Goal: Task Accomplishment & Management: Complete application form

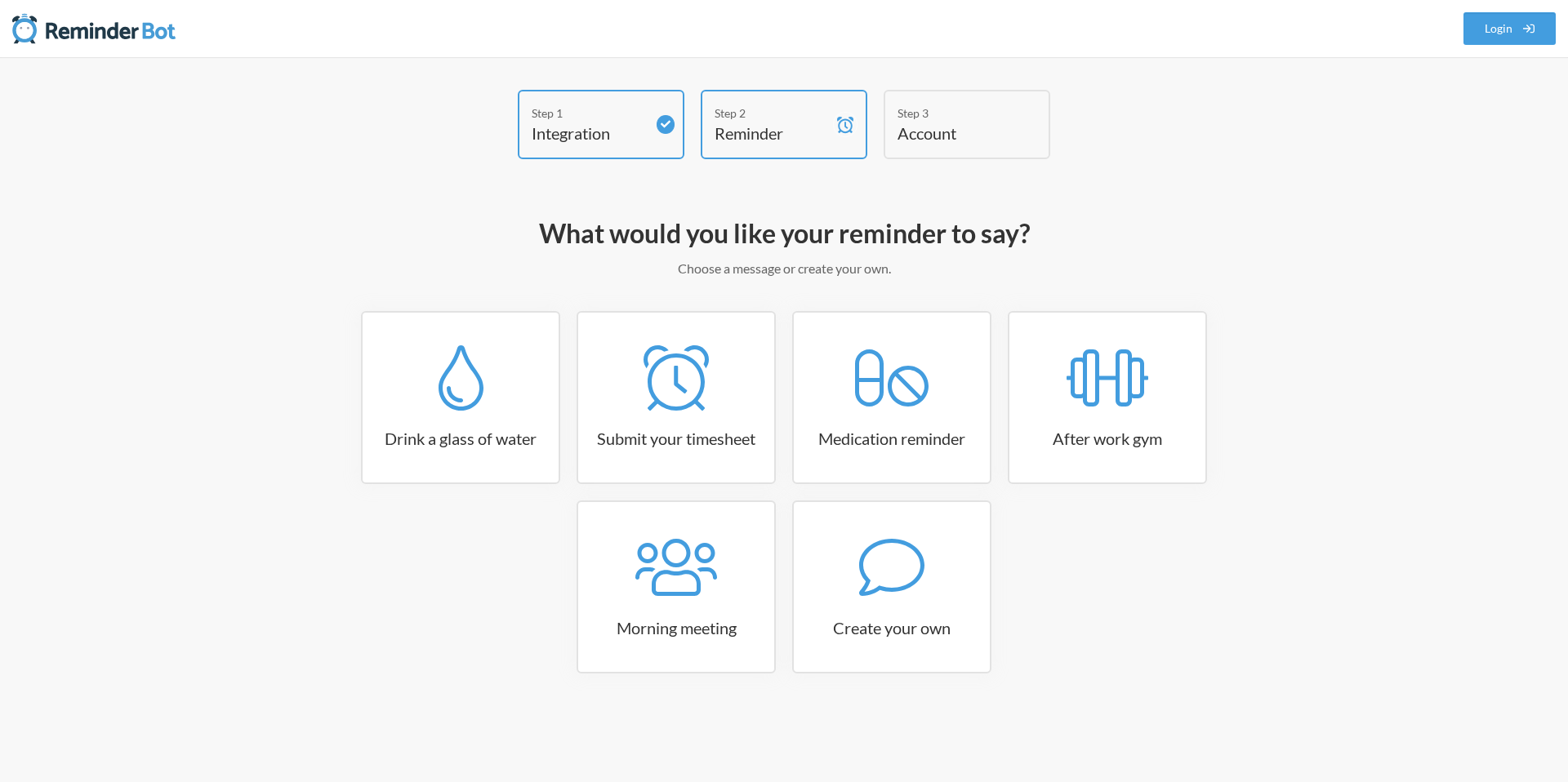
click at [948, 120] on div "Step 3" at bounding box center [954, 113] width 114 height 17
click at [790, 120] on div "Step 2" at bounding box center [771, 113] width 114 height 17
click at [485, 416] on link "Drink a glass of water" at bounding box center [460, 397] width 199 height 173
select select "06:30:00"
select select "true"
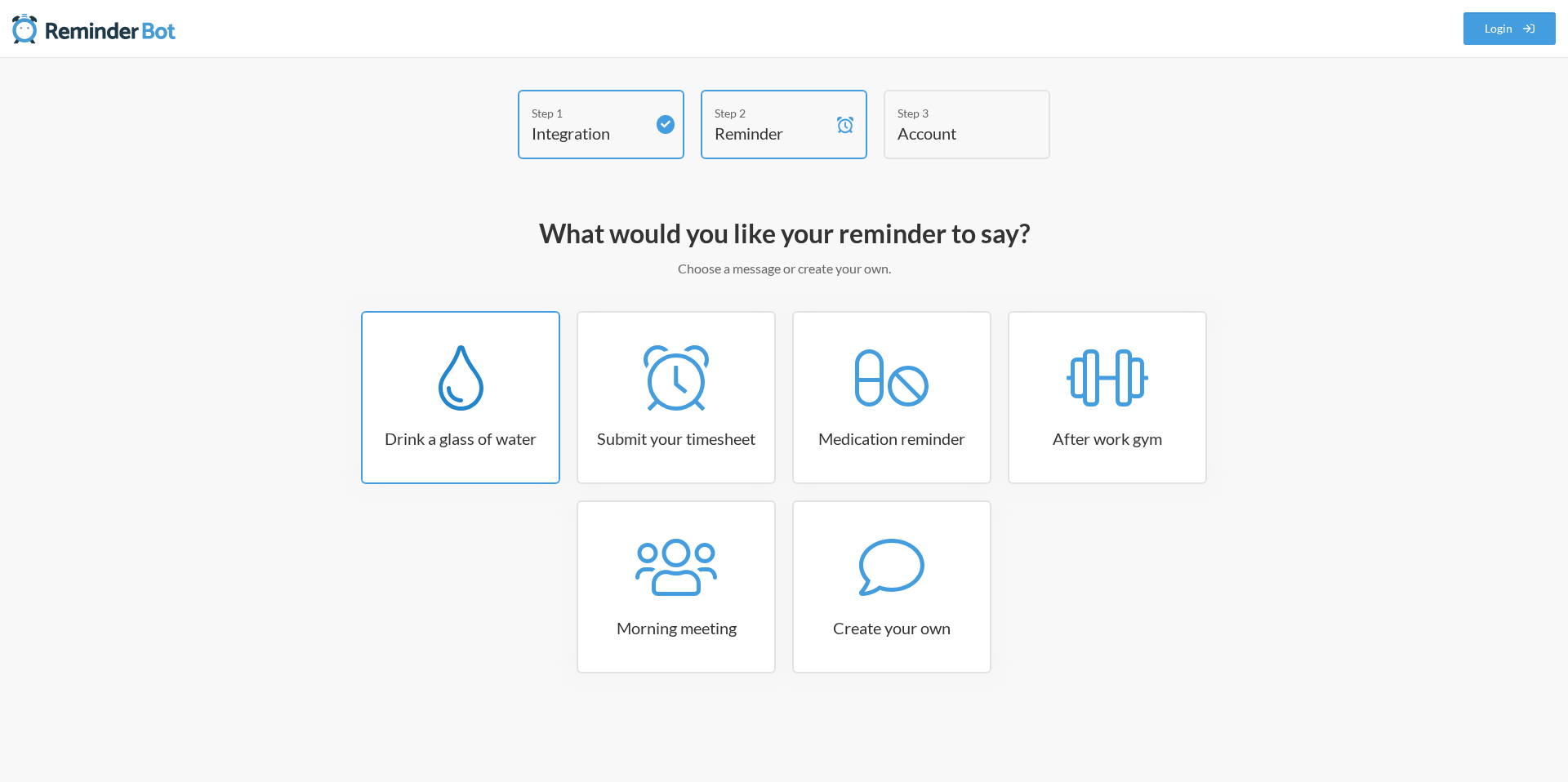
select select "11:00:00"
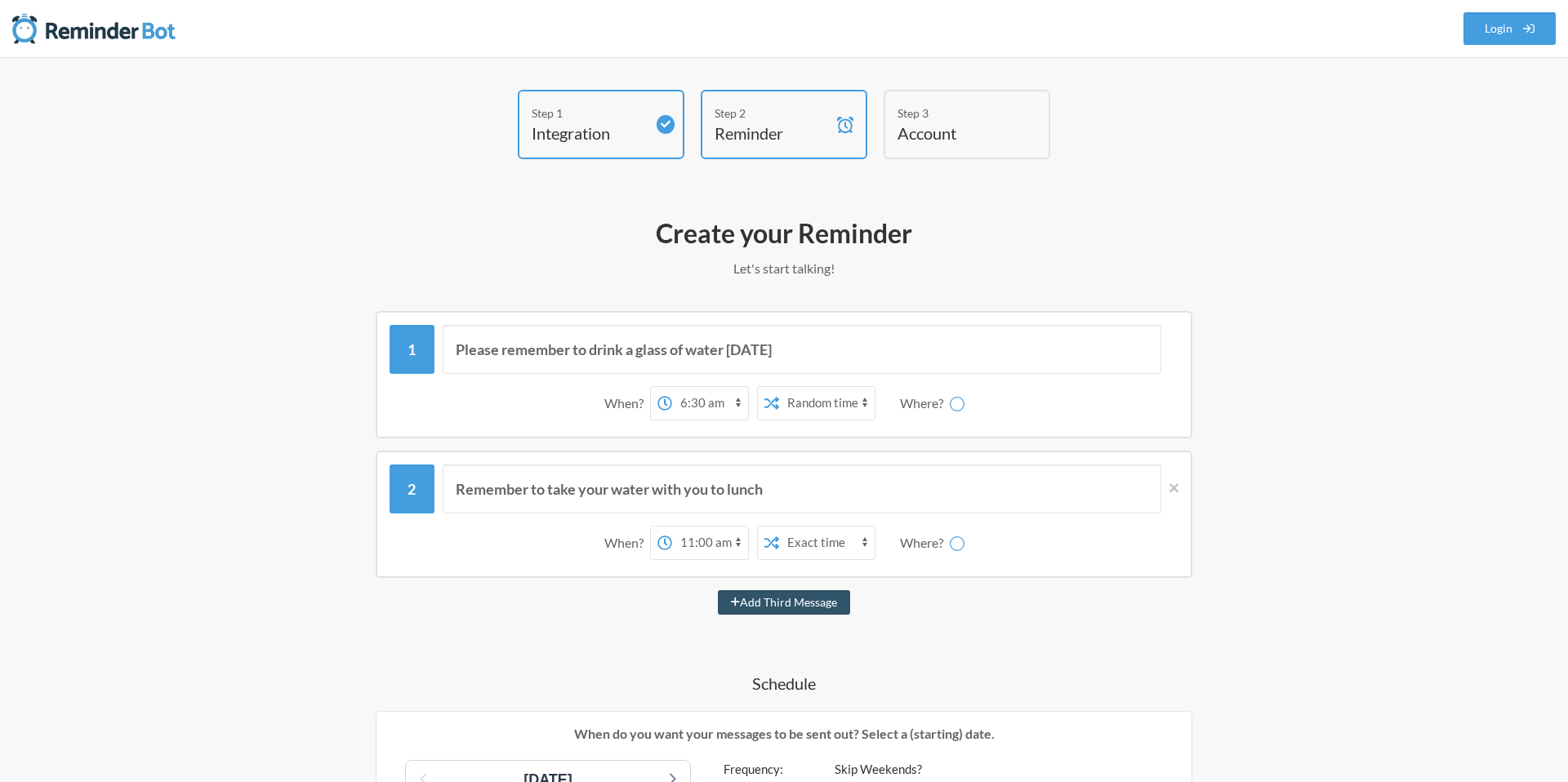
click at [823, 401] on select "Exact time Random time" at bounding box center [827, 403] width 95 height 33
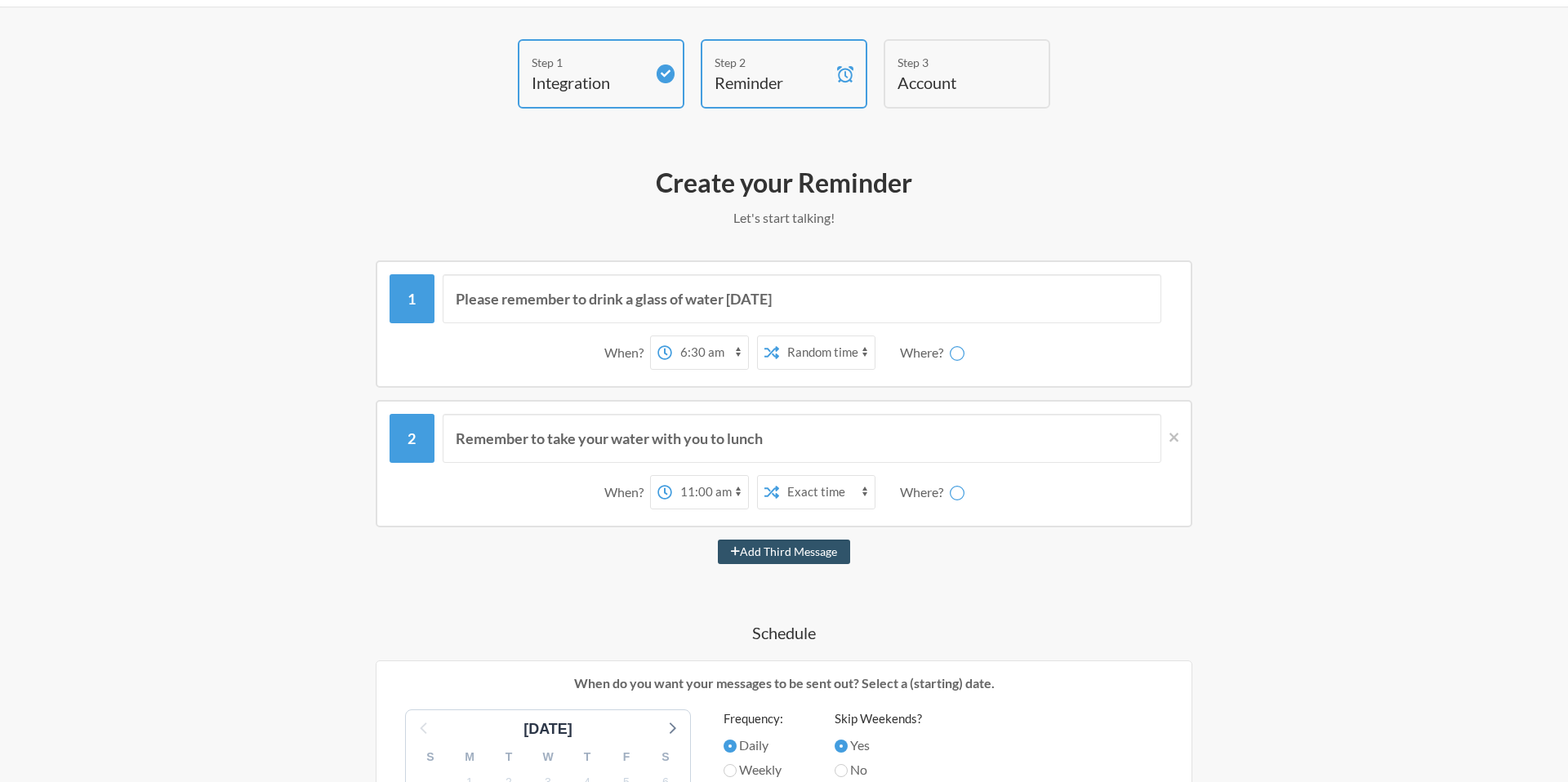
scroll to position [49, 0]
click at [690, 358] on select "12:00 am 12:15 am 12:30 am 12:45 am 1:00 am 1:15 am 1:30 am 1:45 am 2:00 am 2:1…" at bounding box center [709, 354] width 76 height 33
click at [824, 352] on select "Exact time Random time" at bounding box center [827, 354] width 95 height 33
click at [850, 353] on select "Exact time Random time" at bounding box center [827, 354] width 95 height 33
select select "false"
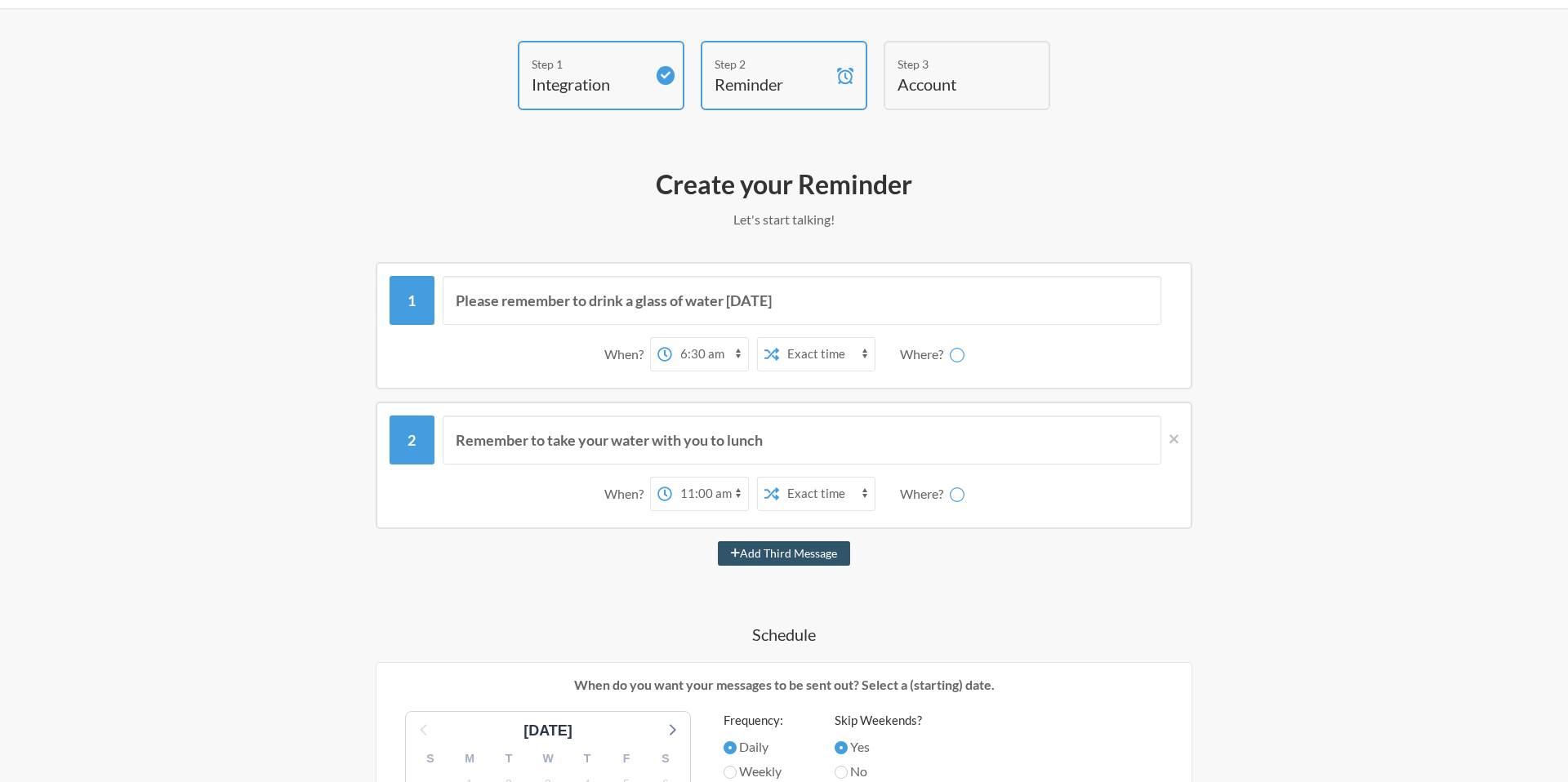
click at [779, 338] on select "Exact time Random time" at bounding box center [827, 354] width 95 height 33
click at [565, 474] on div "When? 12:00 am 12:15 am 12:30 am 12:45 am 1:00 am 1:15 am 1:30 am 1:45 am 2:00 …" at bounding box center [783, 494] width 789 height 51
click at [761, 549] on button "Add Third Message" at bounding box center [784, 553] width 132 height 25
select select "12:00:00"
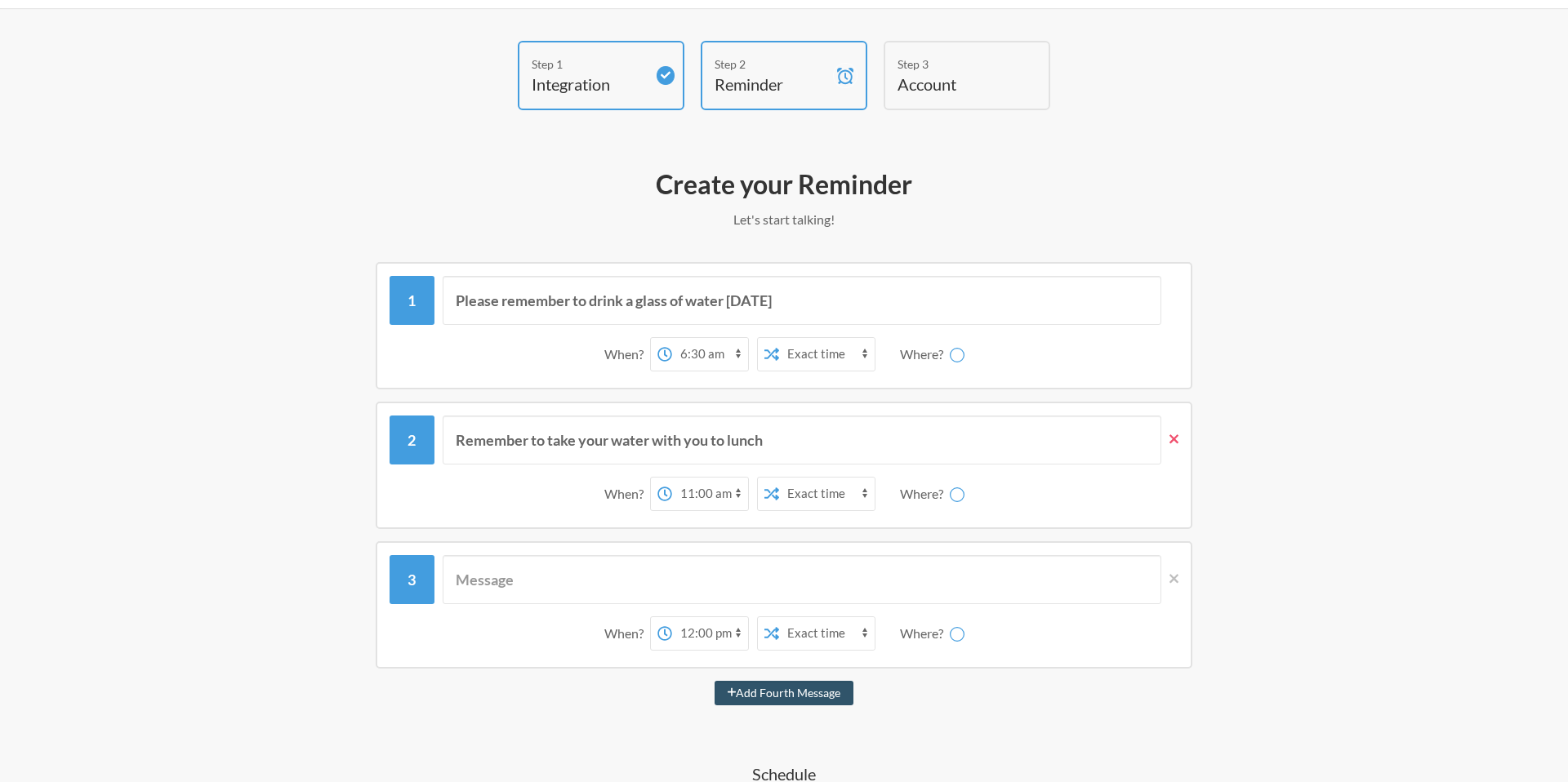
click at [1169, 433] on icon at bounding box center [1174, 439] width 9 height 15
select select "12:00:00"
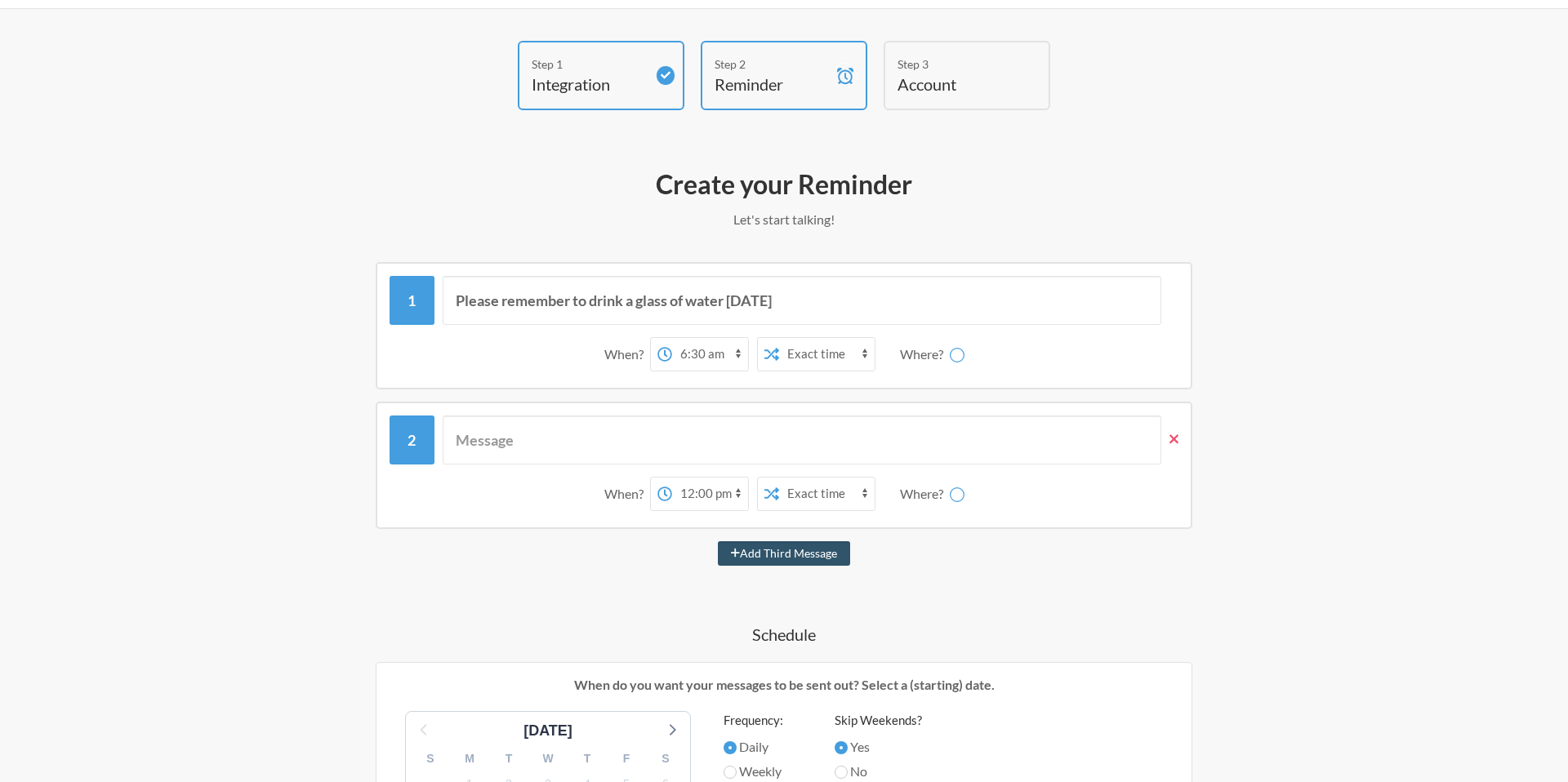
click at [1171, 436] on icon at bounding box center [1174, 439] width 9 height 9
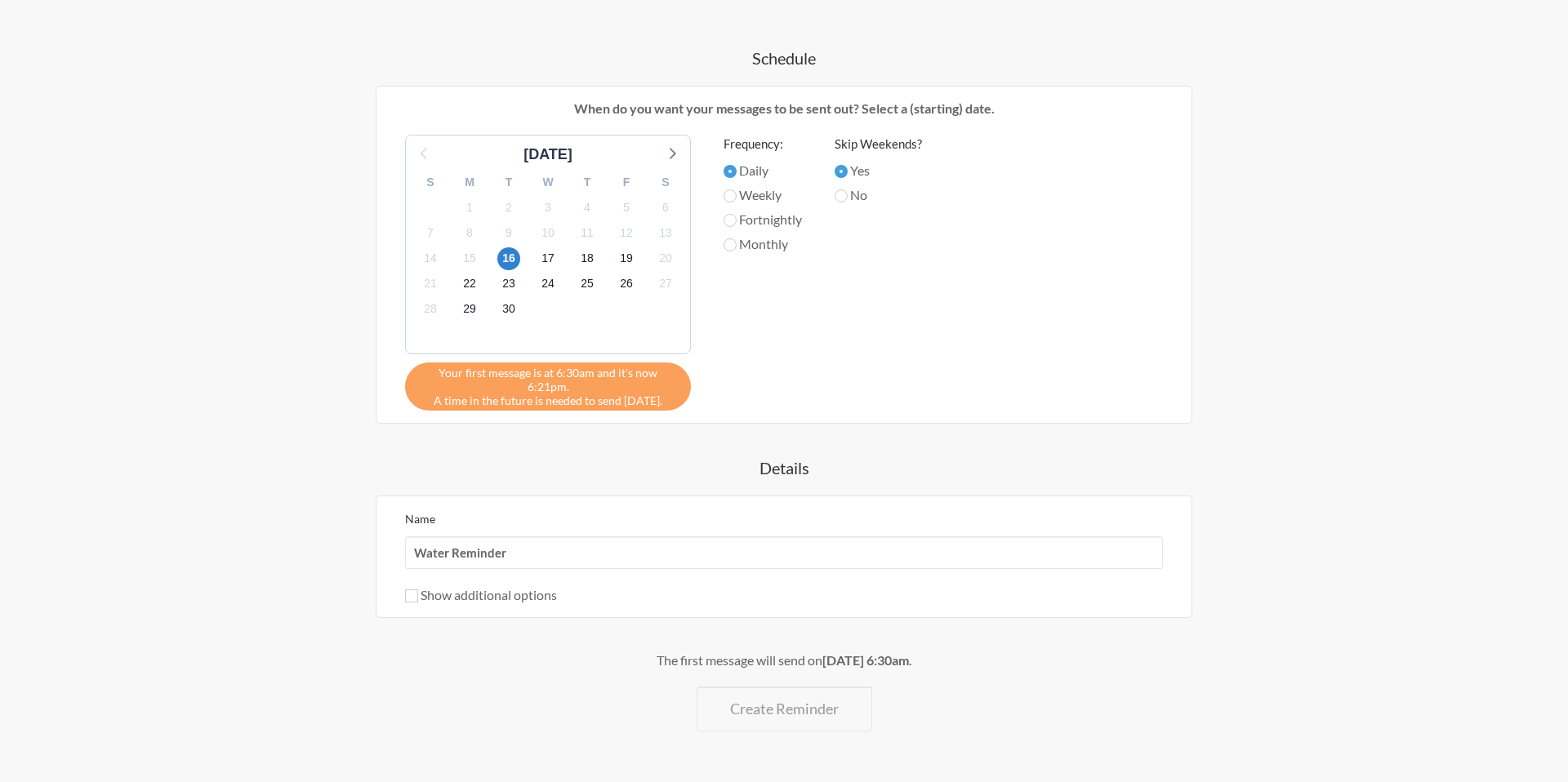
scroll to position [519, 0]
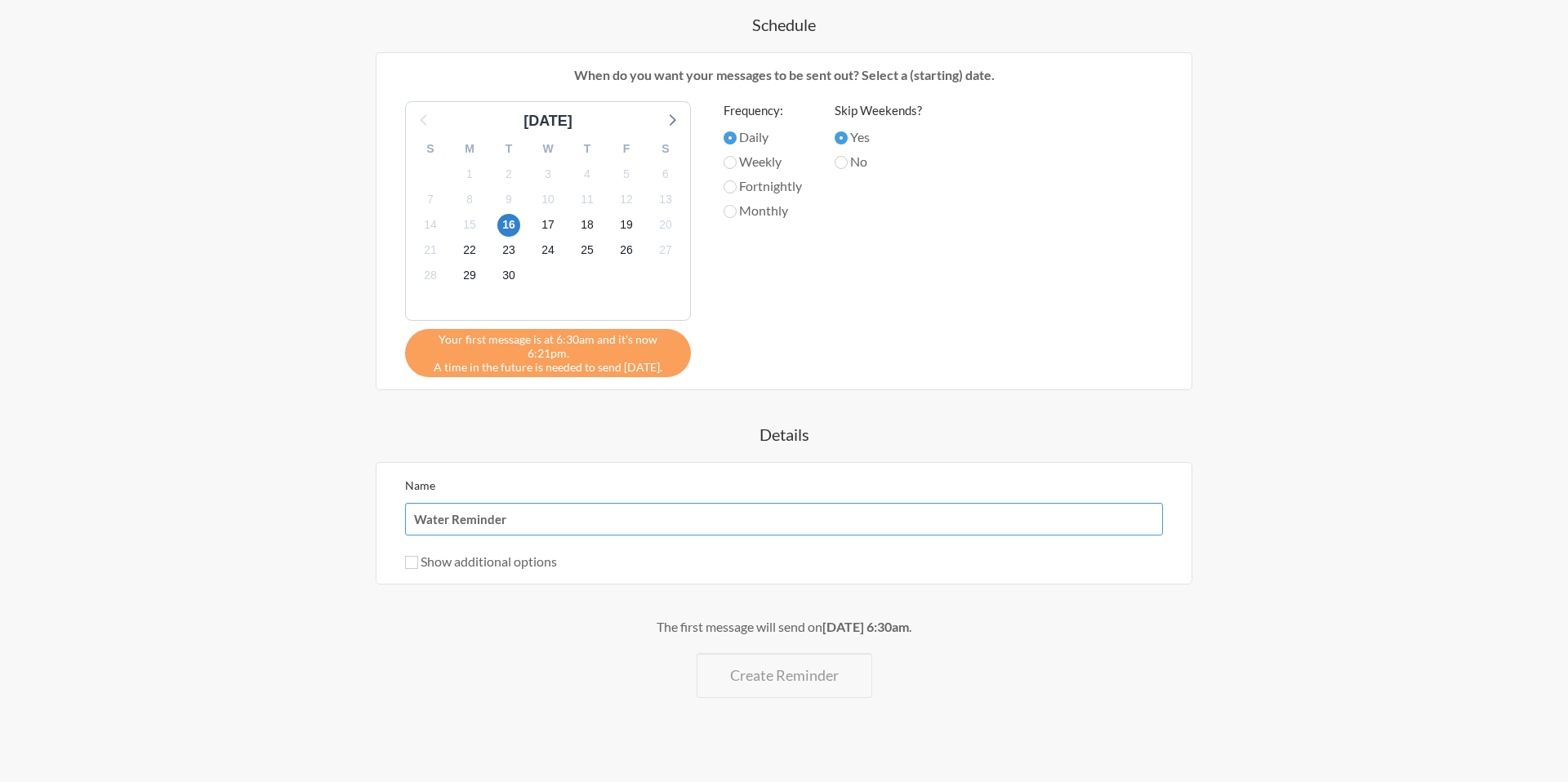
click at [477, 502] on input "Water Reminder" at bounding box center [784, 518] width 758 height 33
click at [418, 553] on label "Show additional options" at bounding box center [481, 561] width 152 height 15
click at [418, 556] on input "Show additional options" at bounding box center [412, 563] width 13 height 13
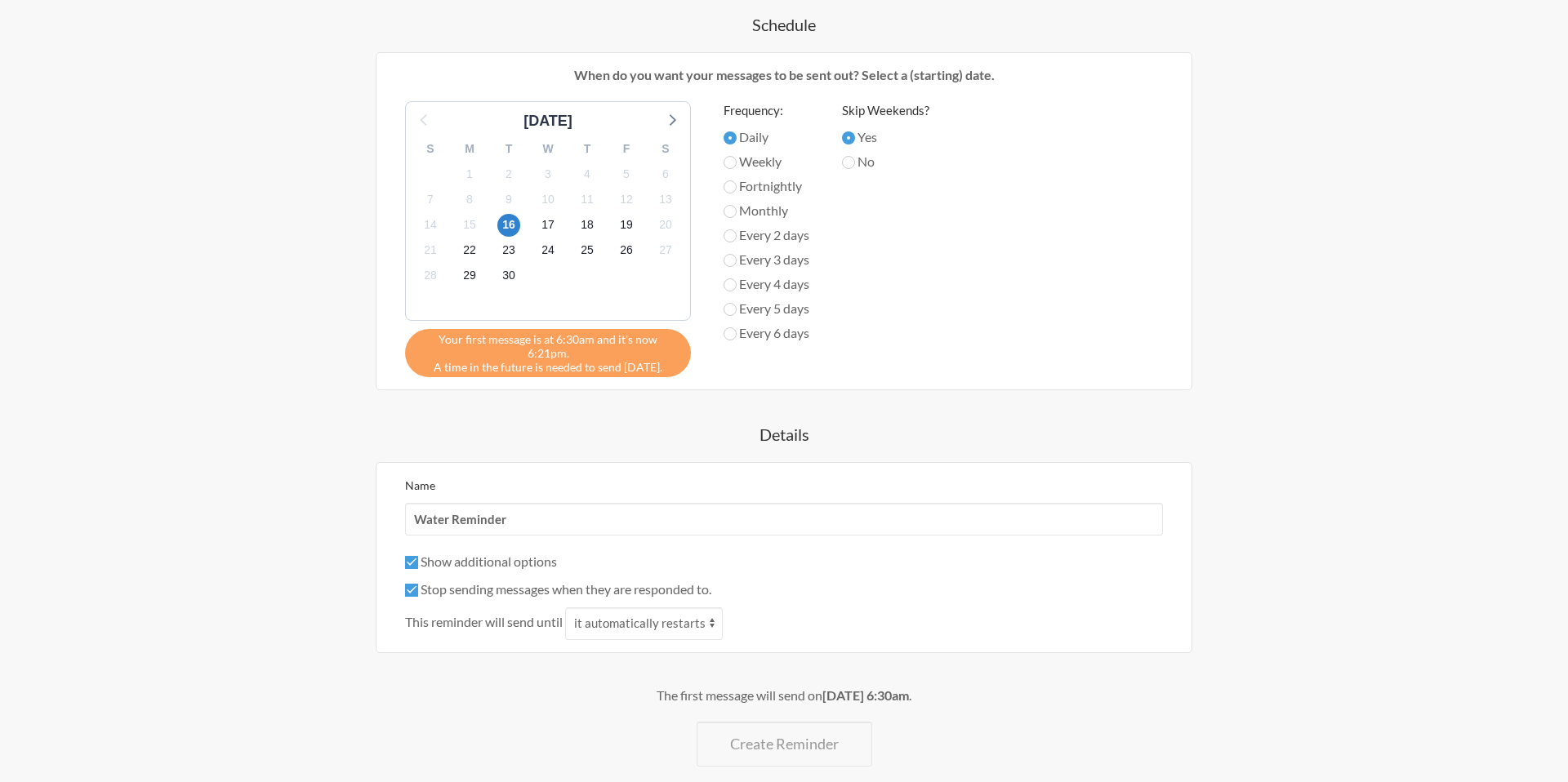
click at [418, 553] on label "Show additional options" at bounding box center [481, 561] width 152 height 15
click at [418, 556] on input "Show additional options" at bounding box center [412, 563] width 13 height 13
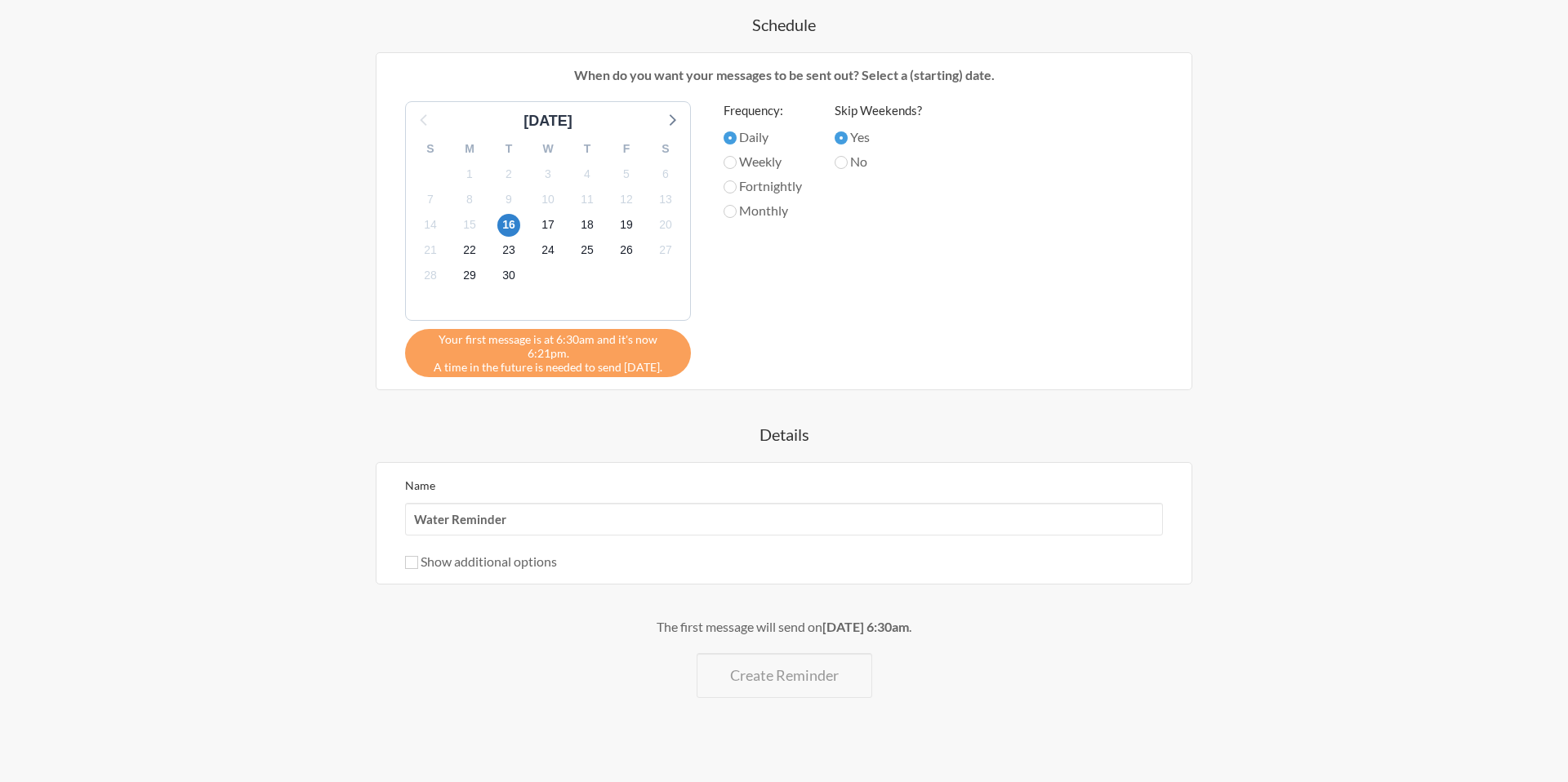
click at [418, 553] on label "Show additional options" at bounding box center [481, 561] width 152 height 15
click at [418, 556] on input "Show additional options" at bounding box center [412, 563] width 13 height 13
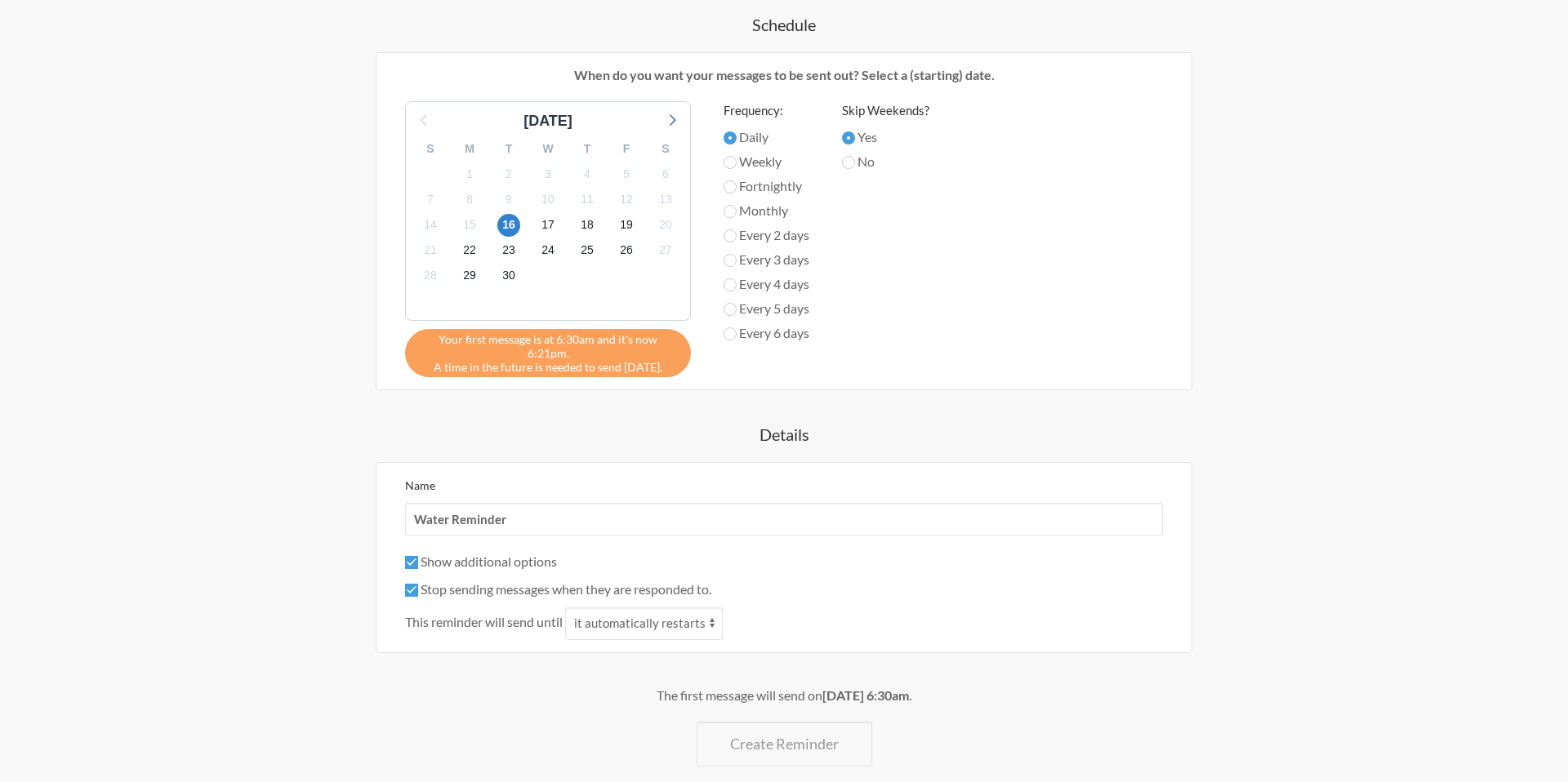
click at [418, 553] on label "Show additional options" at bounding box center [481, 561] width 152 height 15
click at [418, 556] on input "Show additional options" at bounding box center [412, 563] width 13 height 13
checkbox input "false"
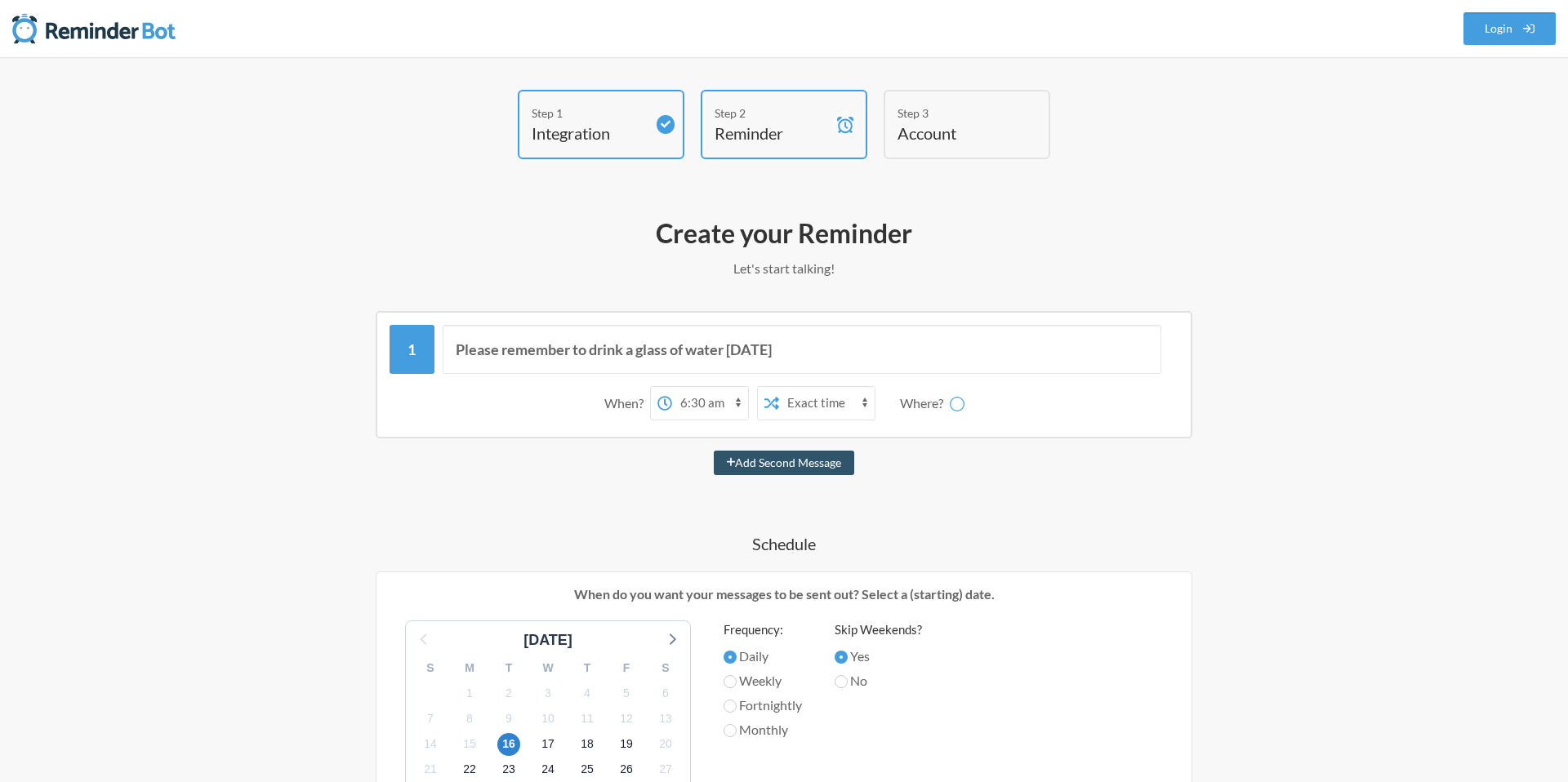
scroll to position [41, 0]
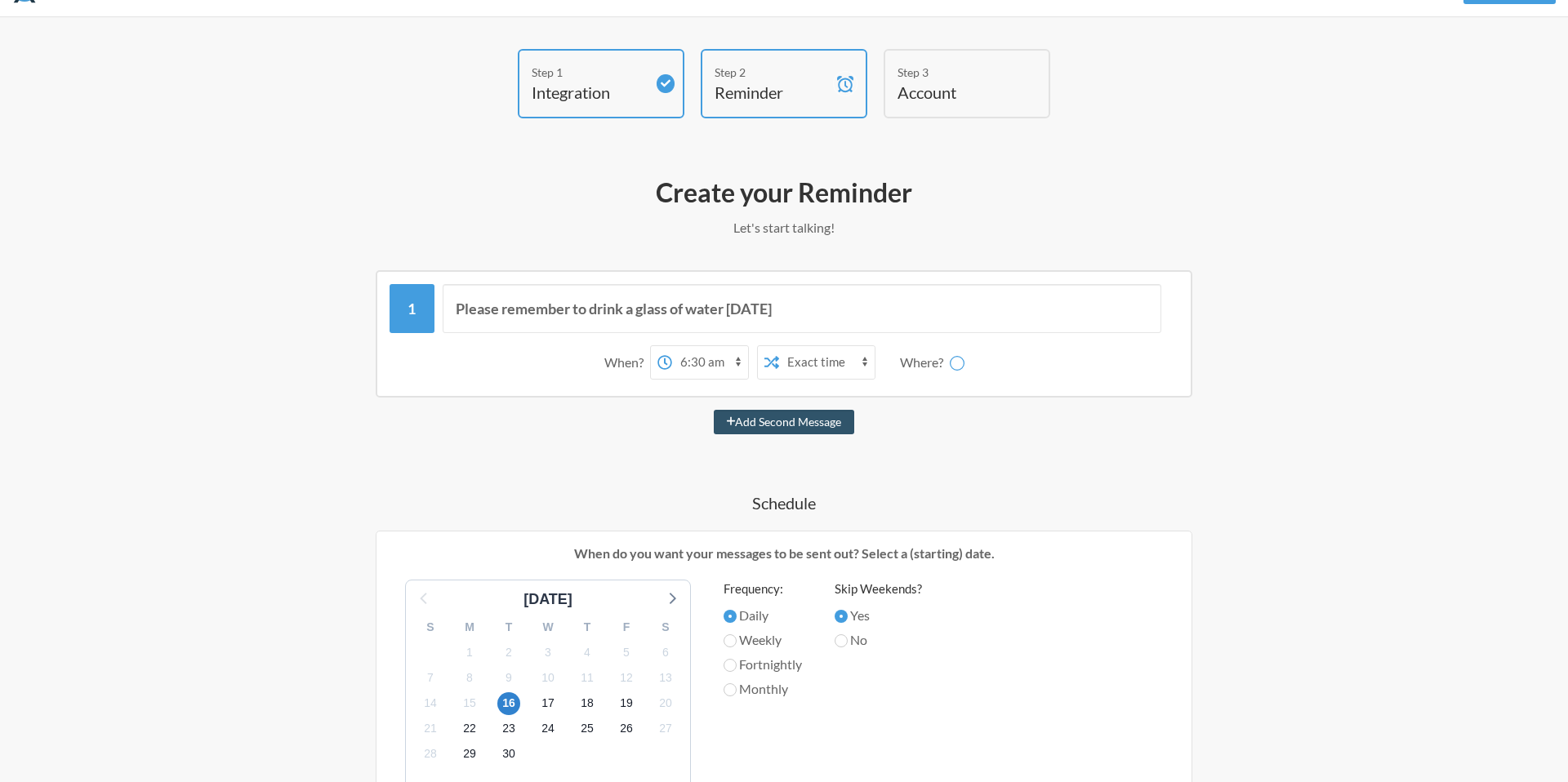
click at [963, 365] on icon at bounding box center [957, 364] width 15 height 15
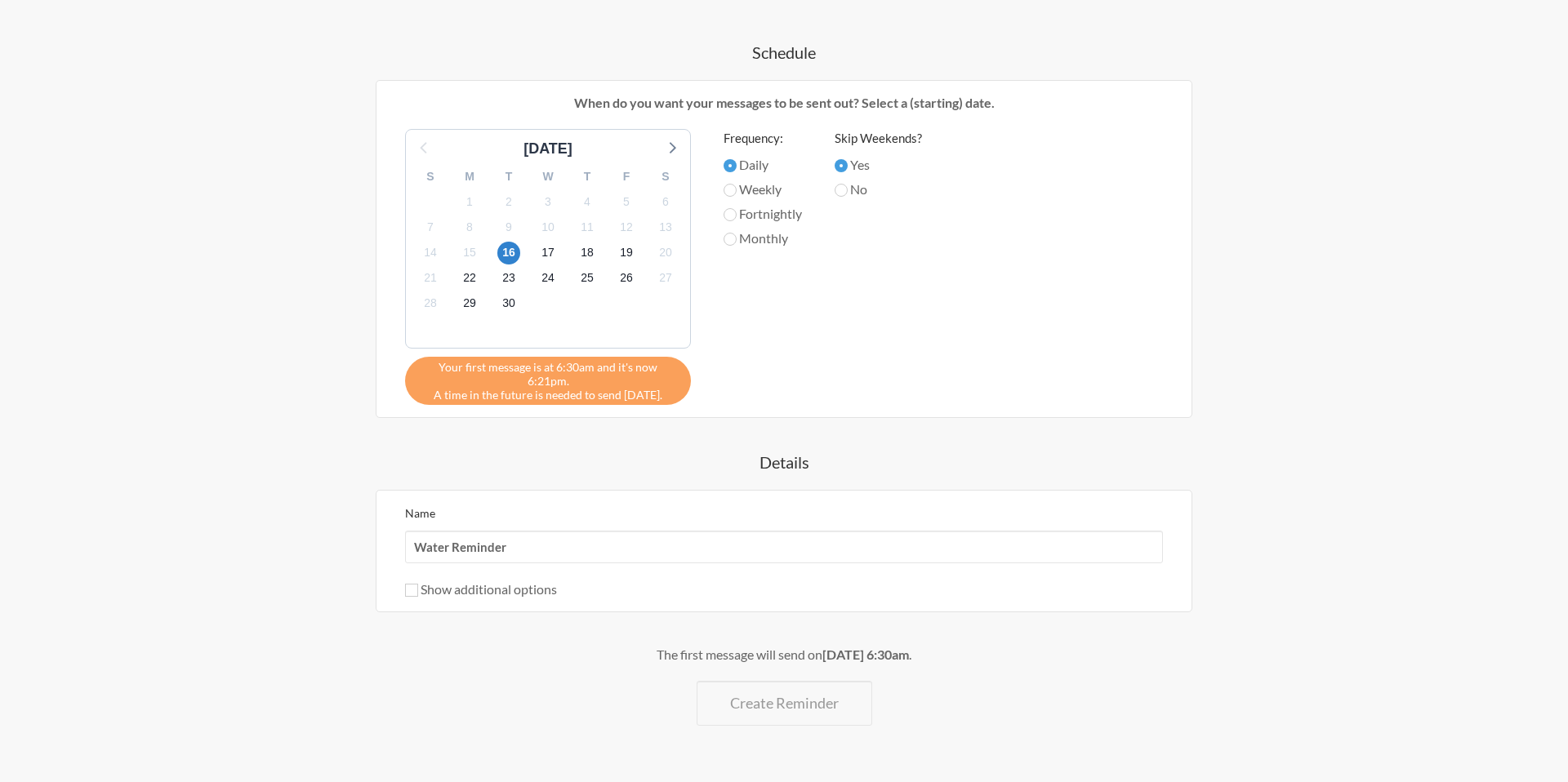
scroll to position [519, 0]
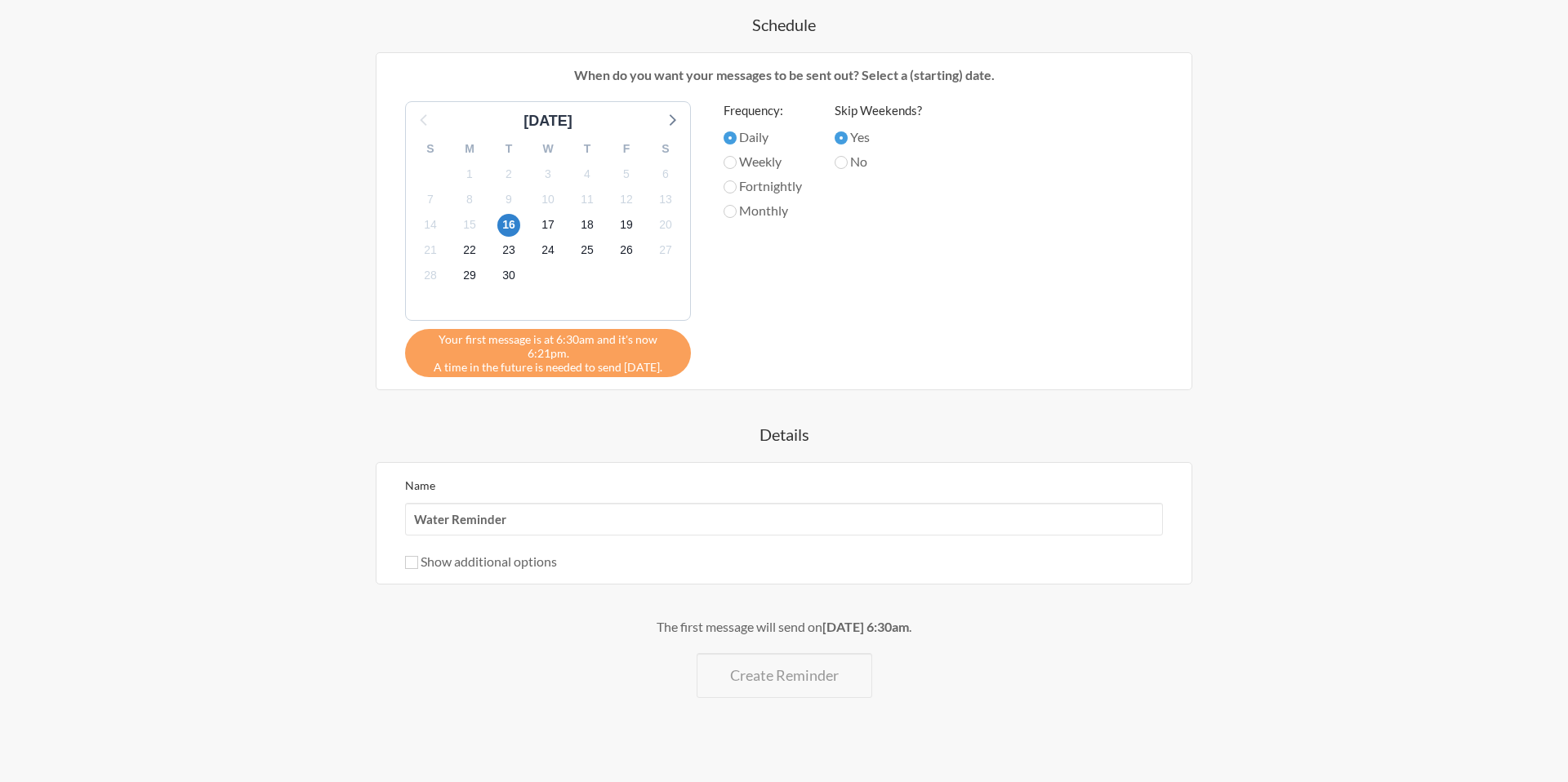
click at [637, 348] on div "Your first message is at 6:30am and it's now 6:21pm. A time in the future is ne…" at bounding box center [548, 352] width 286 height 48
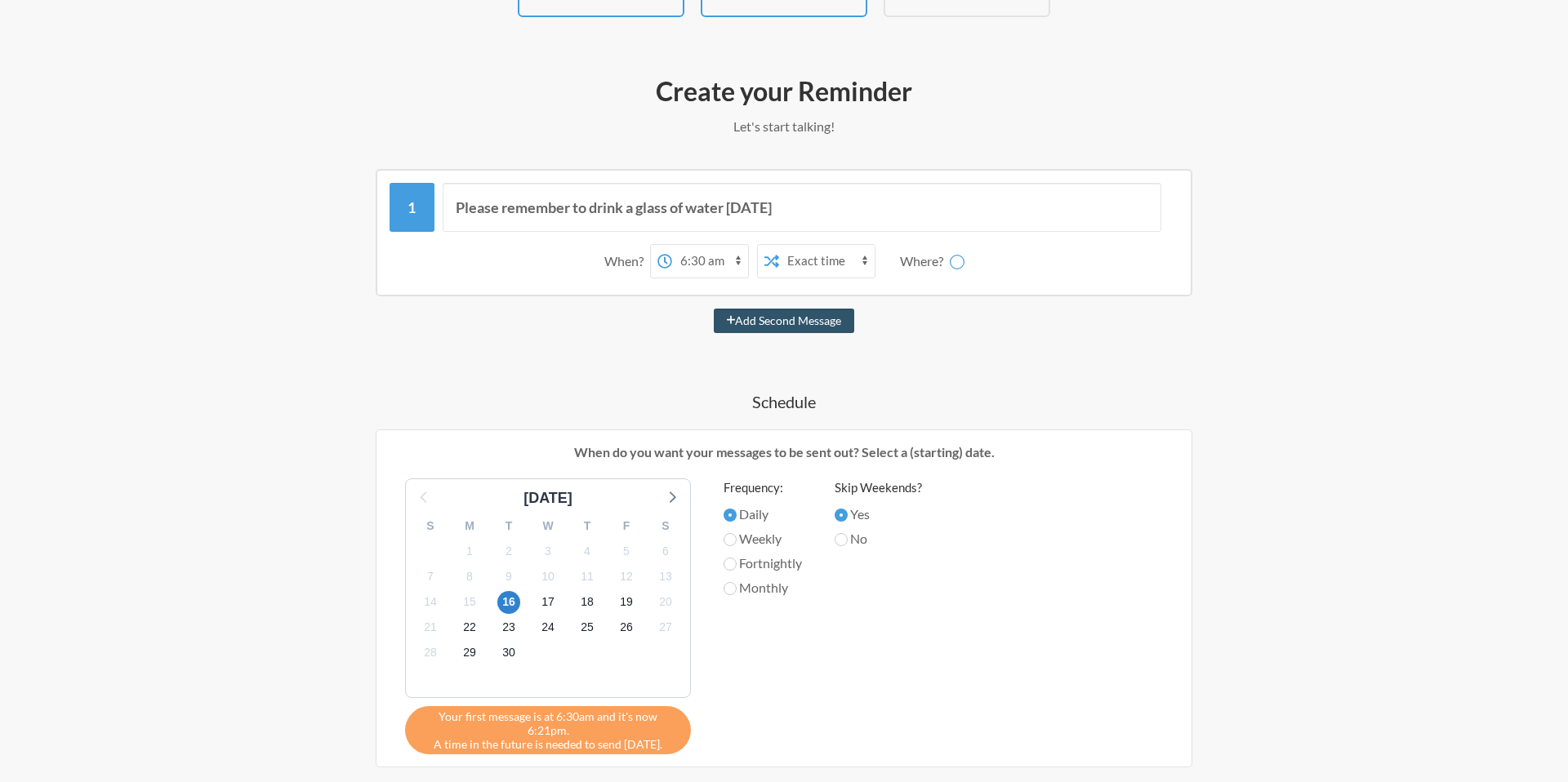
scroll to position [142, 0]
click at [731, 270] on select "12:00 am 12:15 am 12:30 am 12:45 am 1:00 am 1:15 am 1:30 am 1:45 am 2:00 am 2:1…" at bounding box center [709, 262] width 76 height 33
click at [672, 246] on select "12:00 am 12:15 am 12:30 am 12:45 am 1:00 am 1:15 am 1:30 am 1:45 am 2:00 am 2:1…" at bounding box center [709, 262] width 76 height 33
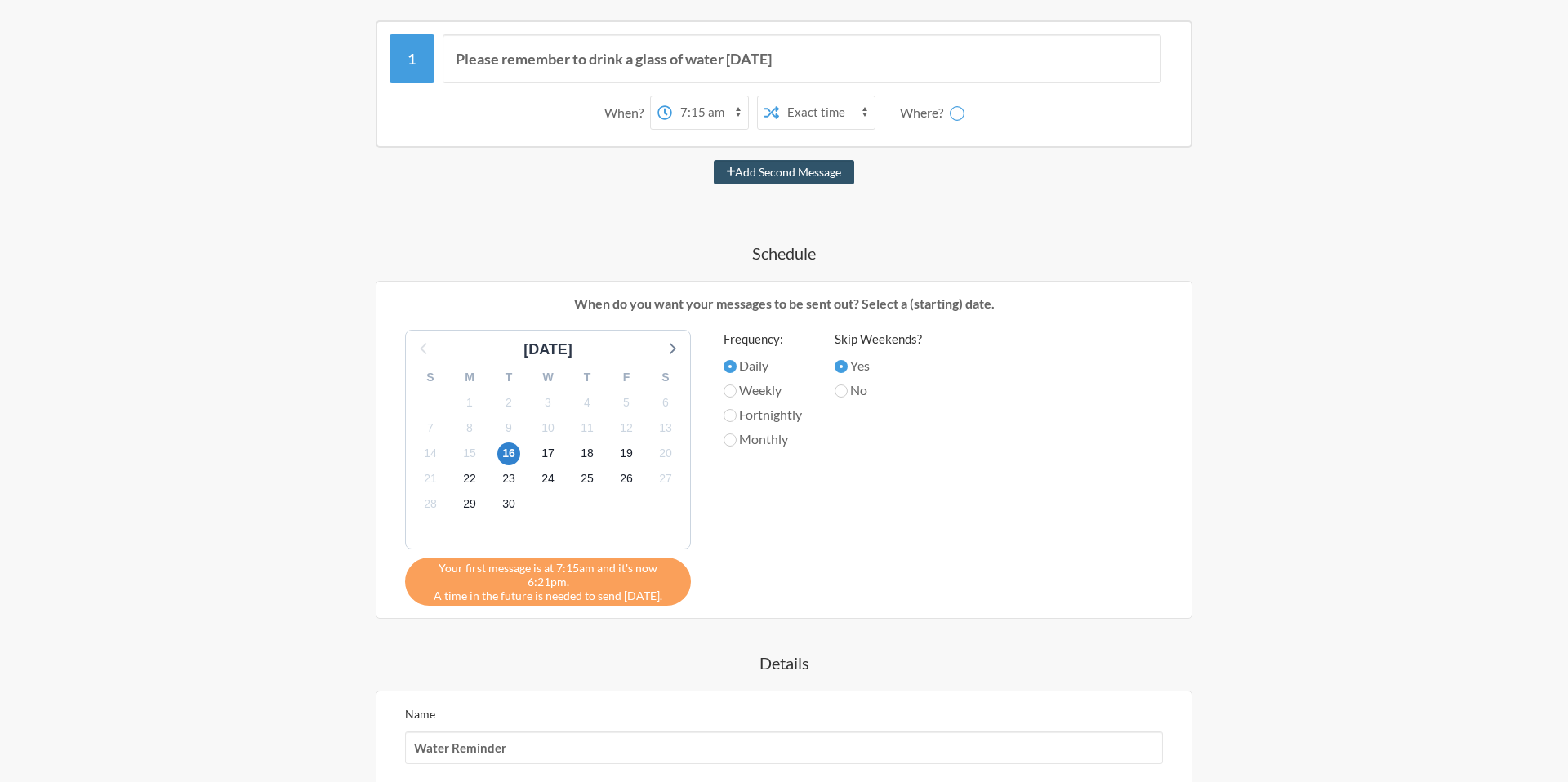
scroll to position [288, 0]
click at [723, 108] on select "12:00 am 12:15 am 12:30 am 12:45 am 1:00 am 1:15 am 1:30 am 1:45 am 2:00 am 2:1…" at bounding box center [709, 115] width 76 height 33
click at [672, 99] on select "12:00 am 12:15 am 12:30 am 12:45 am 1:00 am 1:15 am 1:30 am 1:45 am 2:00 am 2:1…" at bounding box center [709, 115] width 76 height 33
click at [695, 114] on select "12:00 am 12:15 am 12:30 am 12:45 am 1:00 am 1:15 am 1:30 am 1:45 am 2:00 am 2:1…" at bounding box center [709, 115] width 76 height 33
select select "18:30:00"
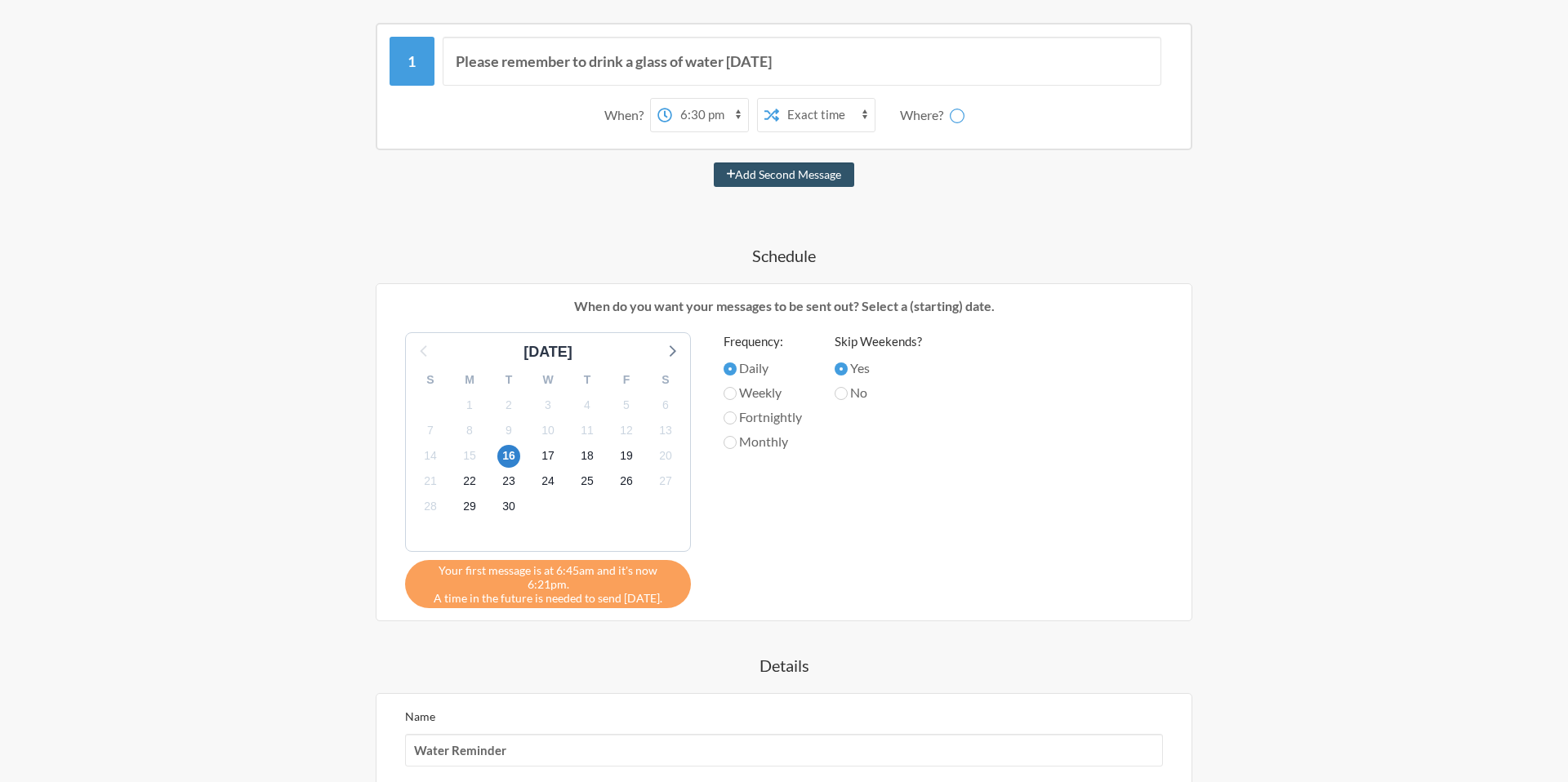
click at [672, 99] on select "12:00 am 12:15 am 12:30 am 12:45 am 1:00 am 1:15 am 1:30 am 1:45 am 2:00 am 2:1…" at bounding box center [709, 115] width 76 height 33
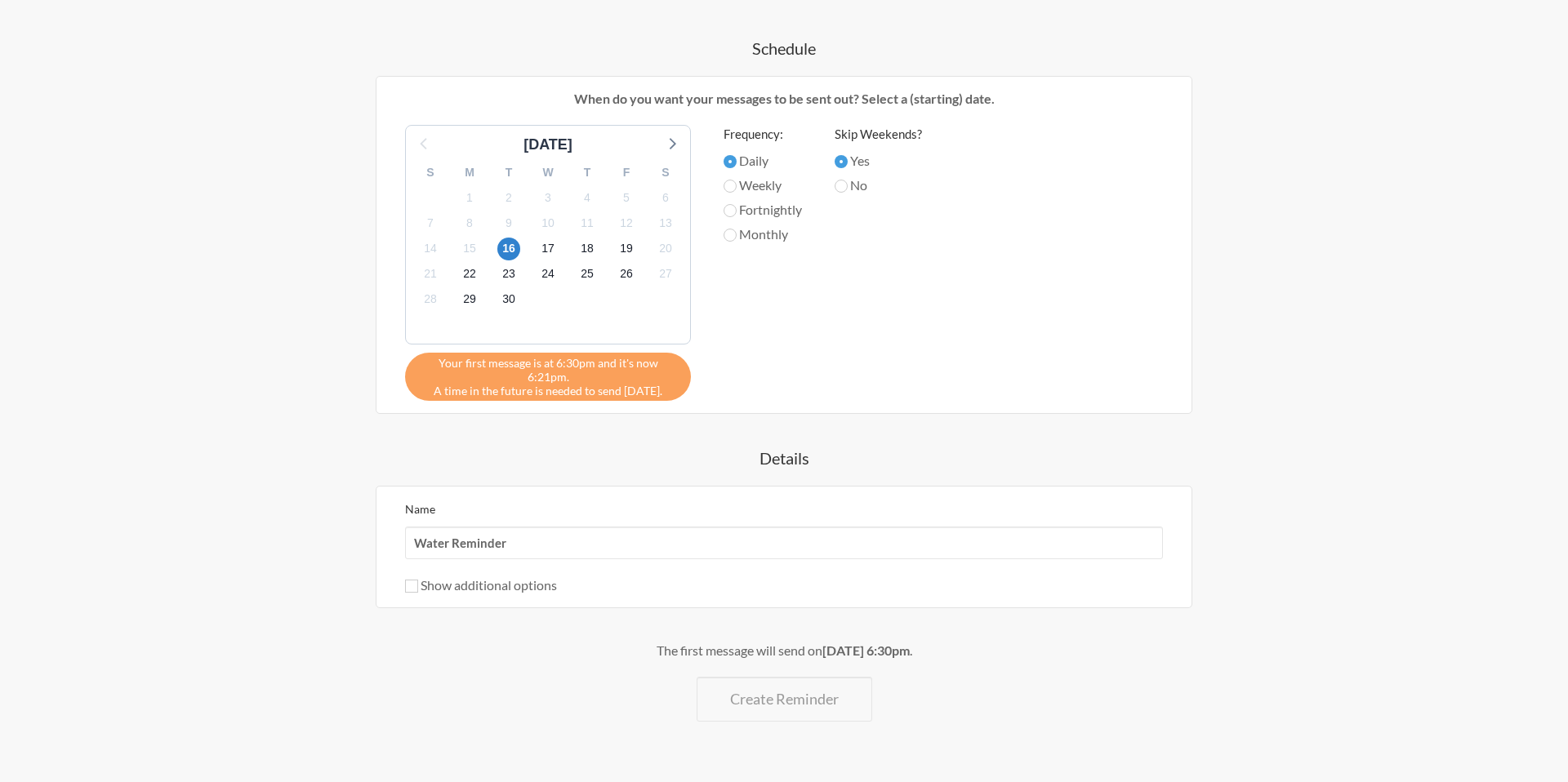
click at [771, 588] on div "Name Water Reminder Show additional options Hide this reminder from calendars S…" at bounding box center [784, 547] width 816 height 123
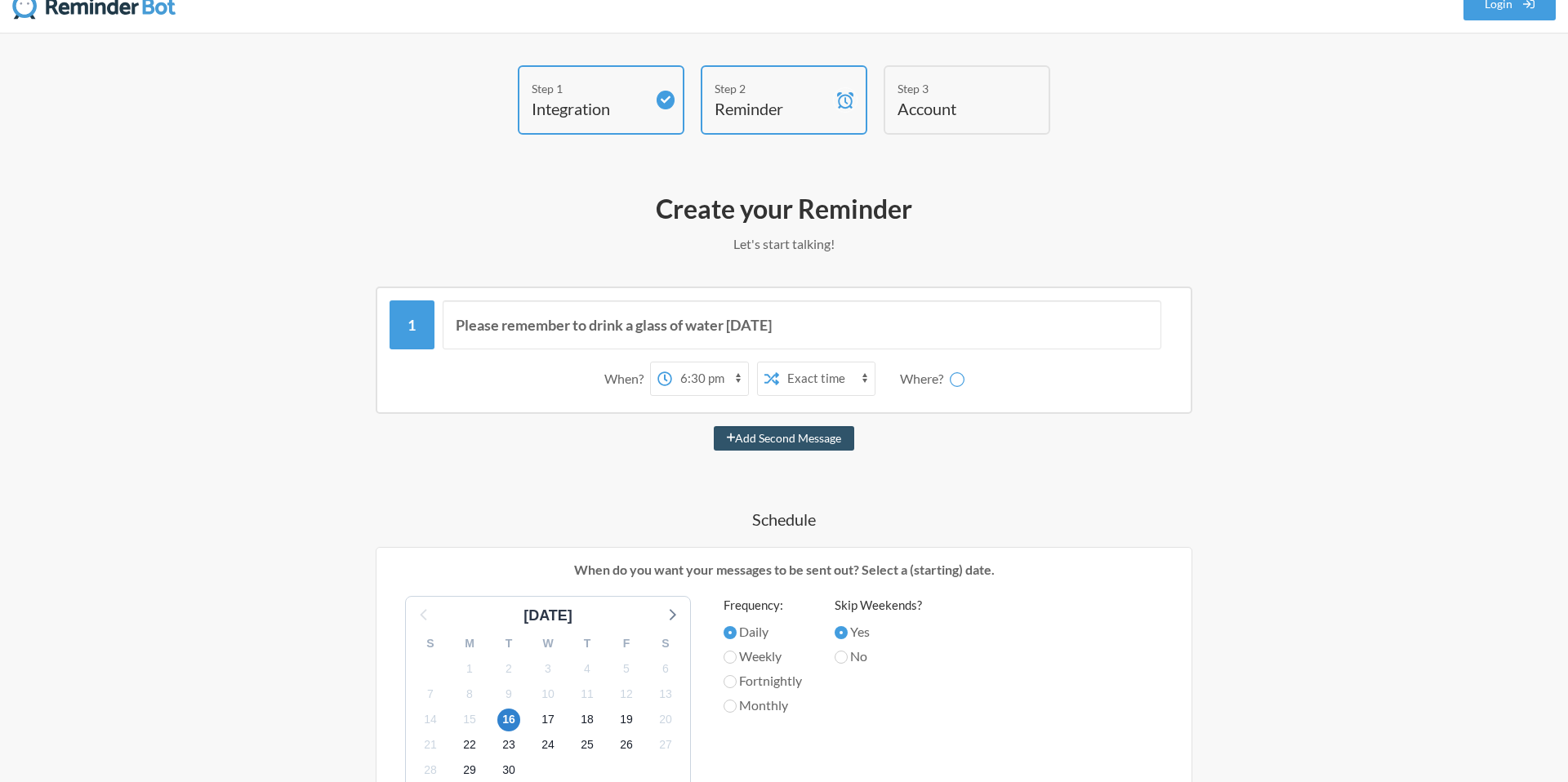
scroll to position [24, 0]
click at [942, 375] on div "Where?" at bounding box center [925, 380] width 50 height 34
click at [950, 376] on icon at bounding box center [957, 381] width 15 height 15
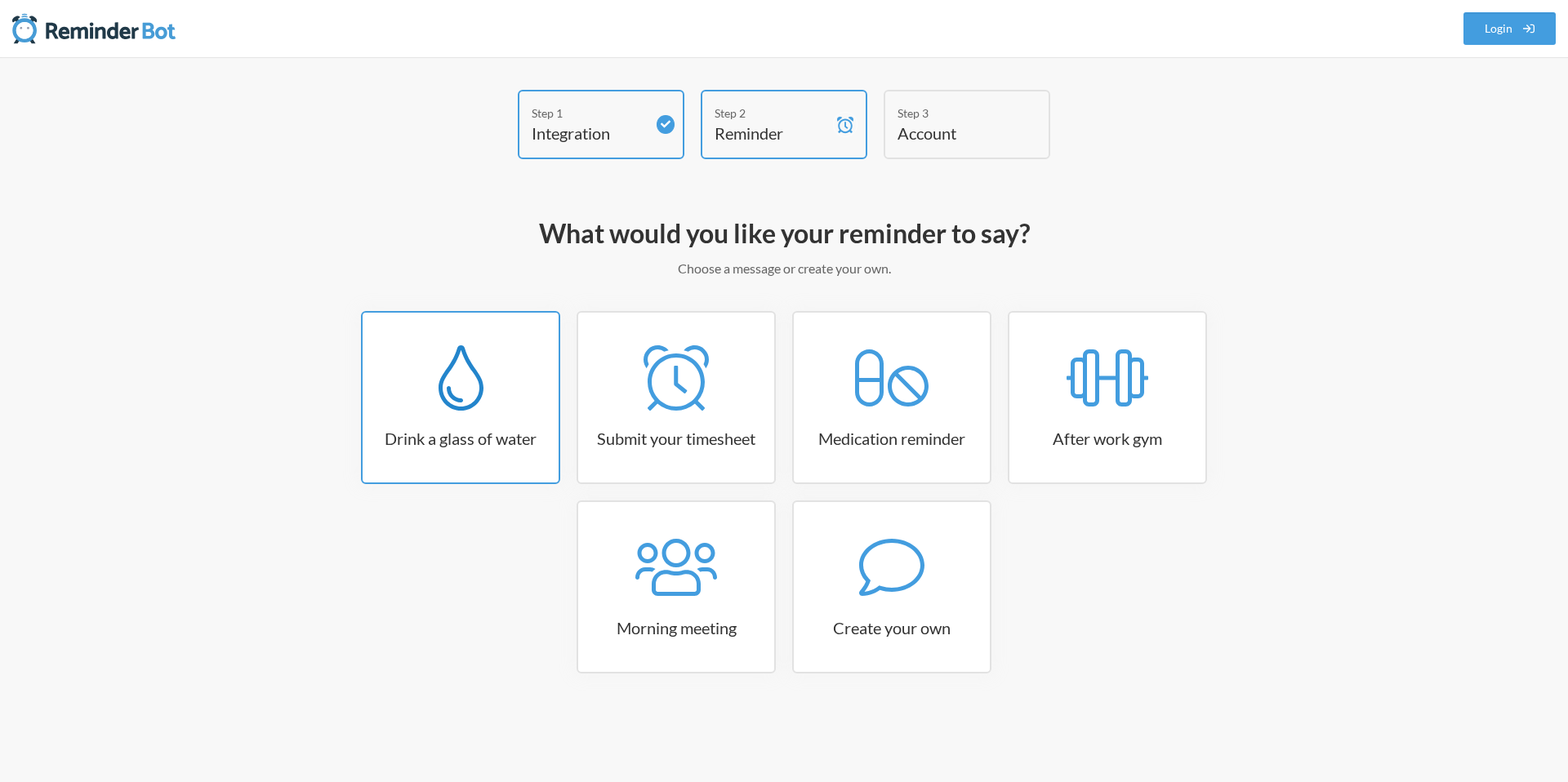
click at [455, 377] on icon at bounding box center [461, 378] width 45 height 65
select select "06:30:00"
select select "true"
select select "11:00:00"
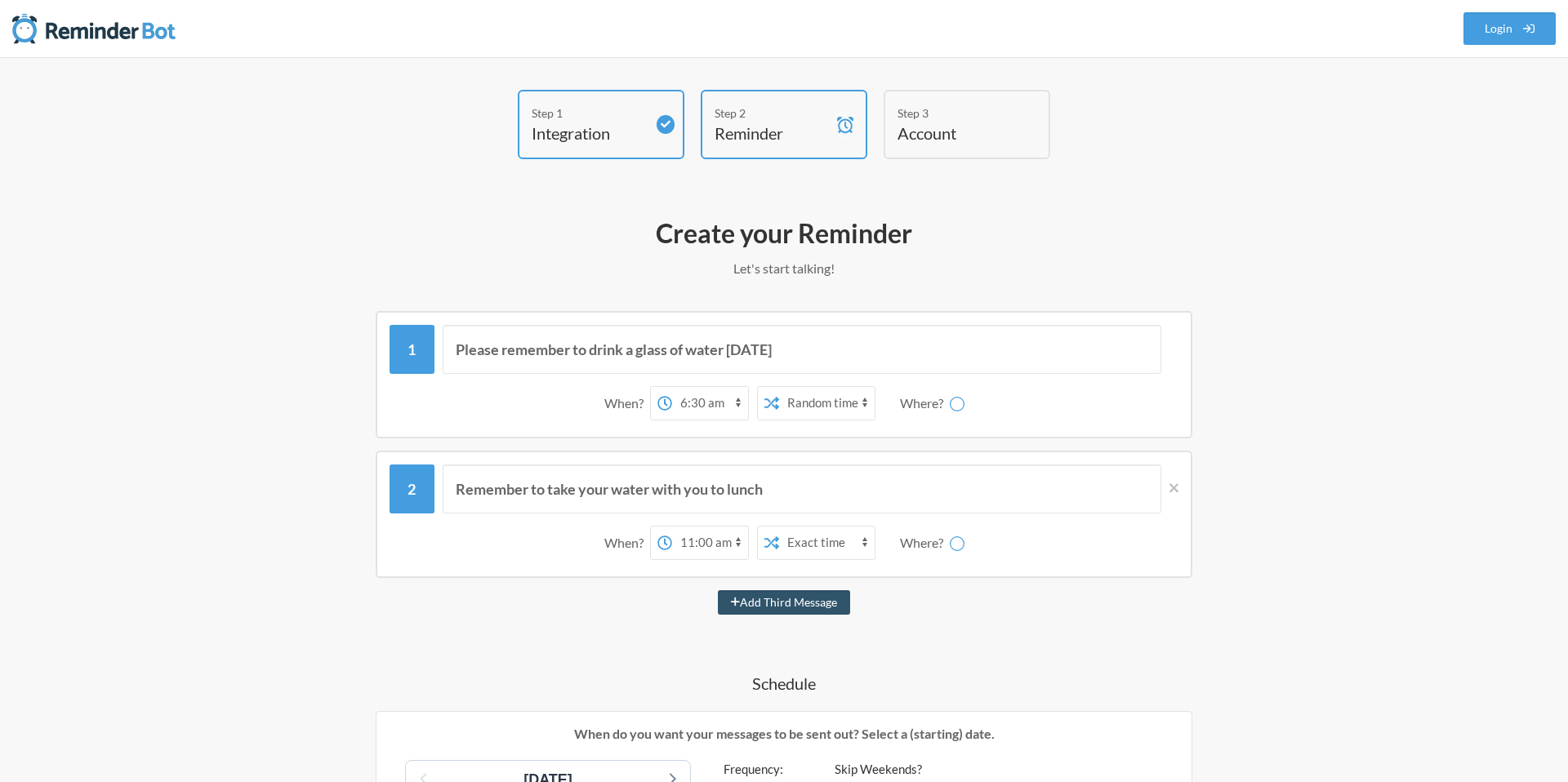
click at [737, 401] on select "12:00 am 12:15 am 12:30 am 12:45 am 1:00 am 1:15 am 1:30 am 1:45 am 2:00 am 2:1…" at bounding box center [709, 403] width 76 height 33
select select "18:30:00"
click at [672, 387] on select "12:00 am 12:15 am 12:30 am 12:45 am 1:00 am 1:15 am 1:30 am 1:45 am 2:00 am 2:1…" at bounding box center [709, 403] width 76 height 33
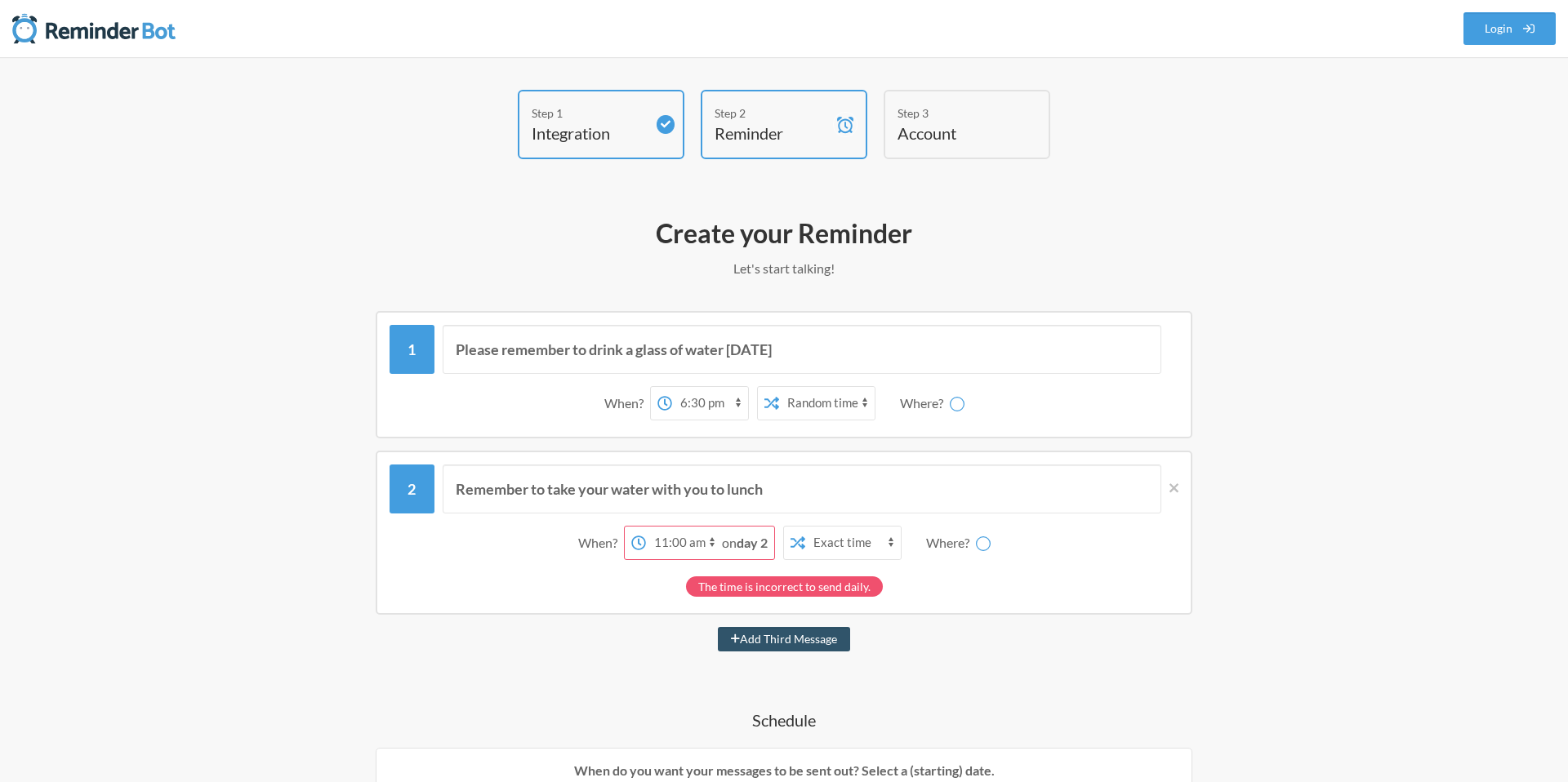
click at [739, 541] on strong "day 2" at bounding box center [752, 542] width 31 height 15
click at [694, 540] on select "12:00 am 12:15 am 12:30 am 12:45 am 1:00 am 1:15 am 1:30 am 1:45 am 2:00 am 2:1…" at bounding box center [684, 543] width 76 height 33
click at [738, 541] on strong "day 2" at bounding box center [752, 542] width 31 height 15
click at [699, 541] on select "12:00 am 12:15 am 12:30 am 12:45 am 1:00 am 1:15 am 1:30 am 1:45 am 2:00 am 2:1…" at bounding box center [684, 543] width 76 height 33
click at [608, 371] on input "Please remember to drink a glass of water today" at bounding box center [802, 349] width 720 height 49
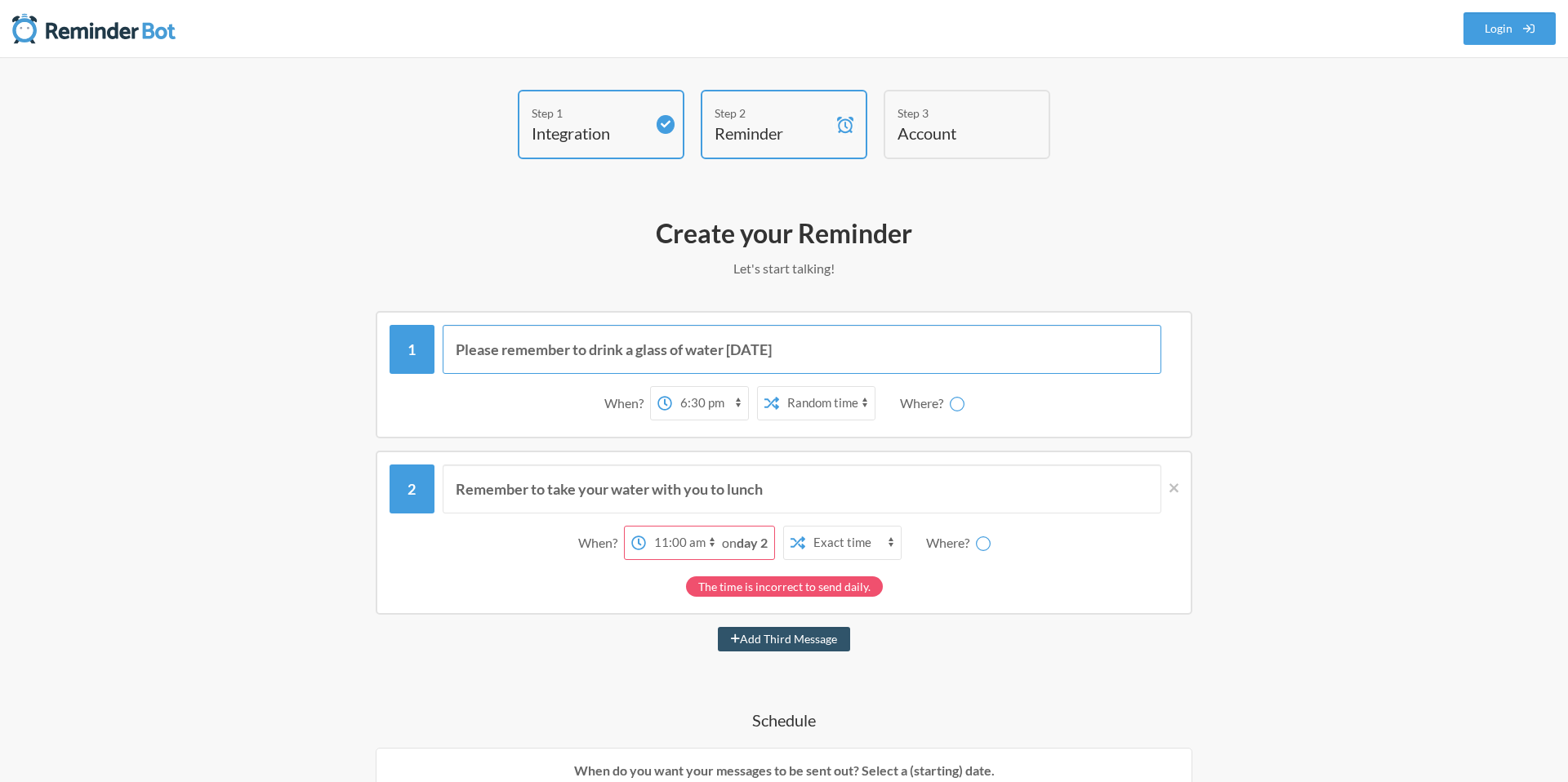
click at [606, 352] on input "Please remember to drink a glass of water today" at bounding box center [802, 349] width 720 height 49
click at [638, 349] on input "Please remember to drink a glass of water today" at bounding box center [802, 349] width 720 height 49
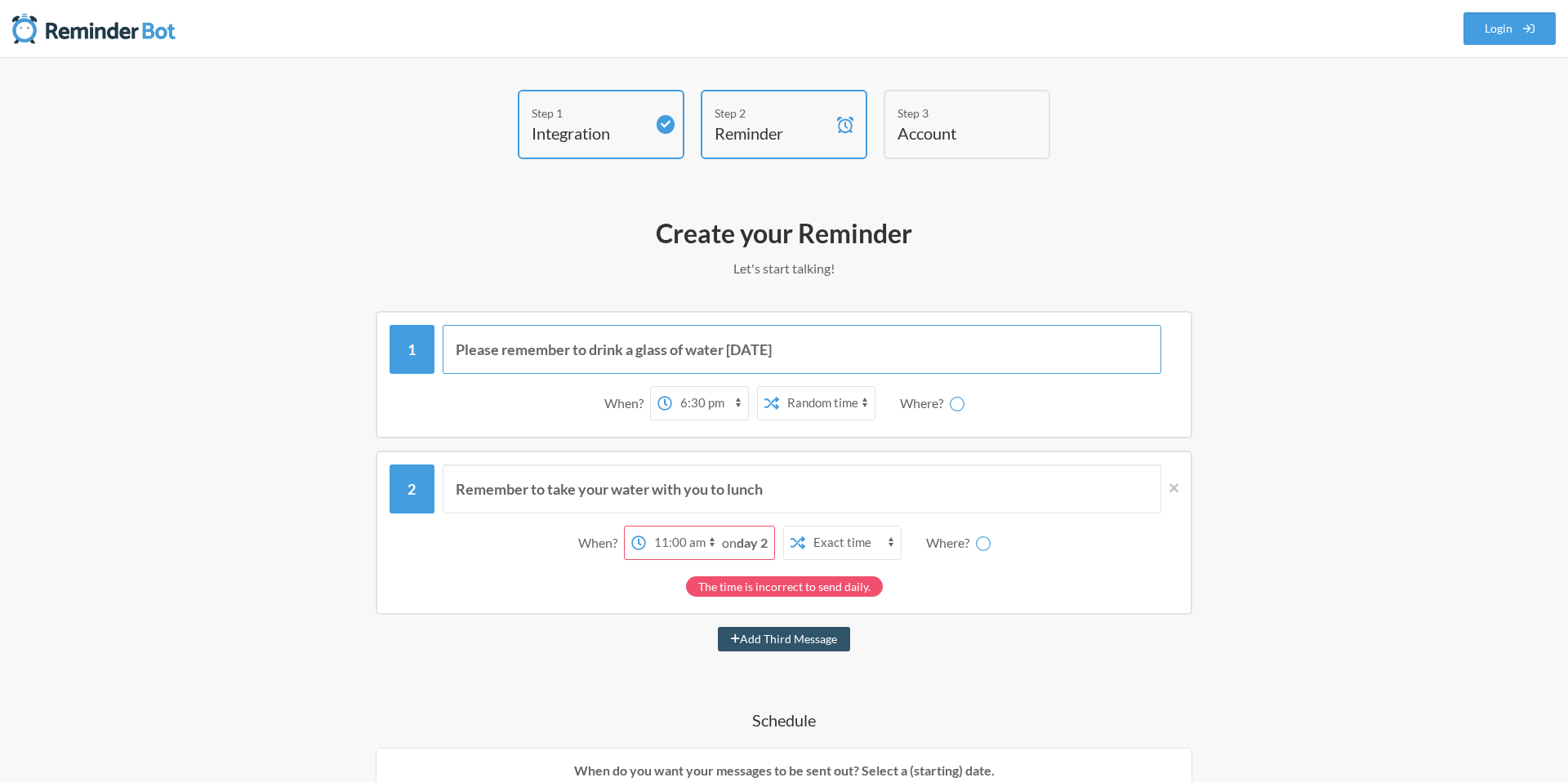
click at [638, 349] on input "Please remember to drink a glass of water today" at bounding box center [802, 349] width 720 height 49
click at [707, 355] on input "Please remember to drink a glass of water today" at bounding box center [802, 349] width 720 height 49
click at [738, 355] on input "Please remember to drink a glass of water today" at bounding box center [802, 349] width 720 height 49
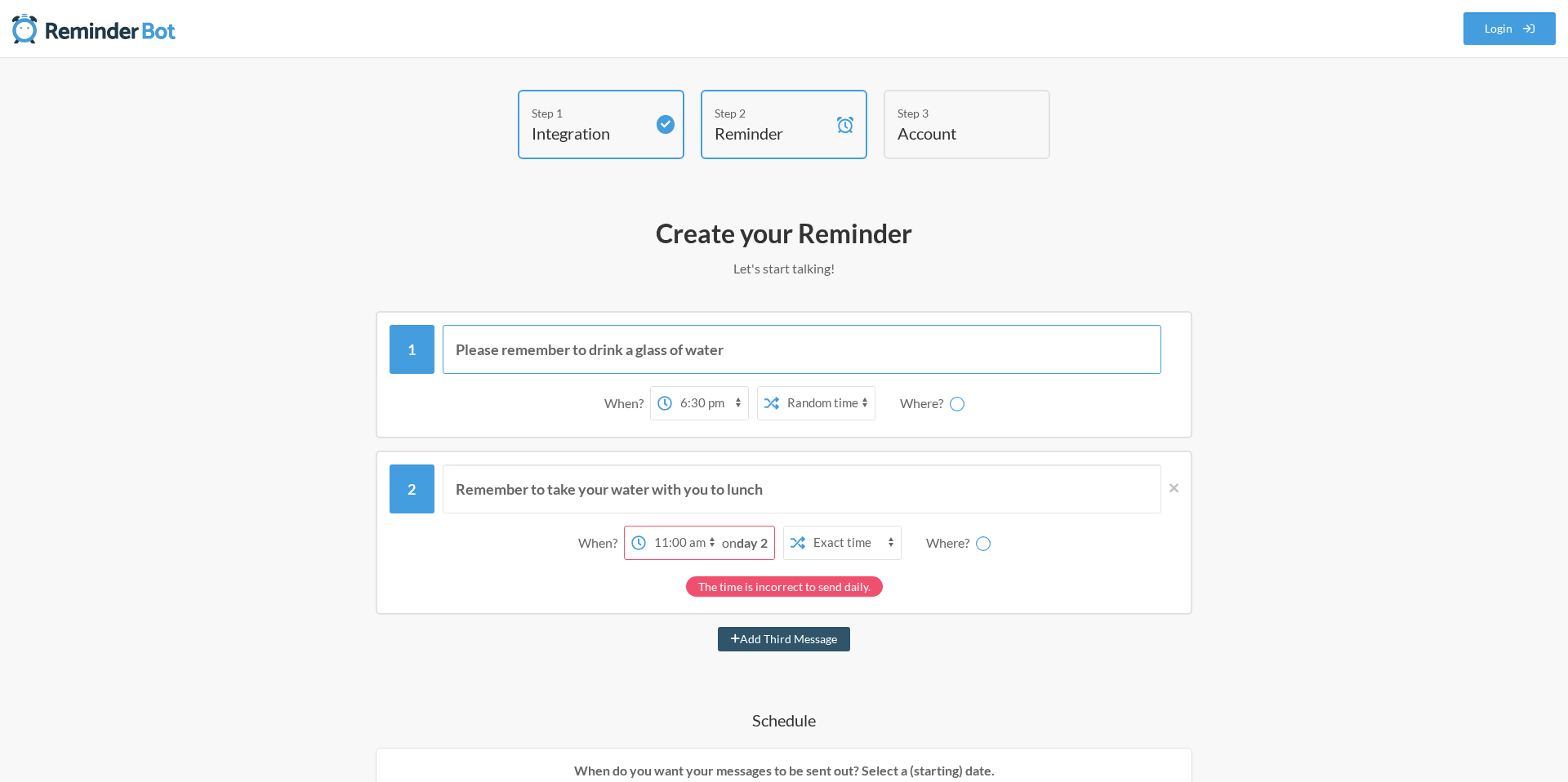
click at [690, 348] on input "Please remember to drink a glass of water" at bounding box center [802, 349] width 720 height 49
type input "Please remember to drink a glass of water"
click at [629, 499] on input "Remember to take your water with you to lunch" at bounding box center [802, 489] width 720 height 49
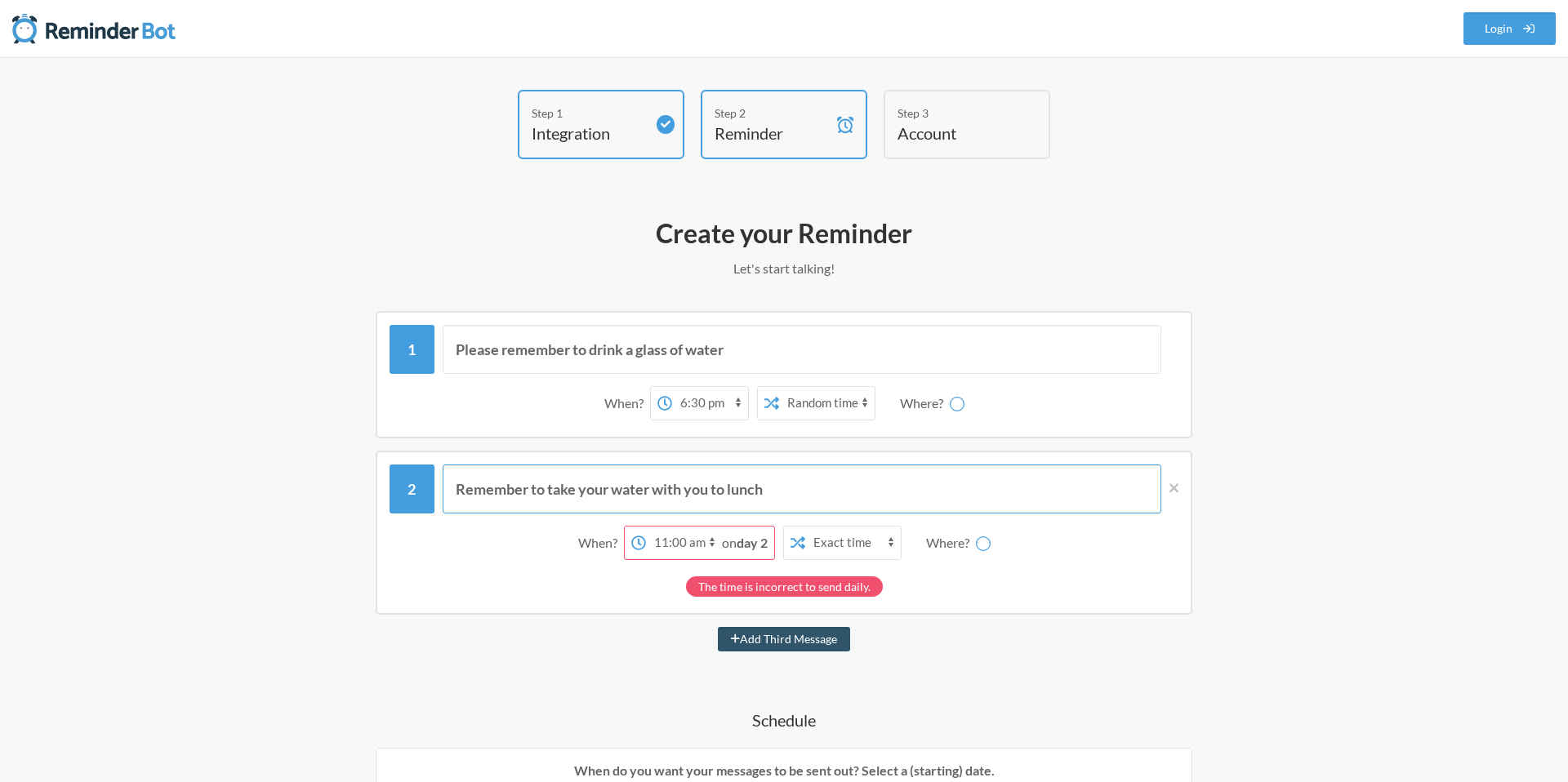
click at [629, 499] on input "Remember to take your water with you to lunch" at bounding box center [802, 489] width 720 height 49
paste input "Please remember to drink a glass of water"
type input "Please remember to drink a glass of water"
click at [707, 410] on select "12:00 am 12:15 am 12:30 am 12:45 am 1:00 am 1:15 am 1:30 am 1:45 am 2:00 am 2:1…" at bounding box center [709, 403] width 76 height 33
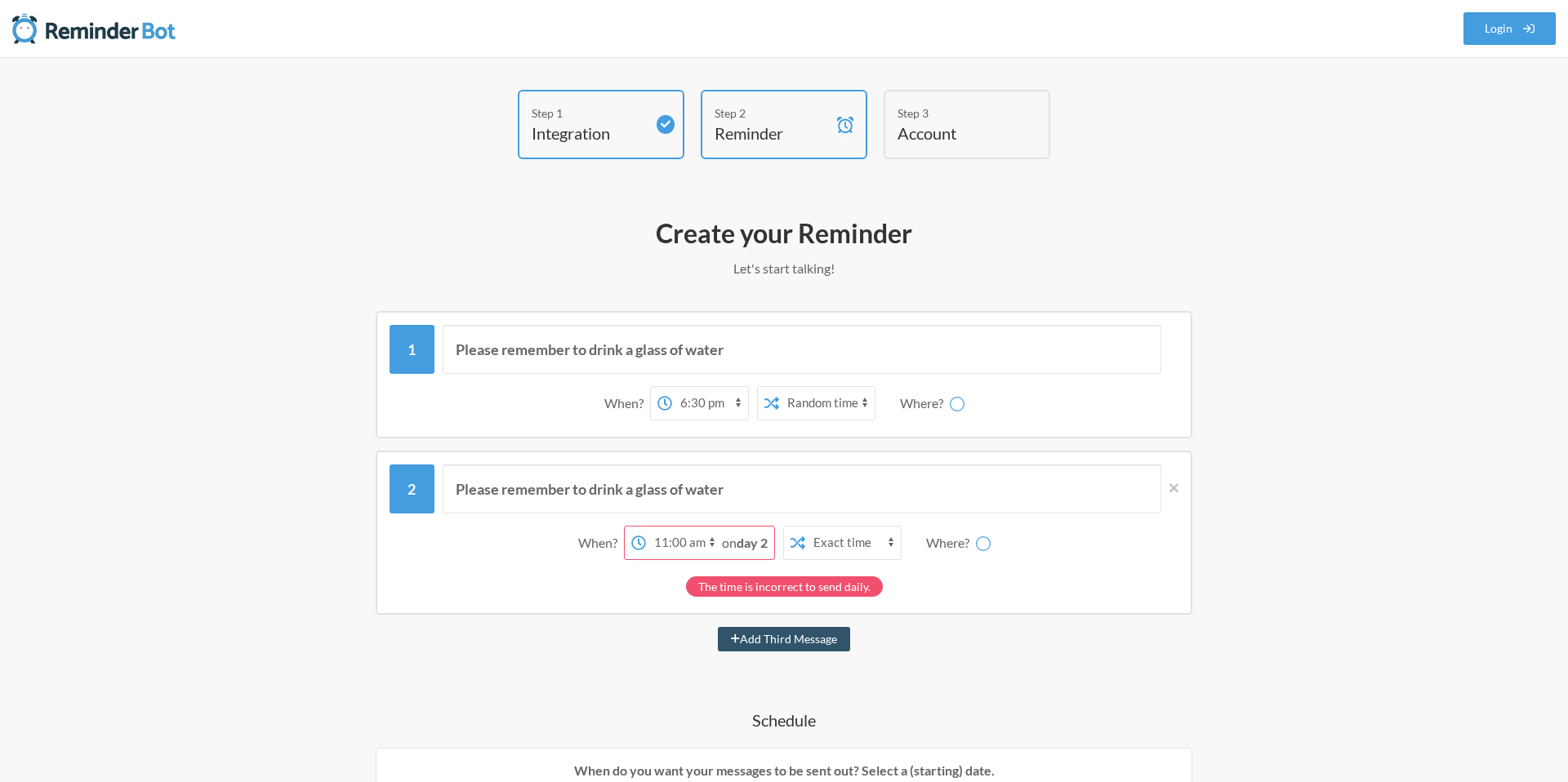
click at [682, 551] on select "12:00 am 12:15 am 12:30 am 12:45 am 1:00 am 1:15 am 1:30 am 1:45 am 2:00 am 2:1…" at bounding box center [684, 543] width 76 height 33
select select "20:00:00"
click at [671, 527] on select "12:00 am 12:15 am 12:30 am 12:45 am 1:00 am 1:15 am 1:30 am 1:45 am 2:00 am 2:1…" at bounding box center [684, 543] width 76 height 33
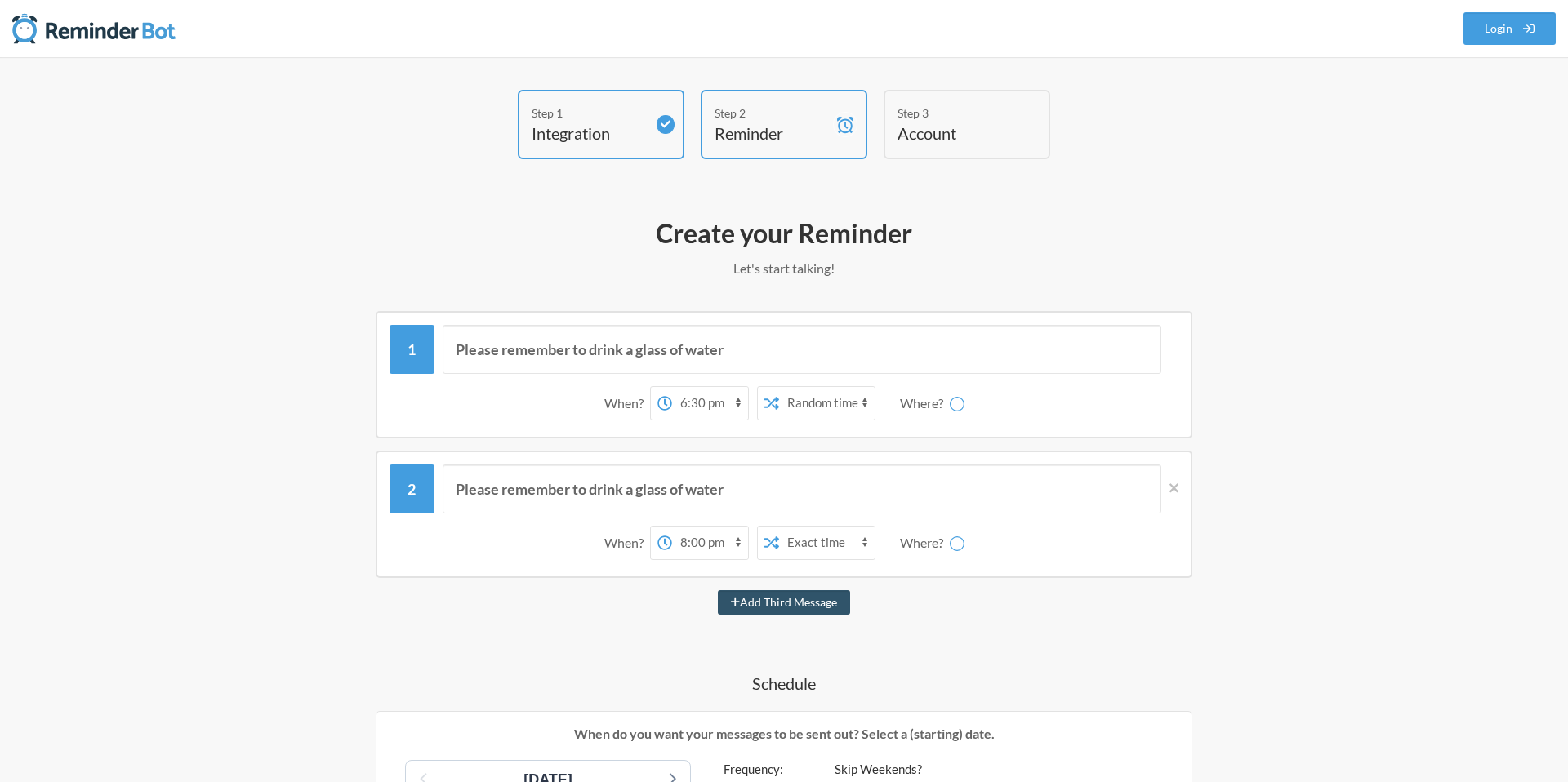
click at [954, 543] on icon at bounding box center [957, 543] width 21 height 21
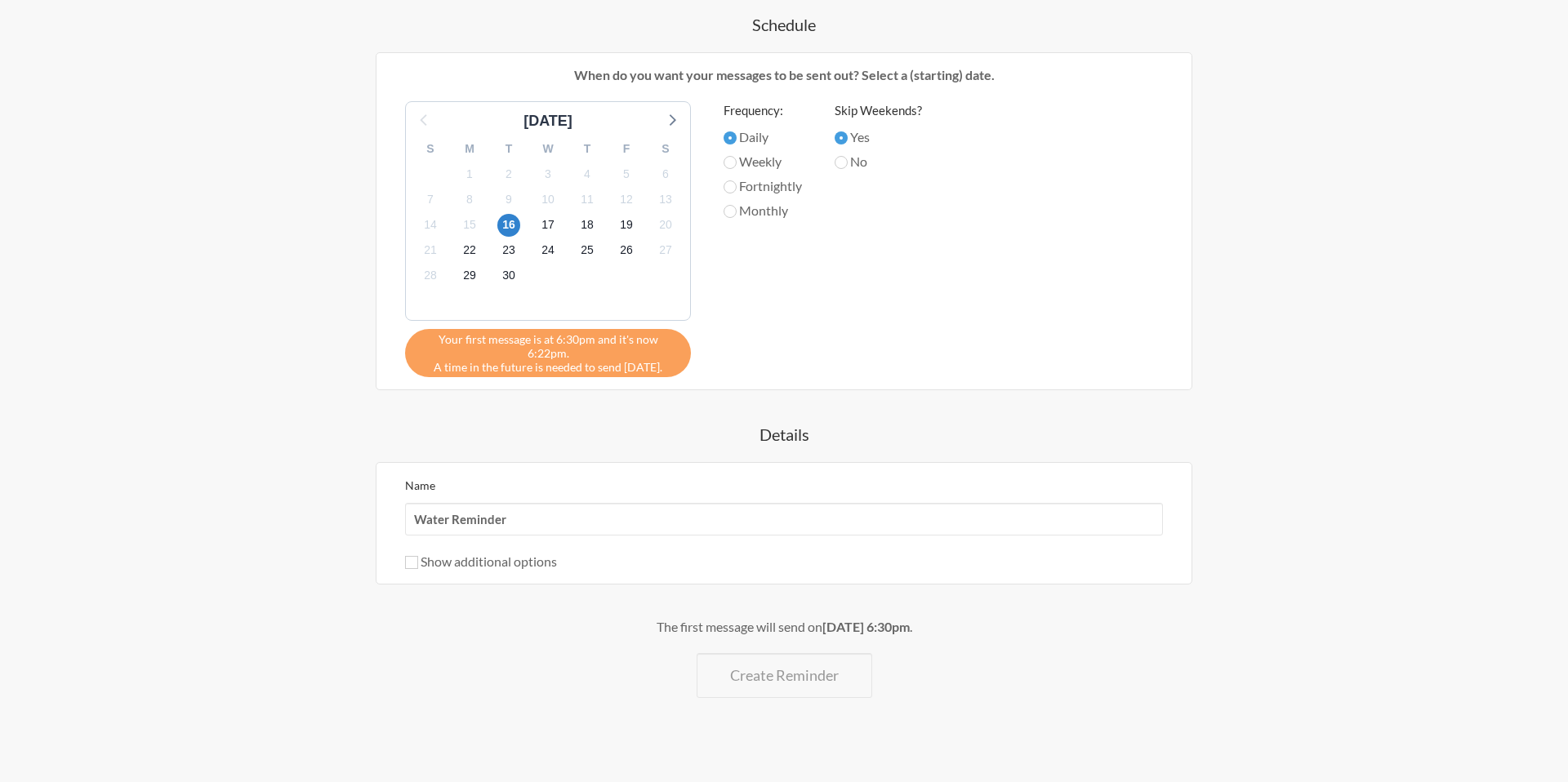
scroll to position [598, 0]
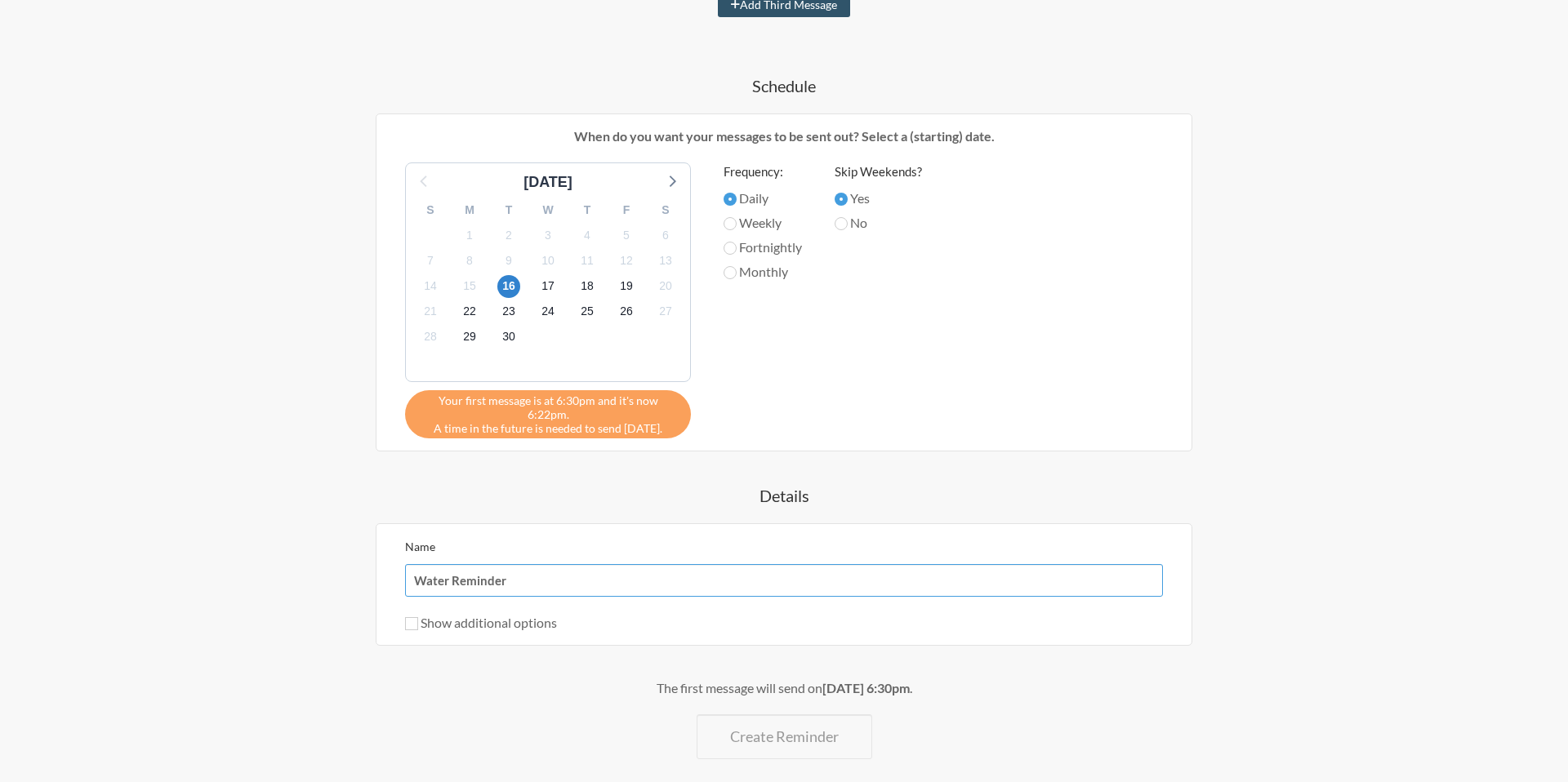
click at [497, 565] on input "Water Reminder" at bounding box center [784, 580] width 758 height 33
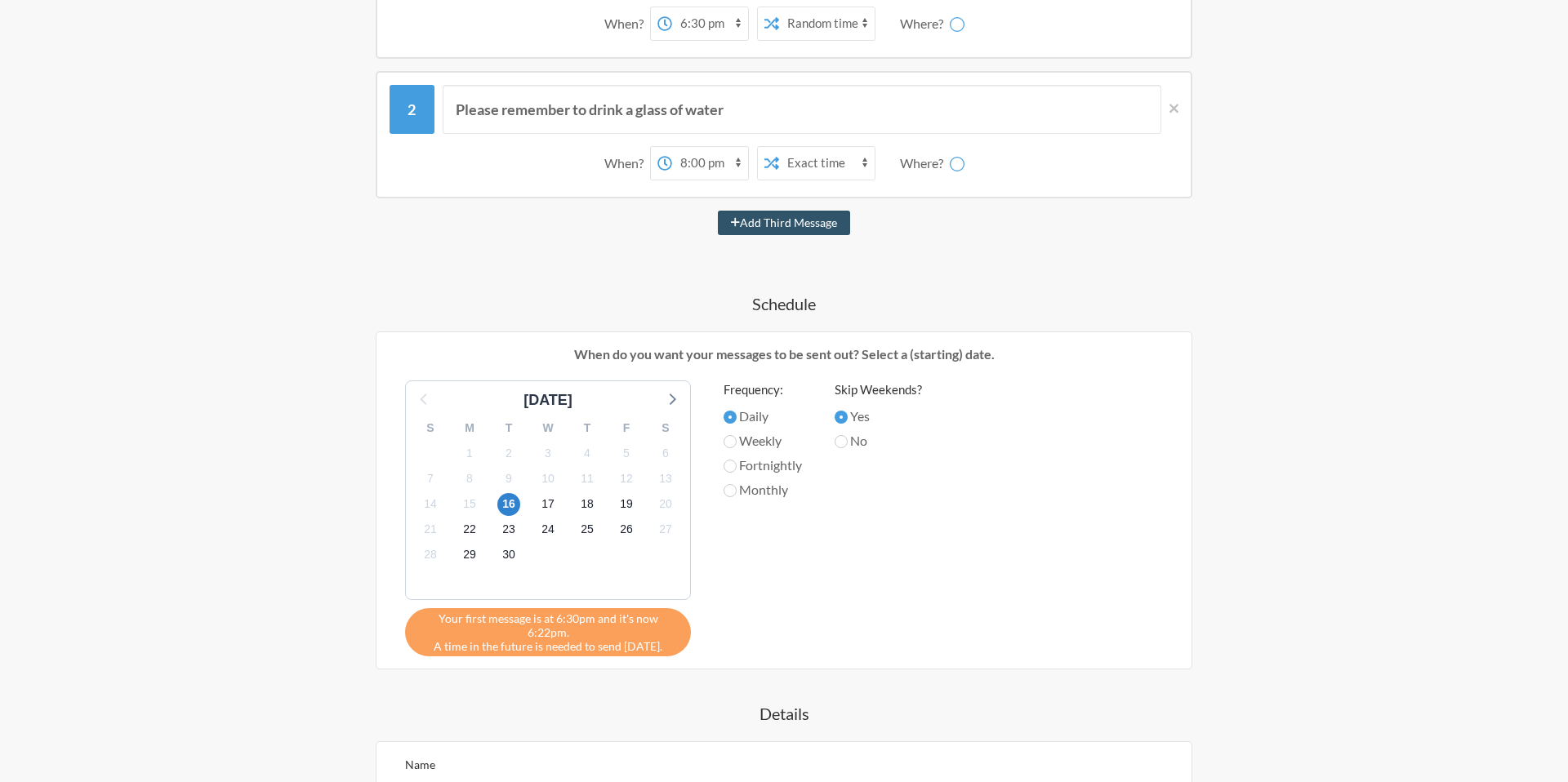
scroll to position [389, 0]
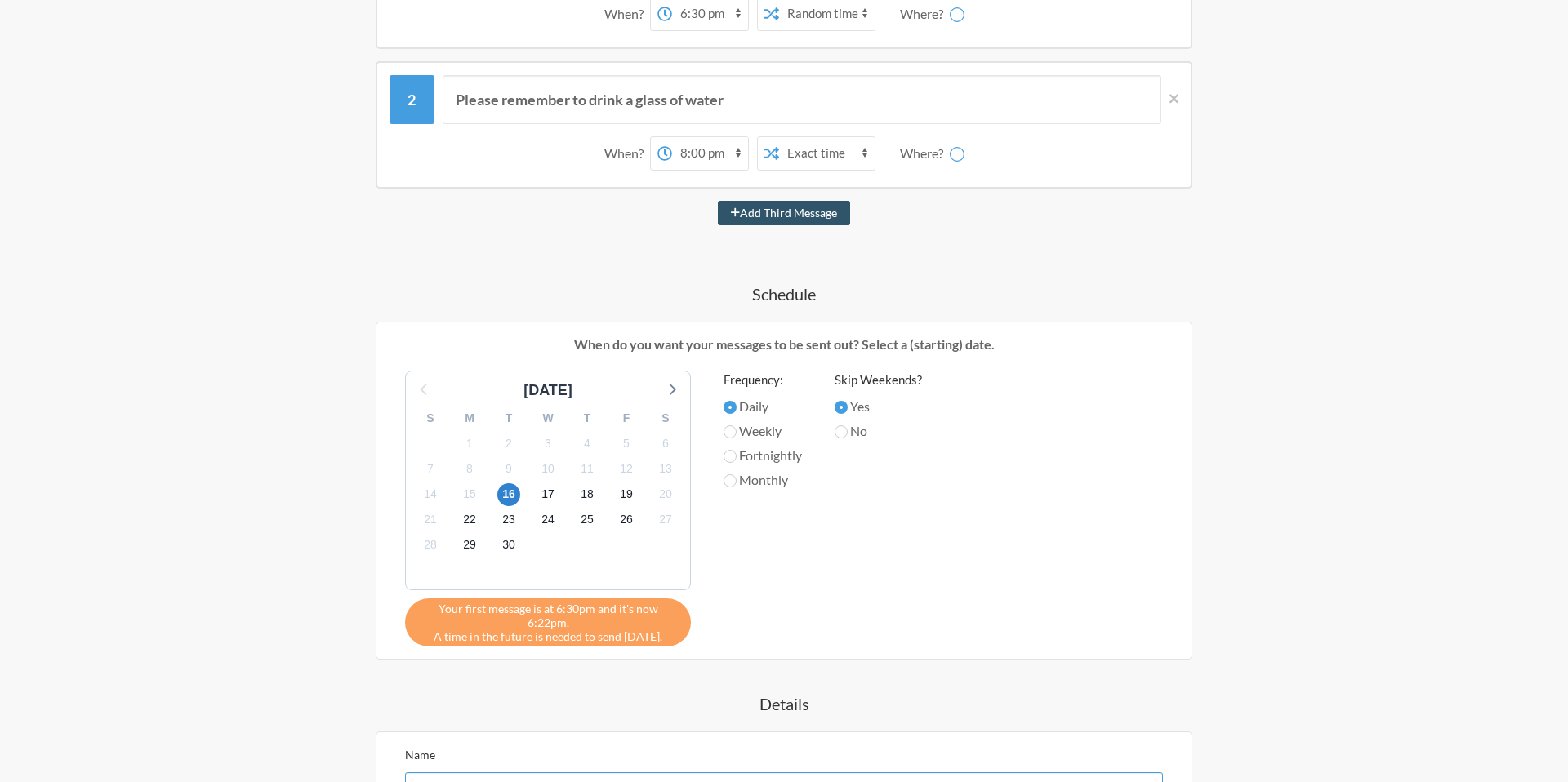
type input "Water Remindevr"
click at [846, 434] on input "No" at bounding box center [841, 432] width 13 height 13
radio input "true"
click at [846, 401] on input "Yes" at bounding box center [841, 407] width 13 height 13
radio input "true"
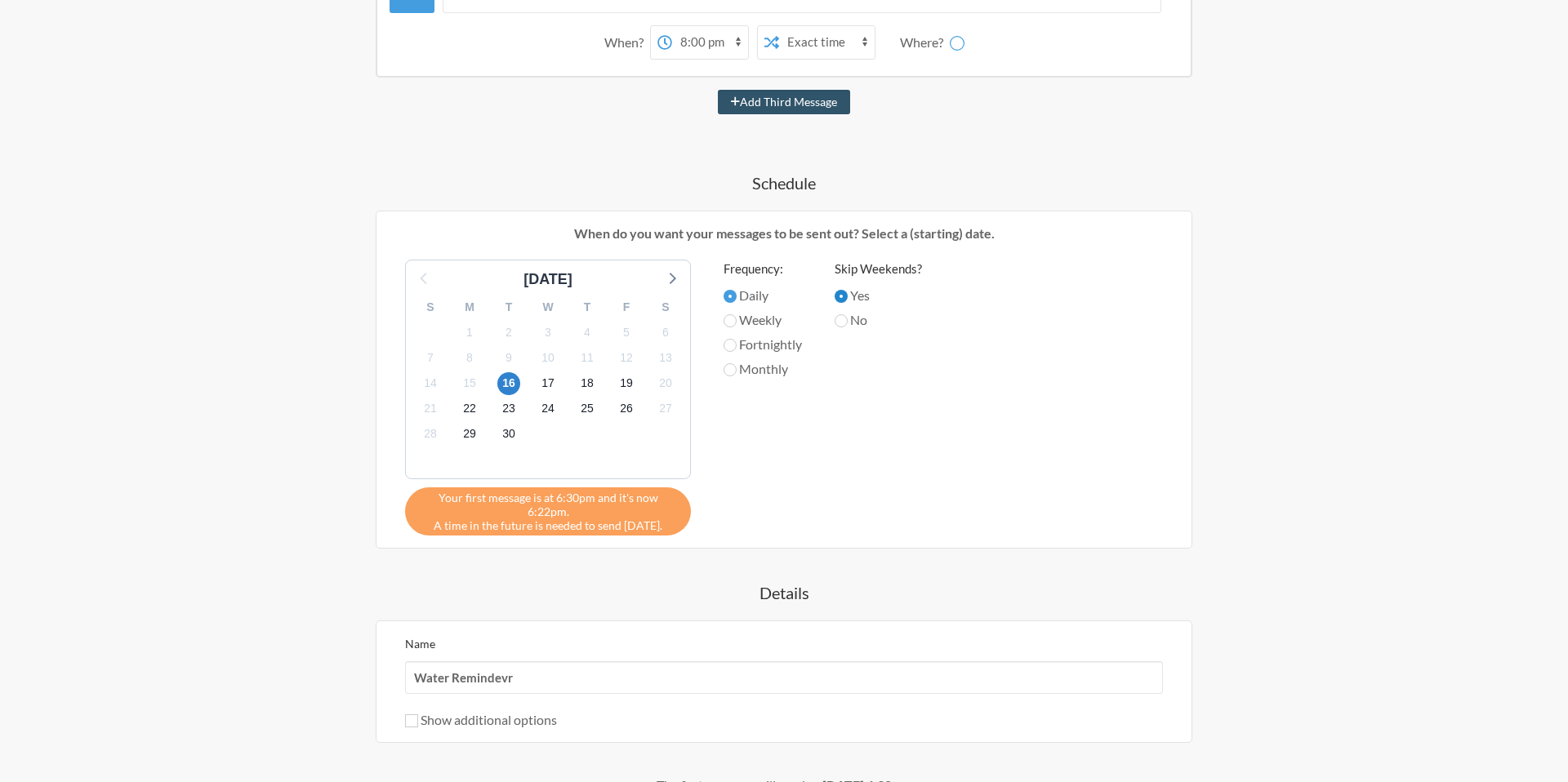
scroll to position [527, 0]
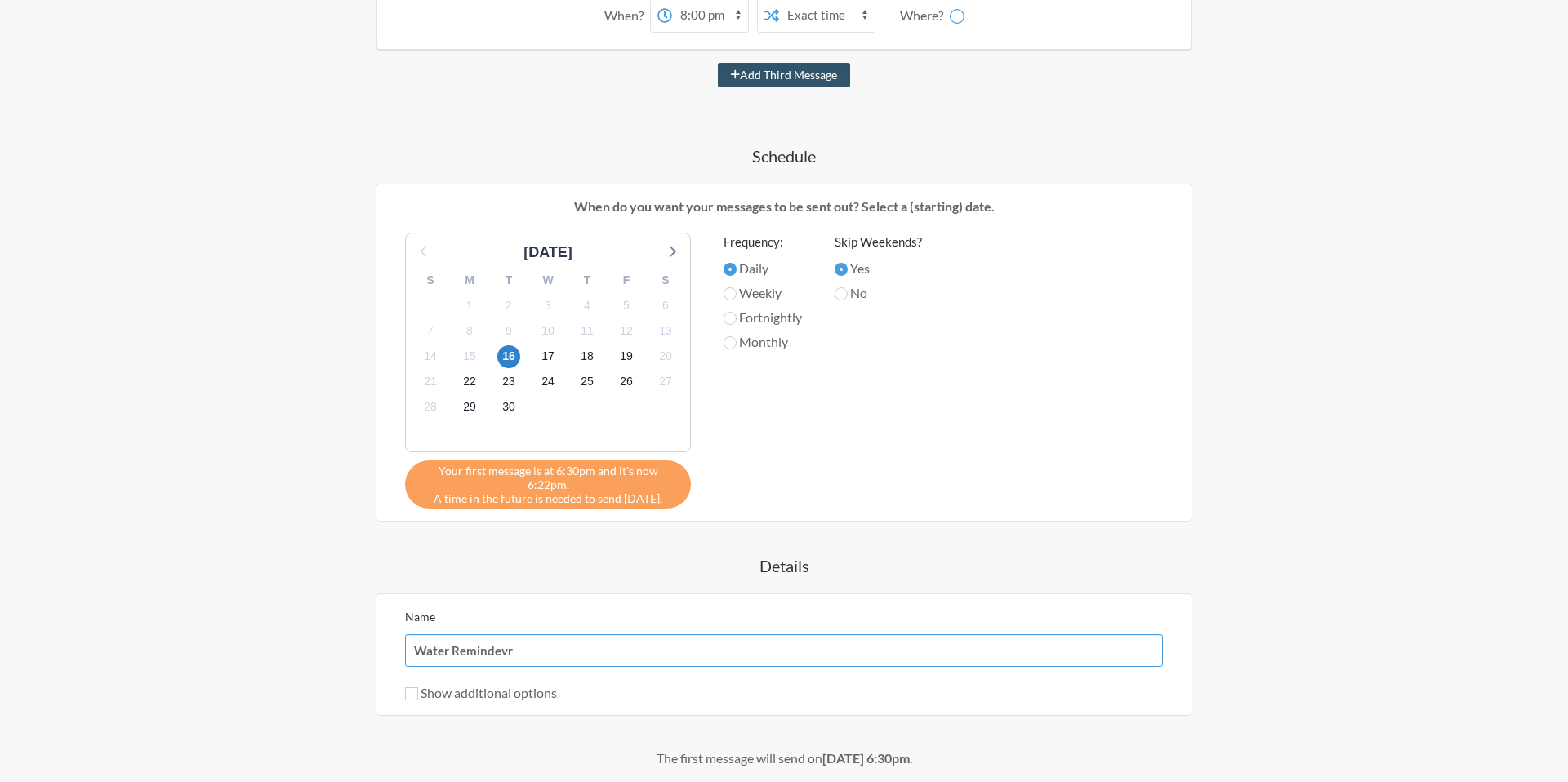
click at [574, 637] on input "Water Remindevr" at bounding box center [784, 651] width 758 height 33
type input "Water Reminder"
click at [529, 689] on div "Name Water Reminder Show additional options Hide this reminder from calendars S…" at bounding box center [784, 654] width 816 height 123
click at [534, 685] on label "Show additional options" at bounding box center [481, 692] width 152 height 15
click at [418, 688] on input "Show additional options" at bounding box center [412, 694] width 13 height 13
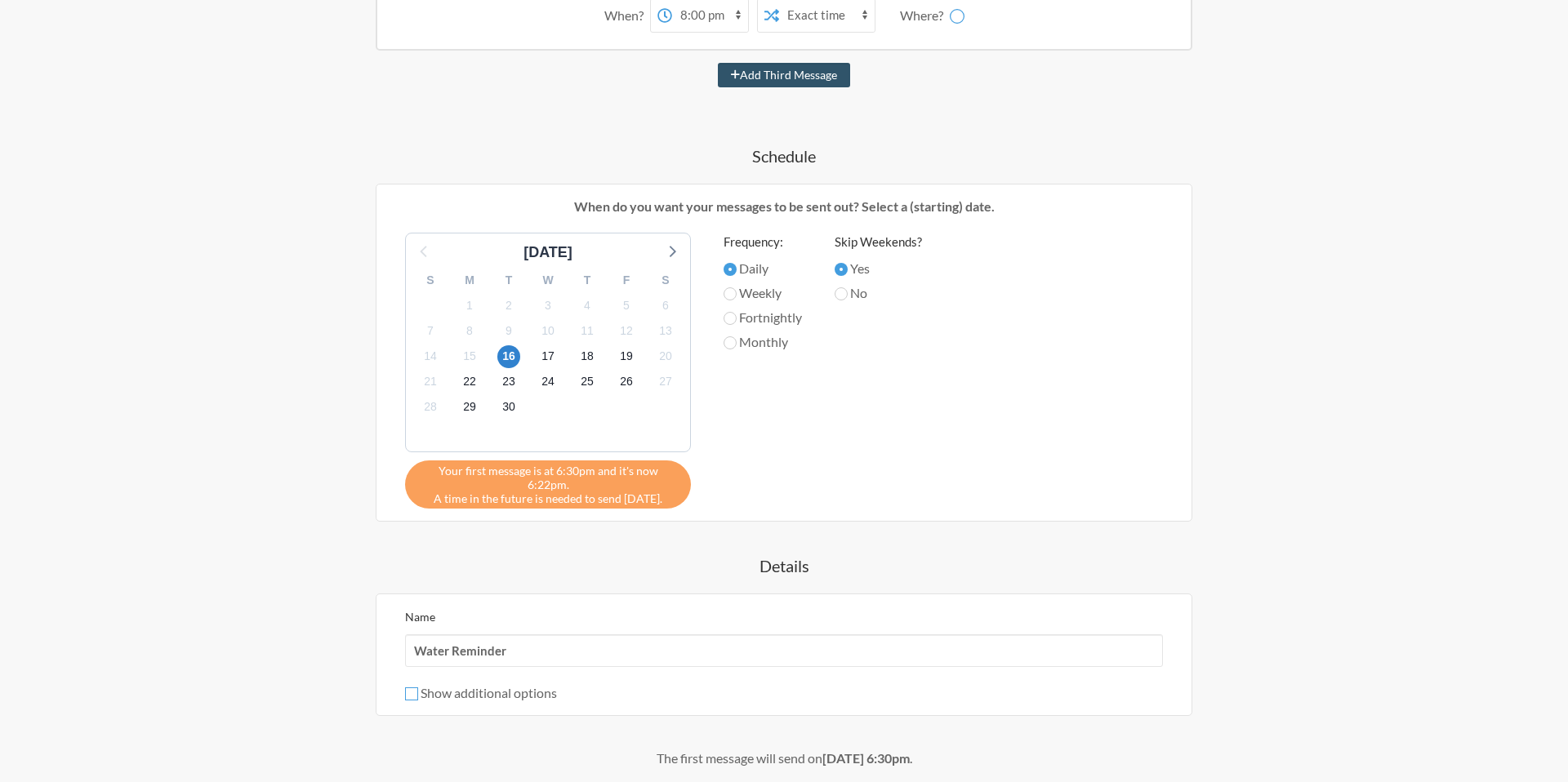
checkbox input "true"
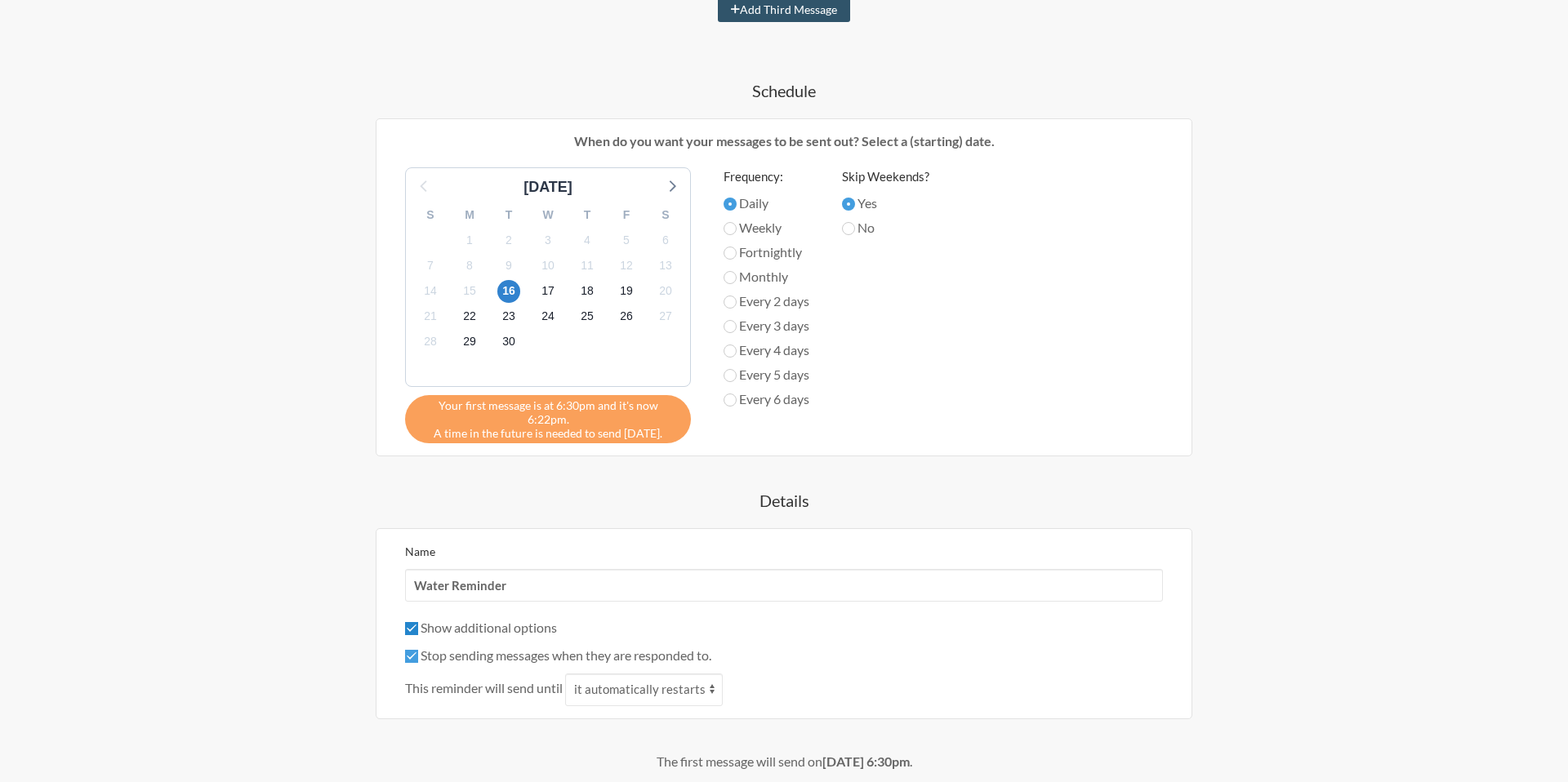
scroll to position [596, 0]
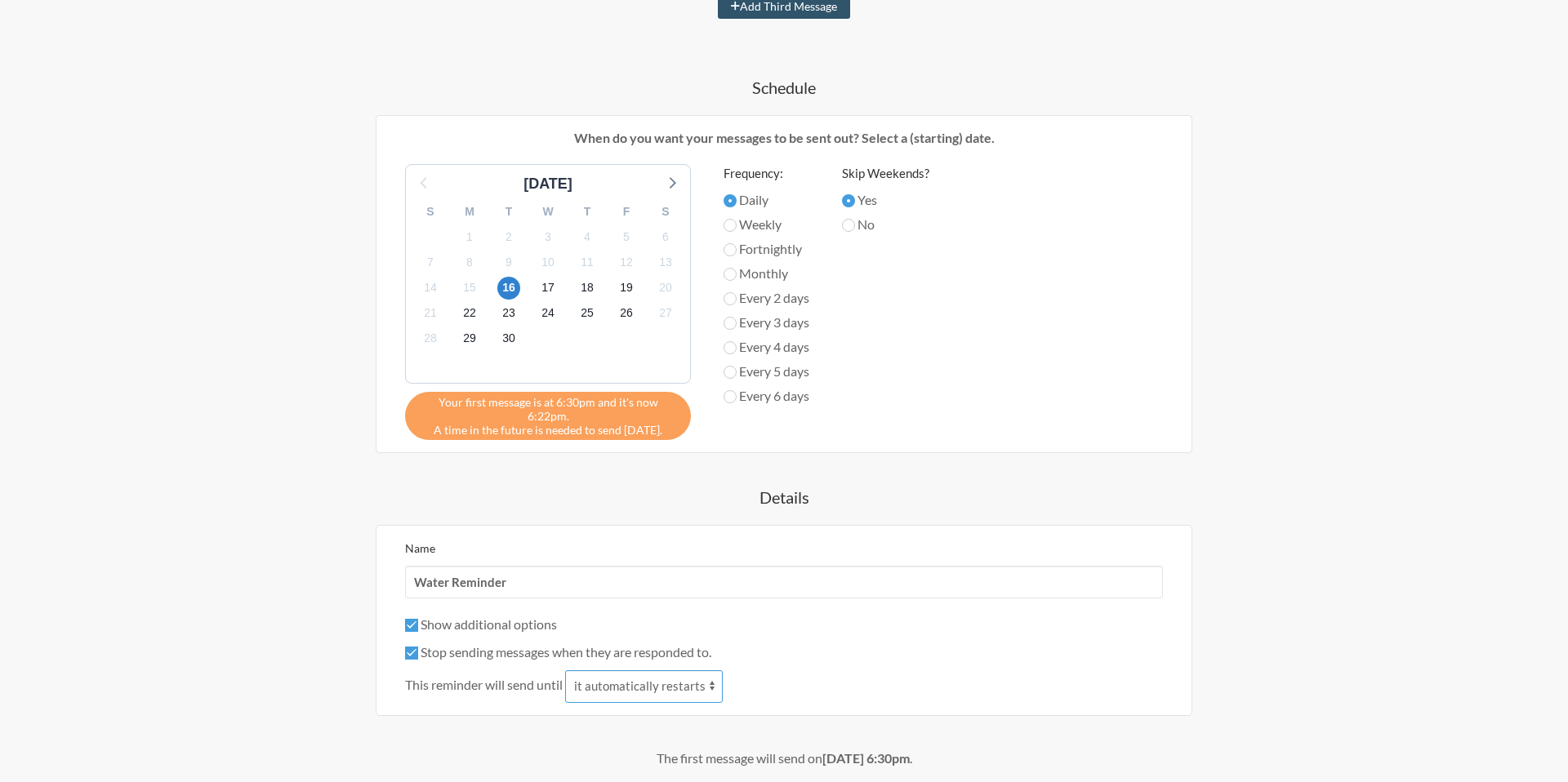
click at [610, 675] on select "it automatically restarts it is replied to" at bounding box center [643, 687] width 158 height 33
click at [709, 644] on label "Stop sending messages when they are responded to." at bounding box center [558, 652] width 306 height 15
click at [418, 647] on input "Stop sending messages when they are responded to." at bounding box center [412, 654] width 13 height 13
click at [709, 644] on label "Stop sending messages when they are responded to." at bounding box center [558, 652] width 306 height 15
click at [418, 647] on input "Stop sending messages when they are responded to." at bounding box center [412, 654] width 13 height 13
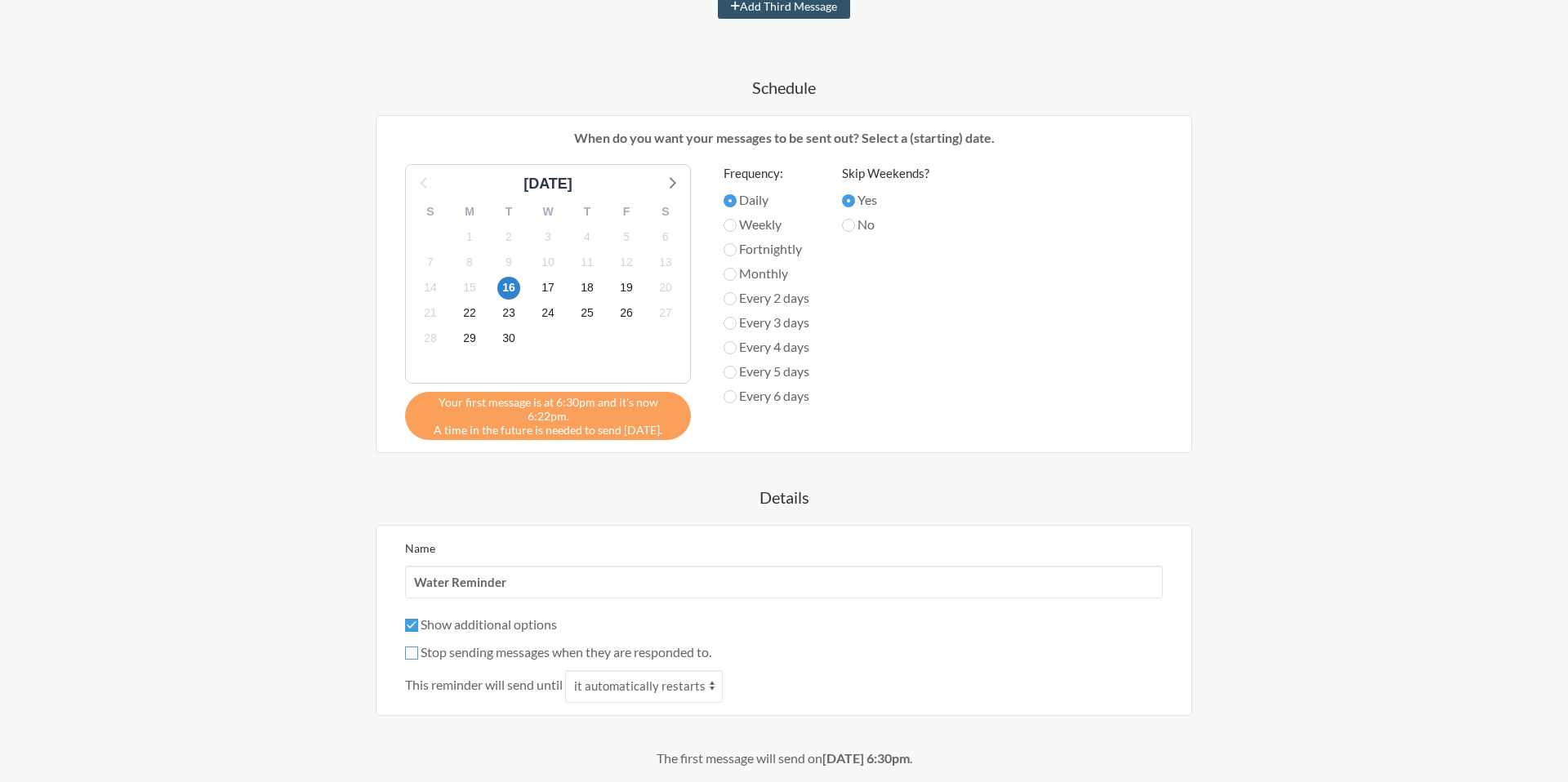
checkbox input "true"
click at [524, 617] on label "Show additional options" at bounding box center [481, 624] width 152 height 15
click at [418, 619] on input "Show additional options" at bounding box center [412, 625] width 13 height 13
checkbox input "false"
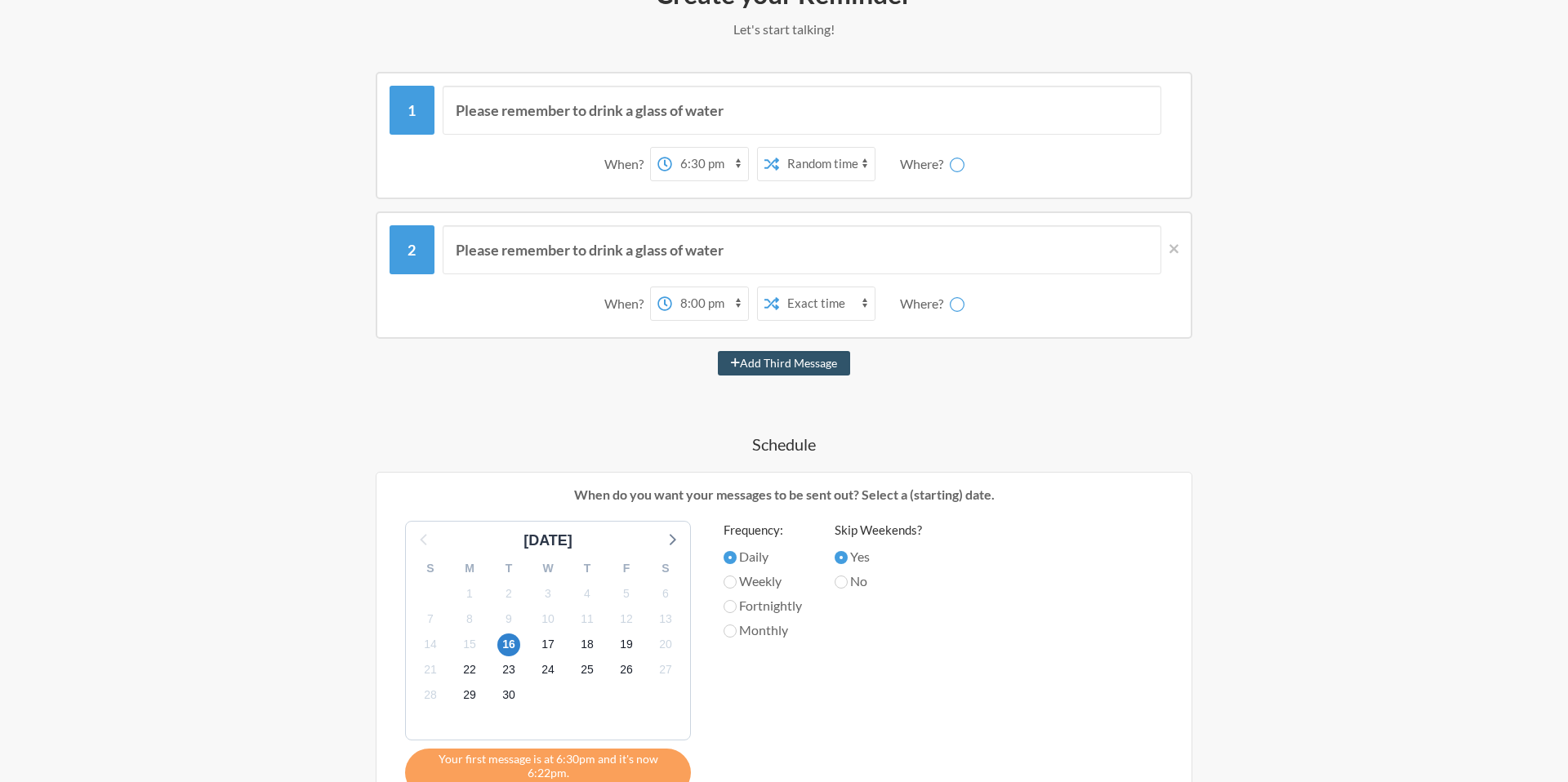
scroll to position [0, 0]
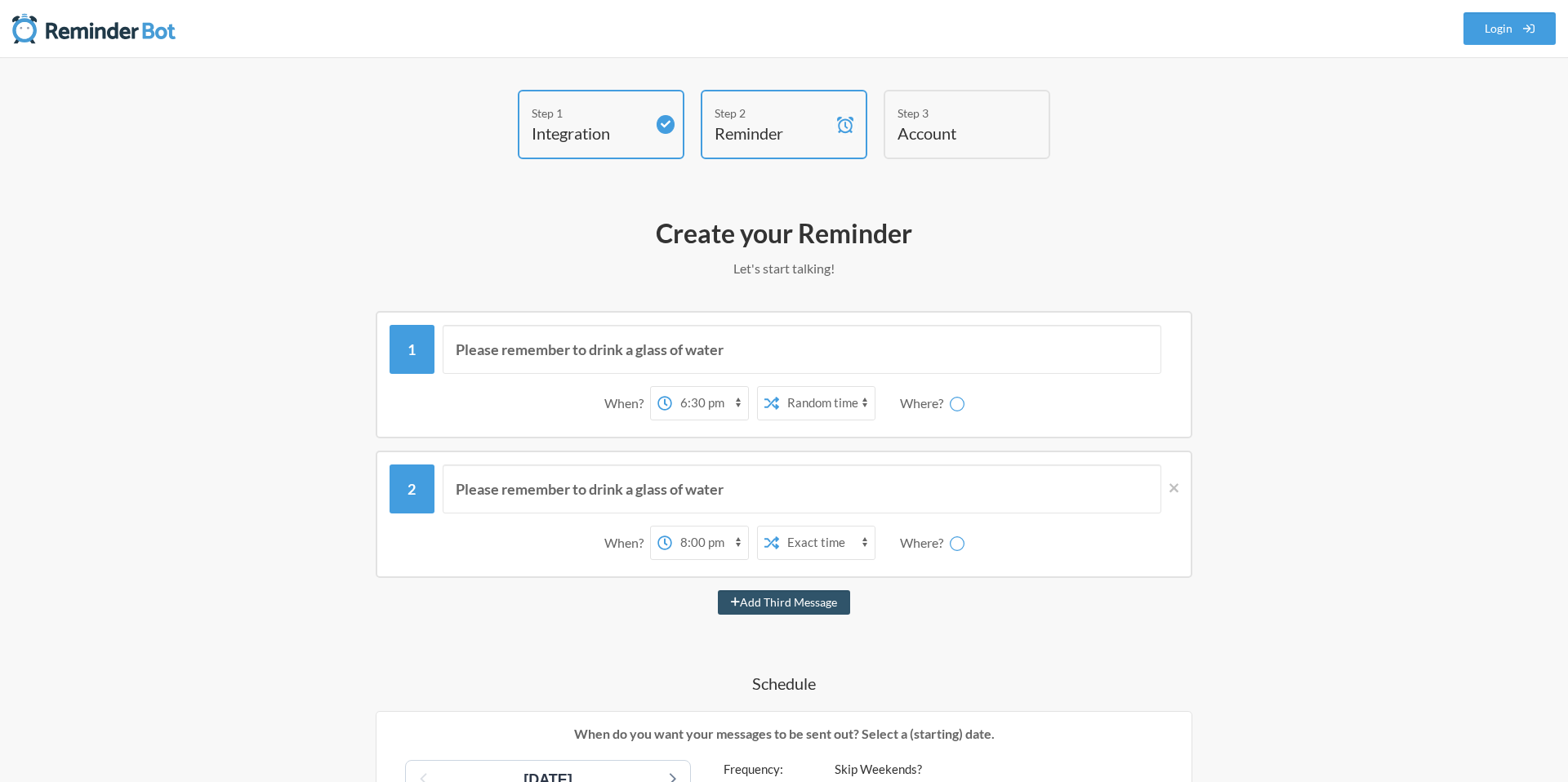
click at [953, 142] on h4 "Account" at bounding box center [954, 133] width 114 height 23
click at [950, 105] on div "Step 3" at bounding box center [954, 113] width 114 height 17
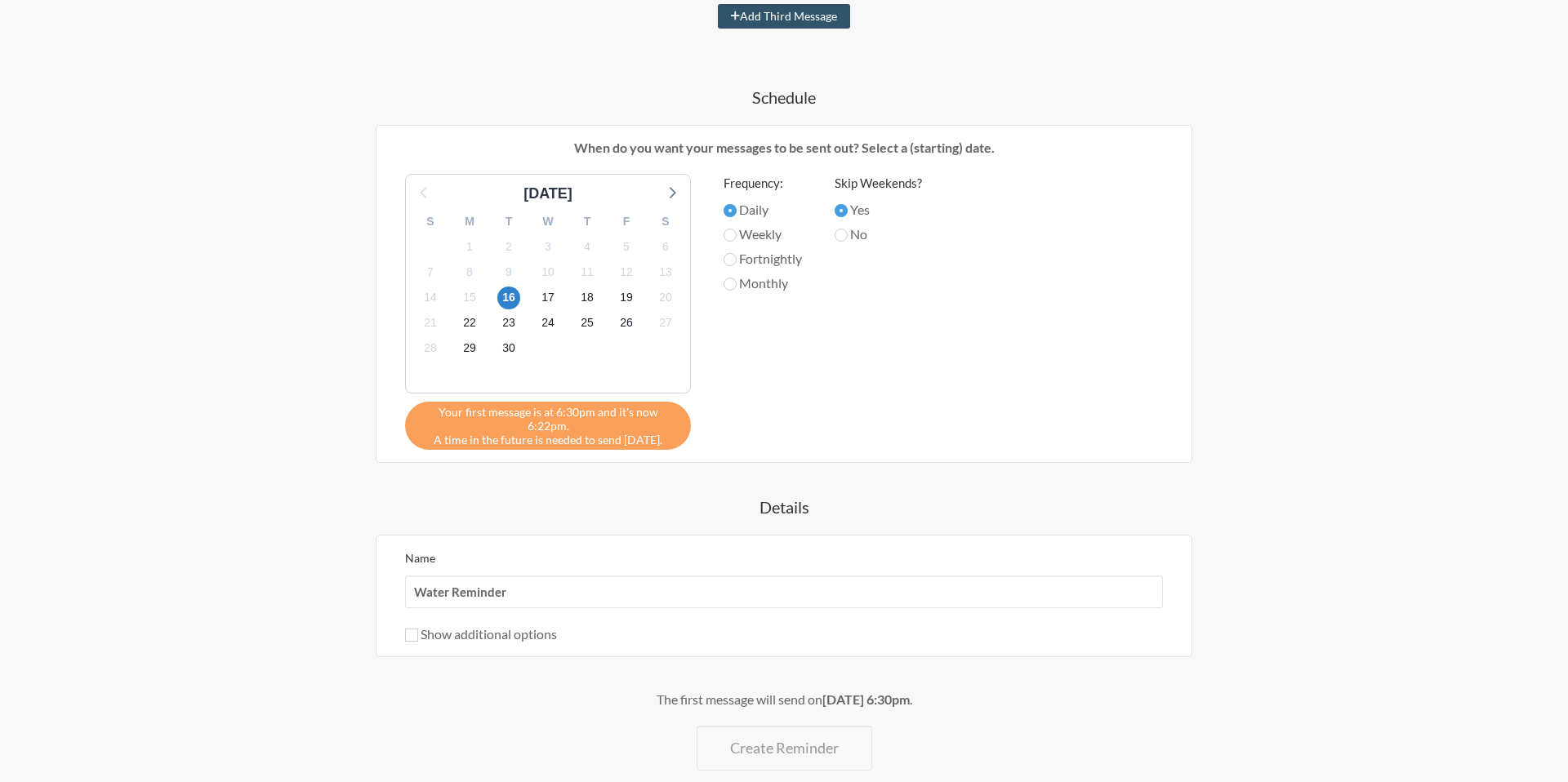
scroll to position [659, 0]
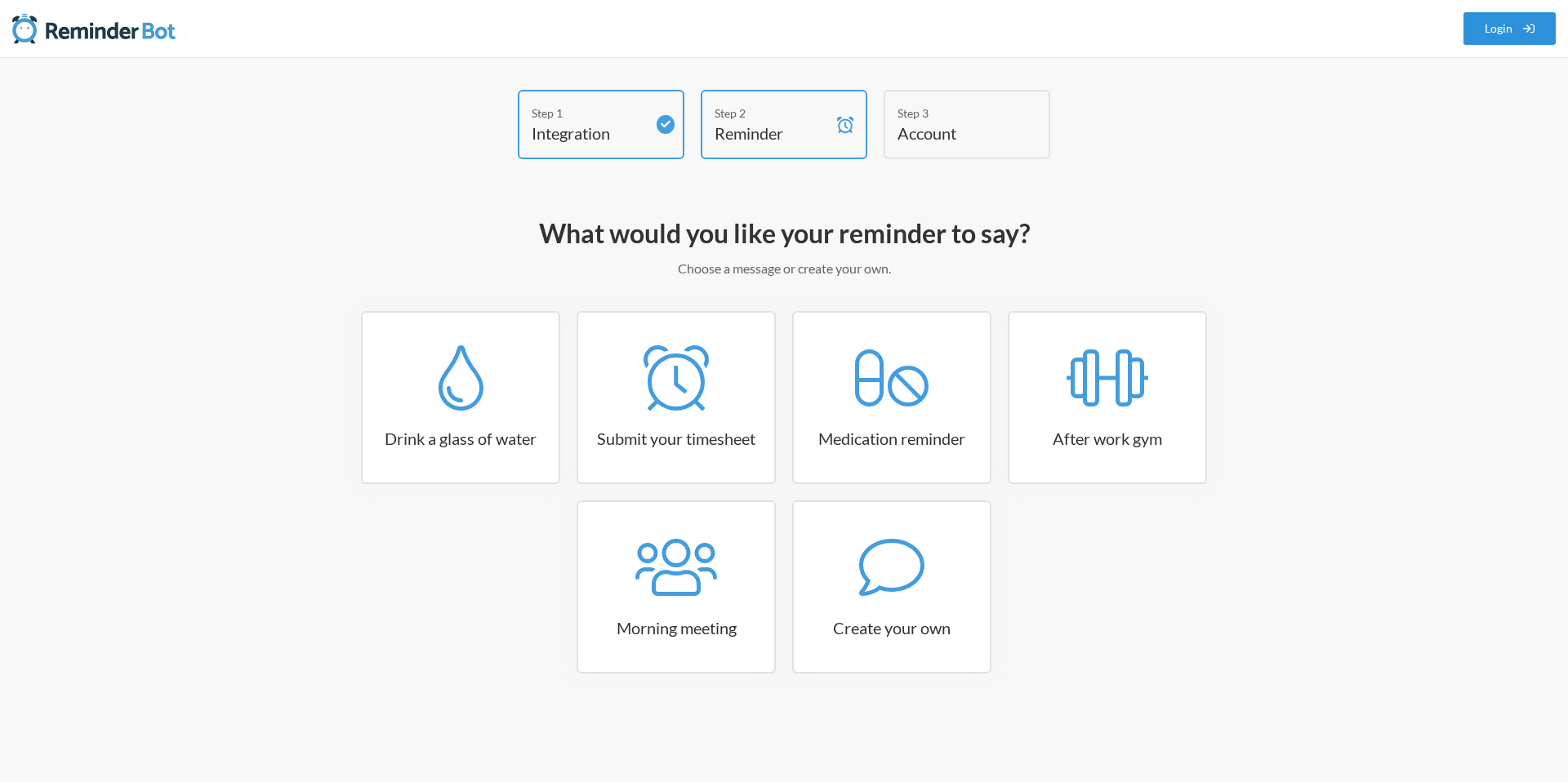
click at [1483, 27] on link "Login" at bounding box center [1509, 28] width 94 height 33
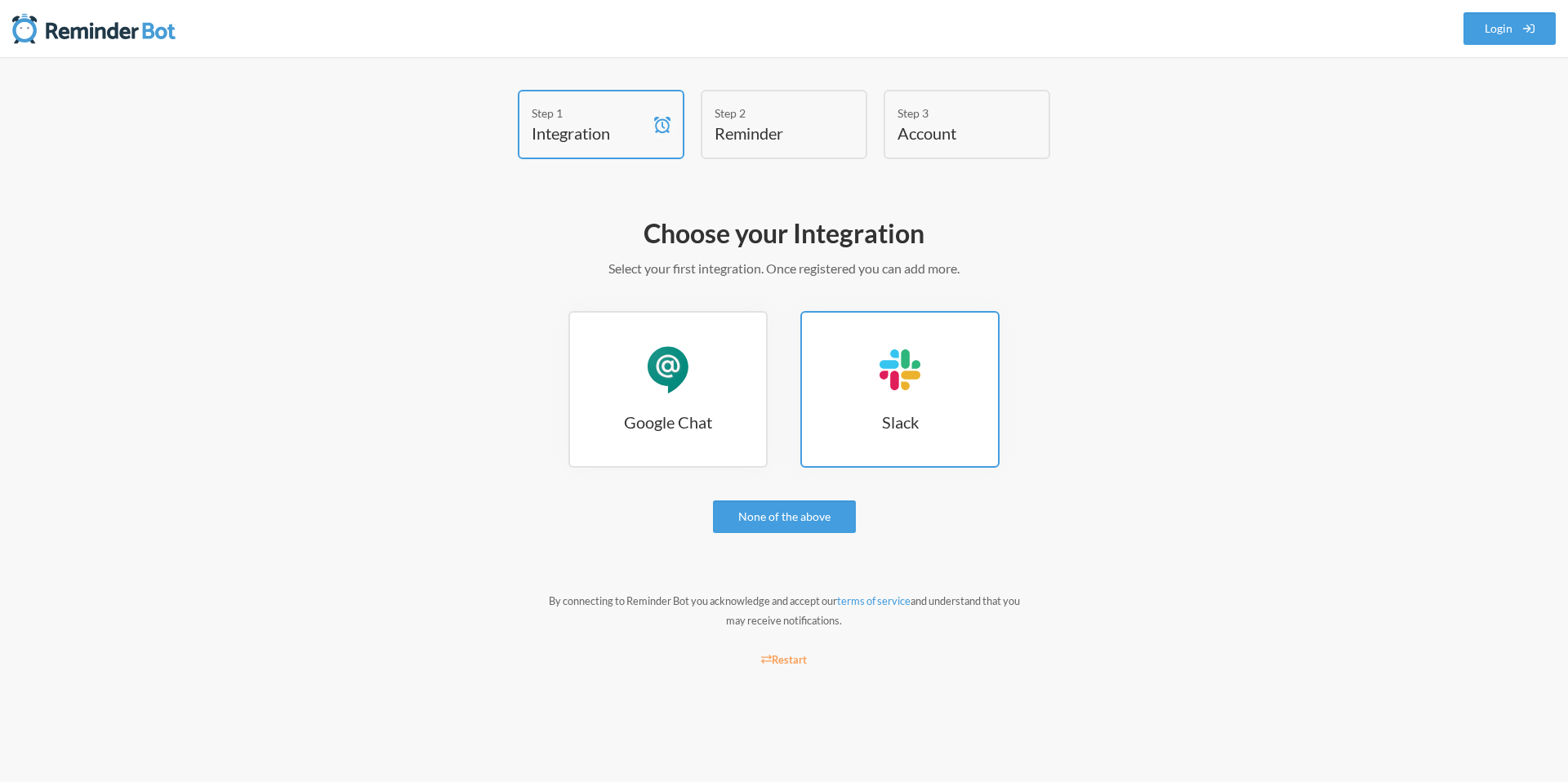
click at [880, 385] on div "Slack" at bounding box center [900, 370] width 49 height 49
click at [844, 374] on link "Slack Slack" at bounding box center [899, 389] width 199 height 157
click at [896, 400] on link "Slack Slack" at bounding box center [899, 389] width 199 height 157
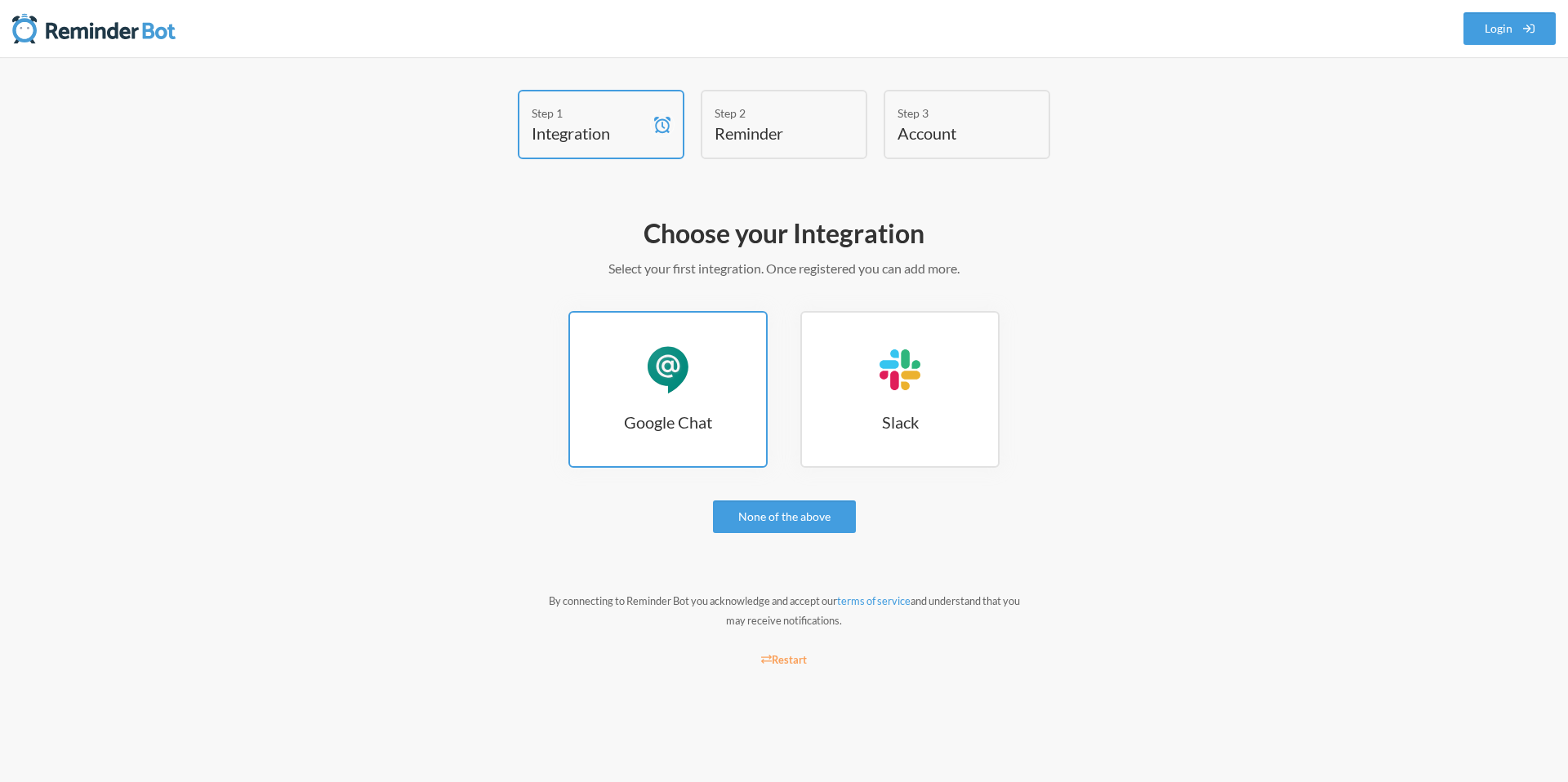
click at [730, 343] on link "Google Chat Google Chat" at bounding box center [668, 389] width 199 height 157
click at [928, 124] on h4 "Account" at bounding box center [954, 133] width 114 height 23
click at [792, 525] on link "None of the above" at bounding box center [784, 517] width 143 height 33
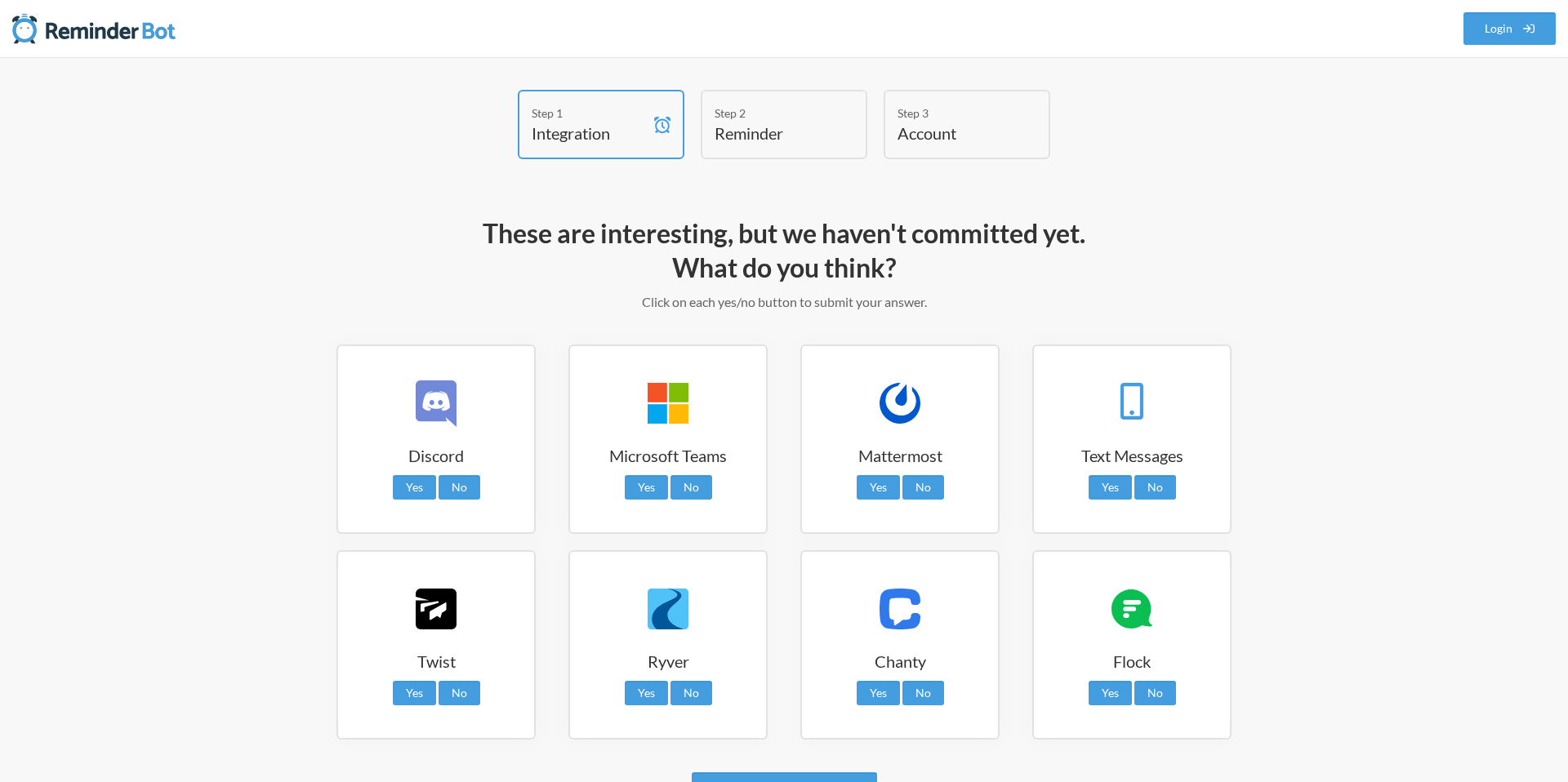
scroll to position [121, 0]
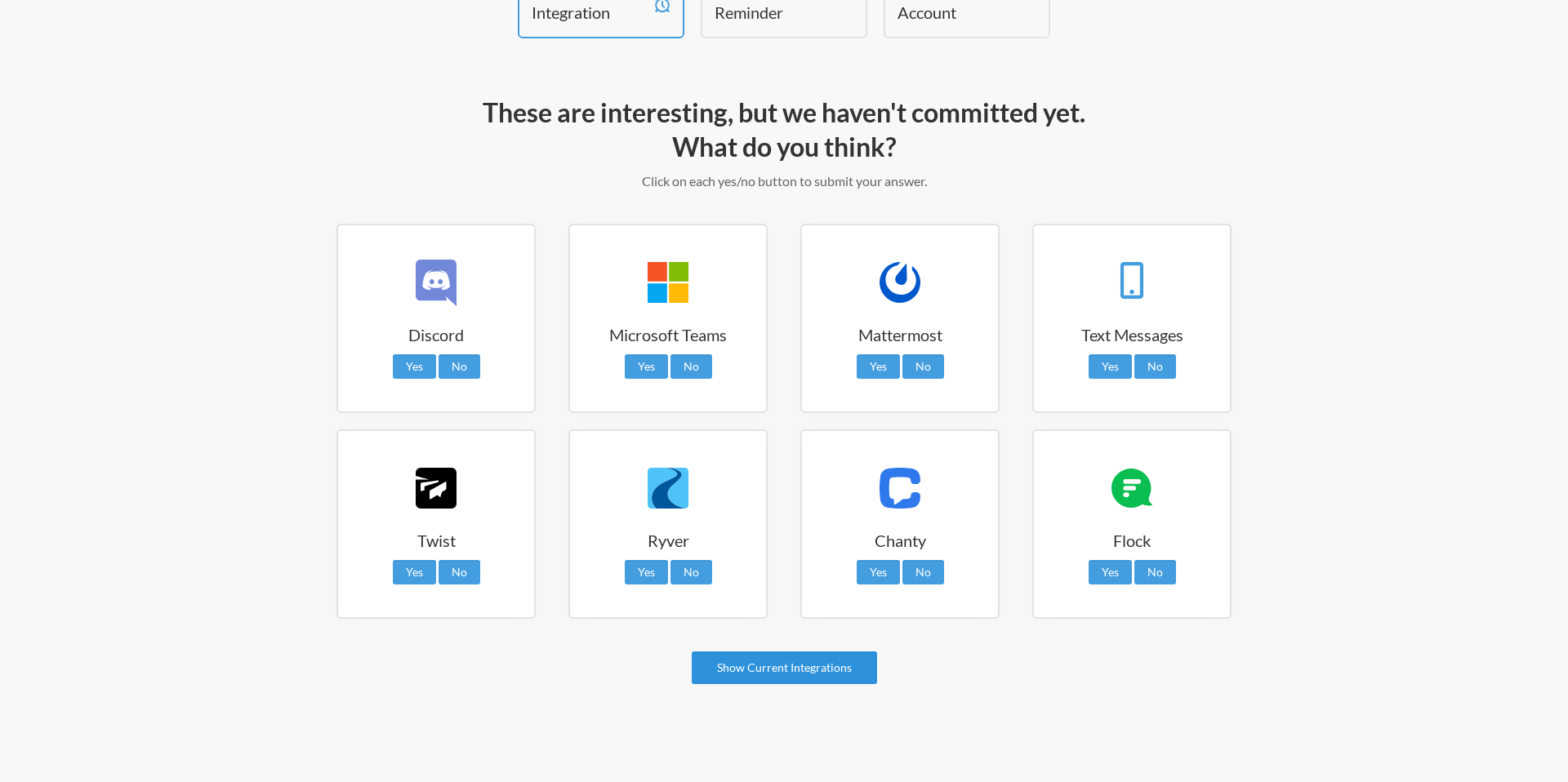
click at [779, 669] on link "Show Current Integrations" at bounding box center [784, 668] width 185 height 33
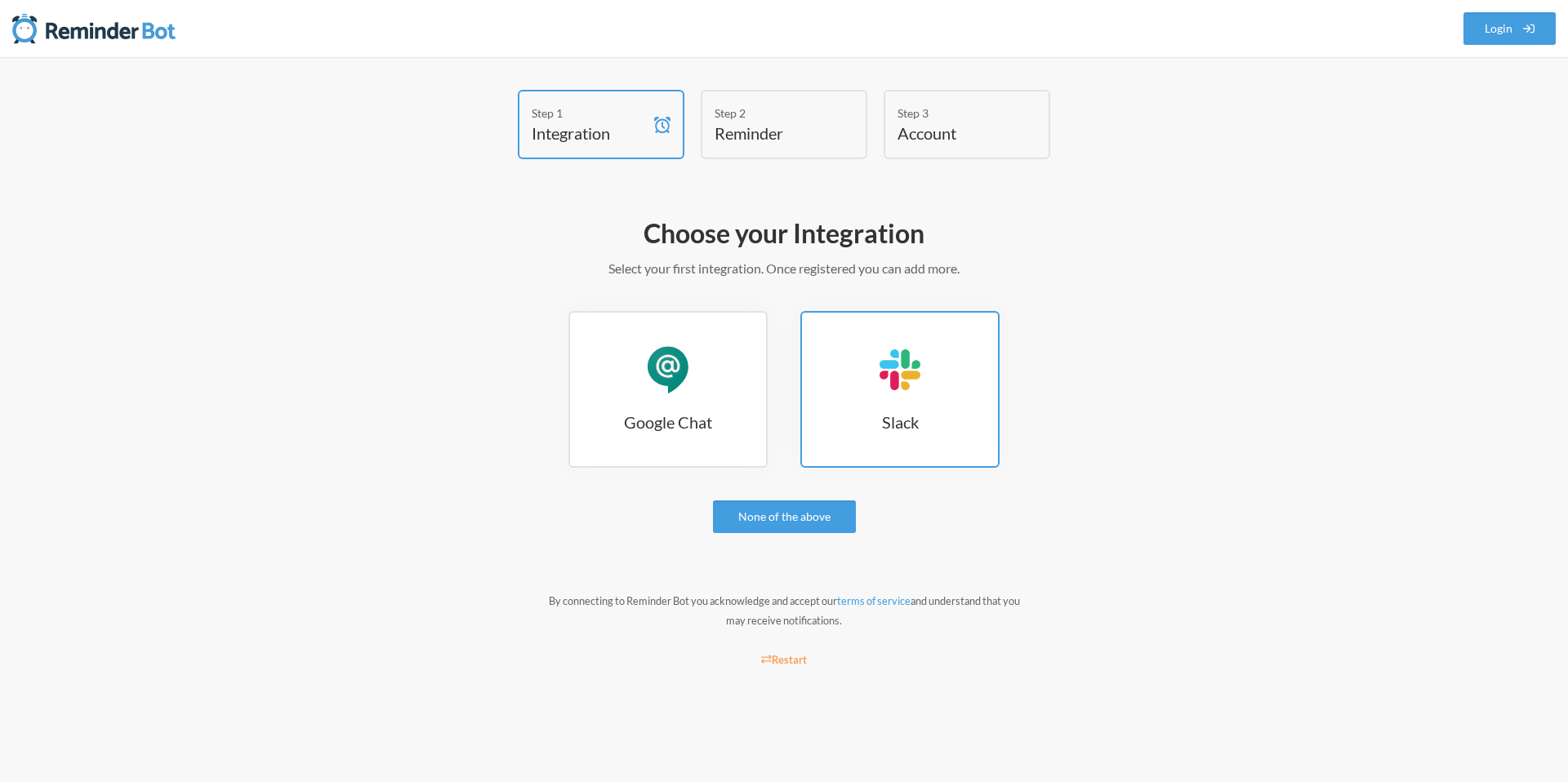
click at [851, 434] on link "Slack Slack" at bounding box center [899, 389] width 199 height 157
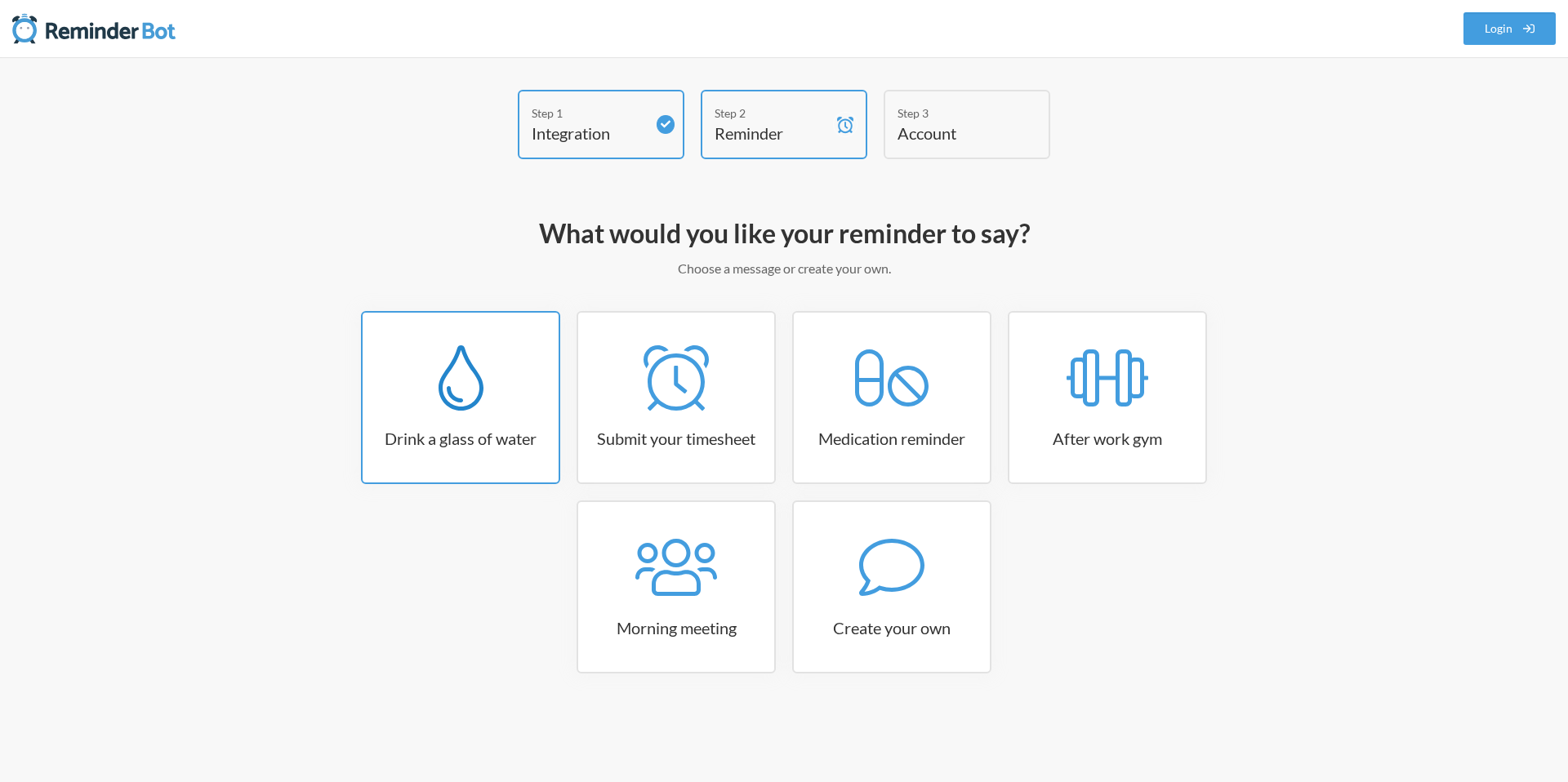
click at [488, 385] on div at bounding box center [460, 378] width 196 height 65
select select "06:30:00"
select select "true"
select select "11:00:00"
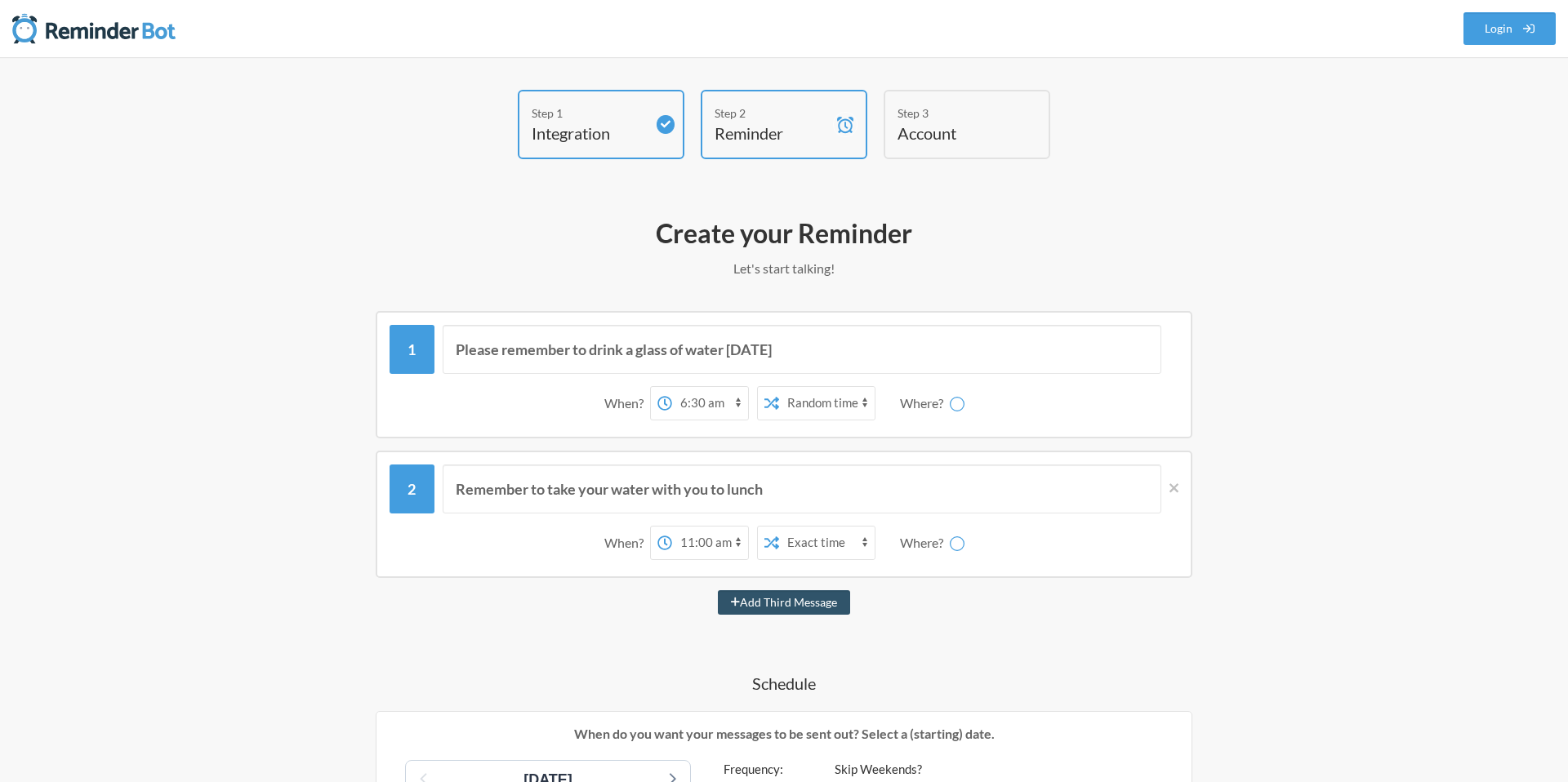
click at [1083, 129] on div "Step 1 Integration Step 2 Reminder Step 3 Account" at bounding box center [783, 128] width 980 height 77
click at [786, 126] on h4 "Reminder" at bounding box center [771, 133] width 114 height 23
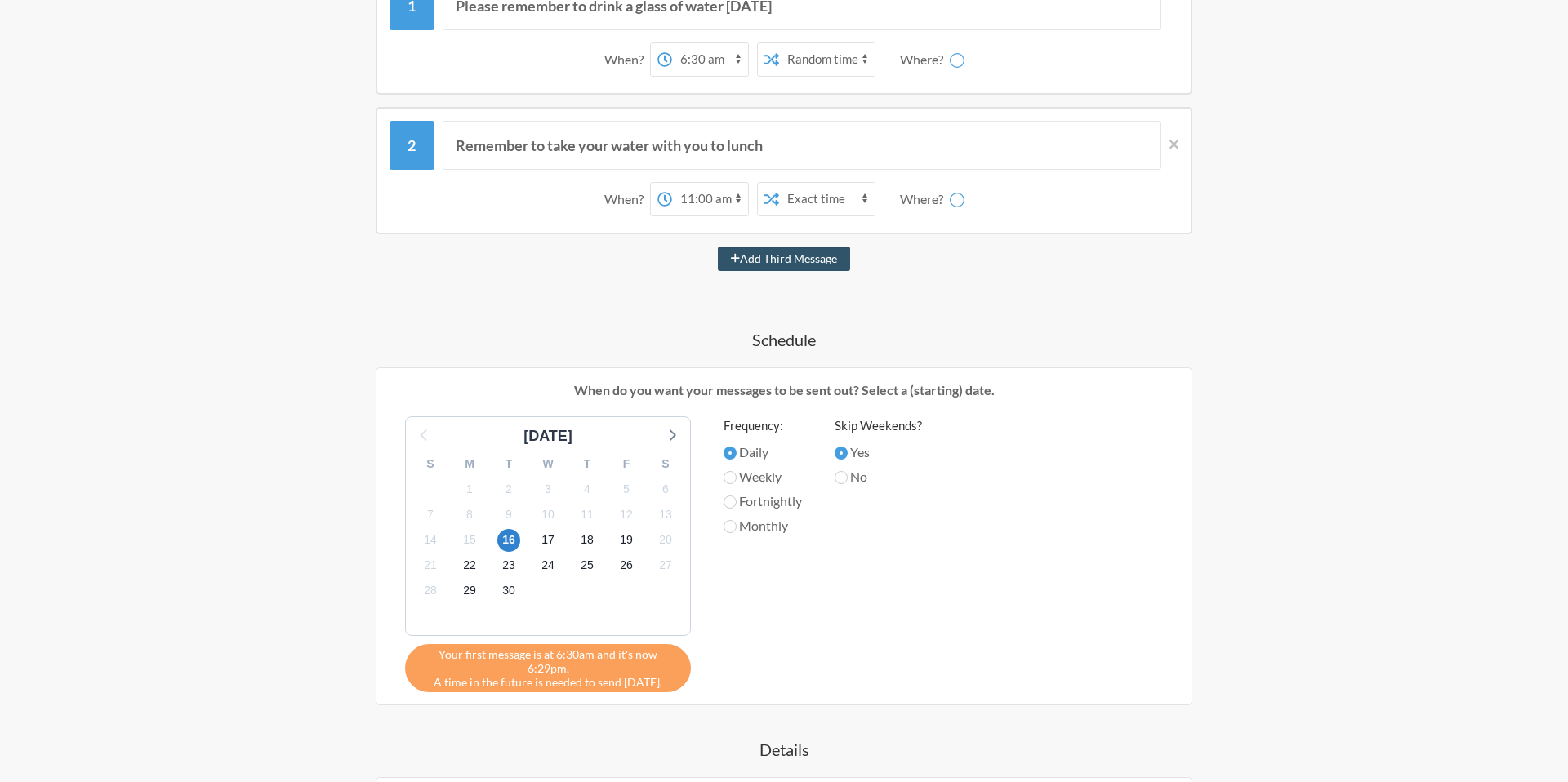
scroll to position [370, 0]
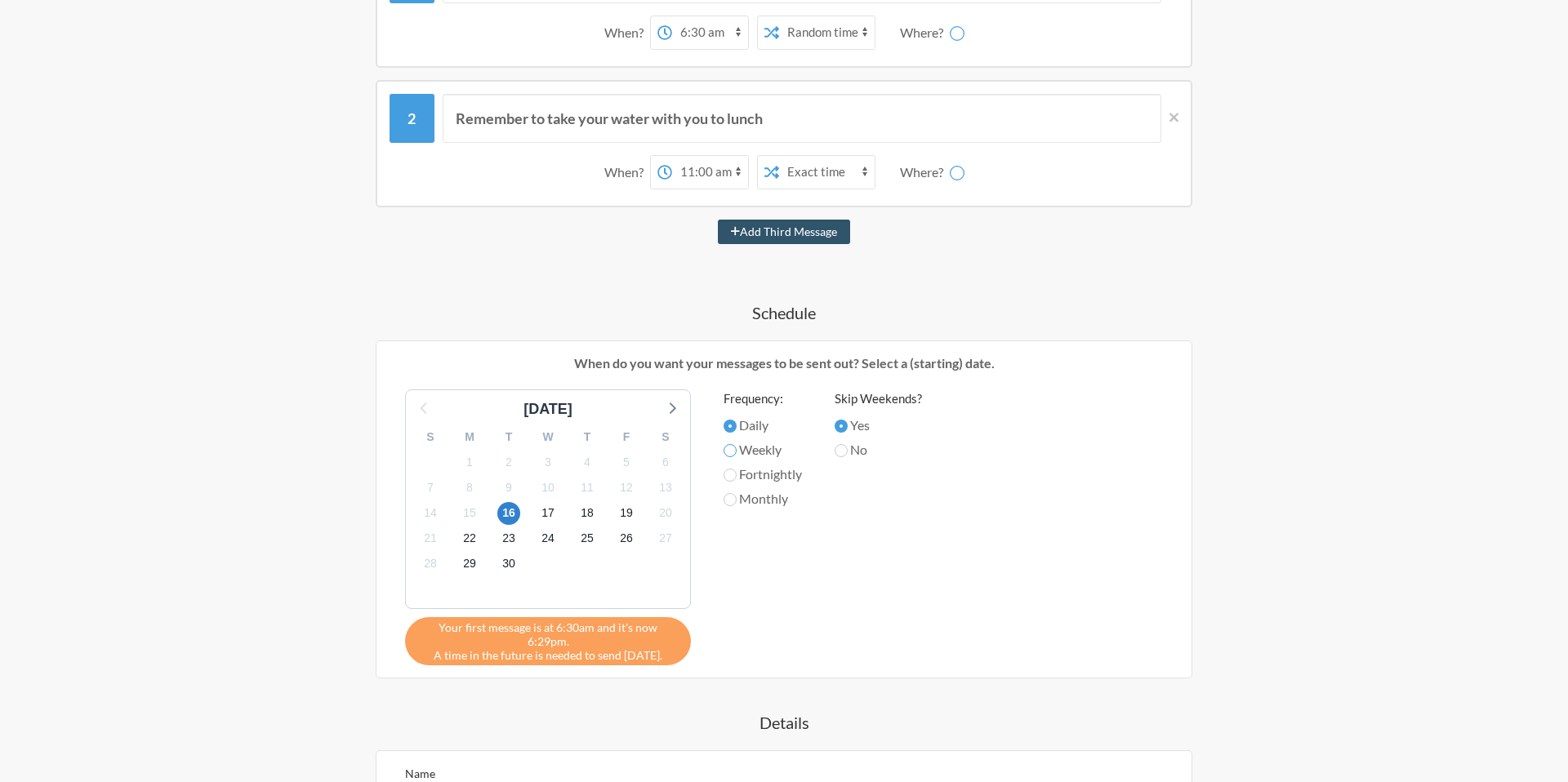
click at [733, 447] on input "Weekly" at bounding box center [730, 450] width 13 height 13
radio input "true"
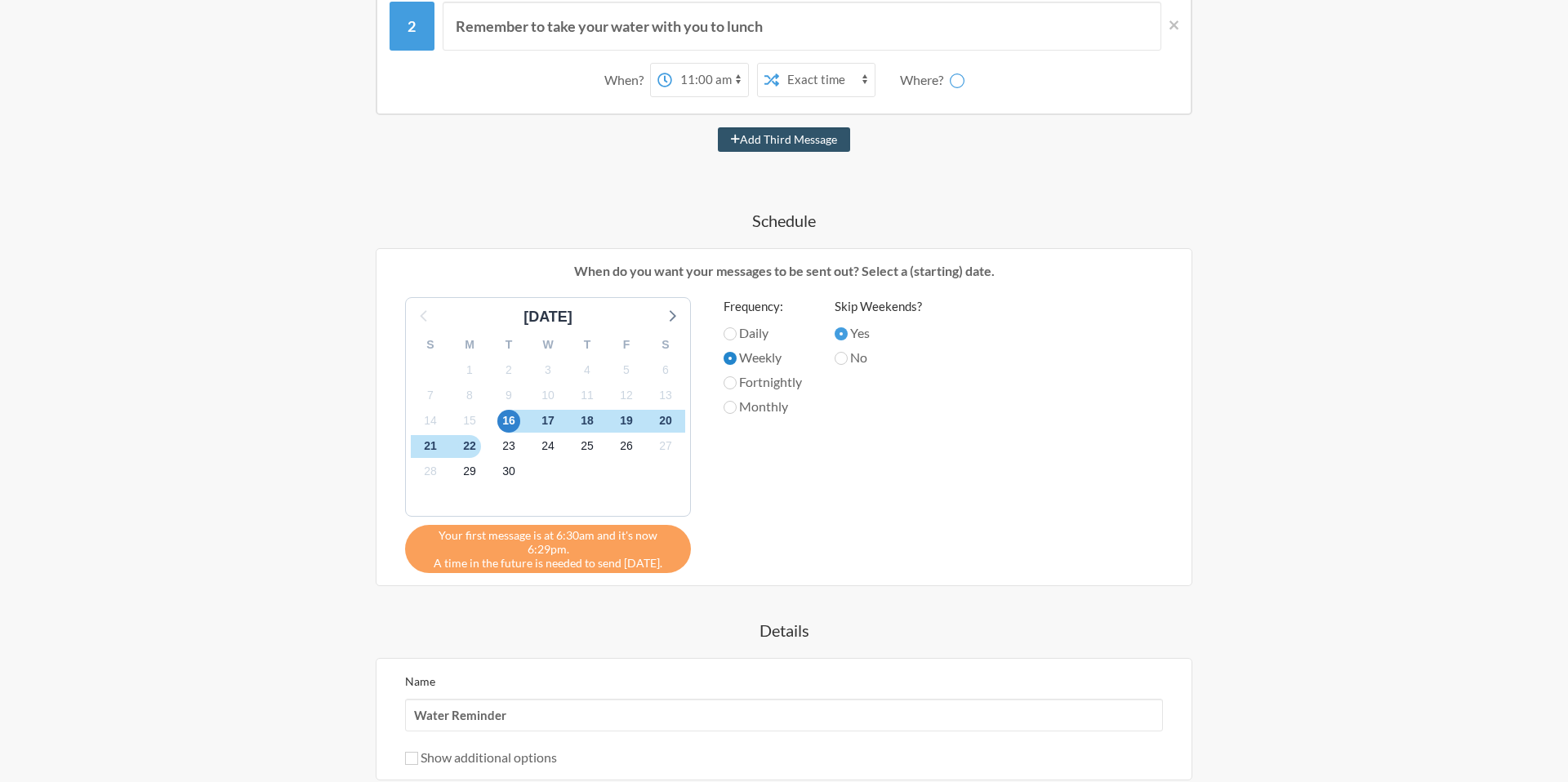
scroll to position [459, 0]
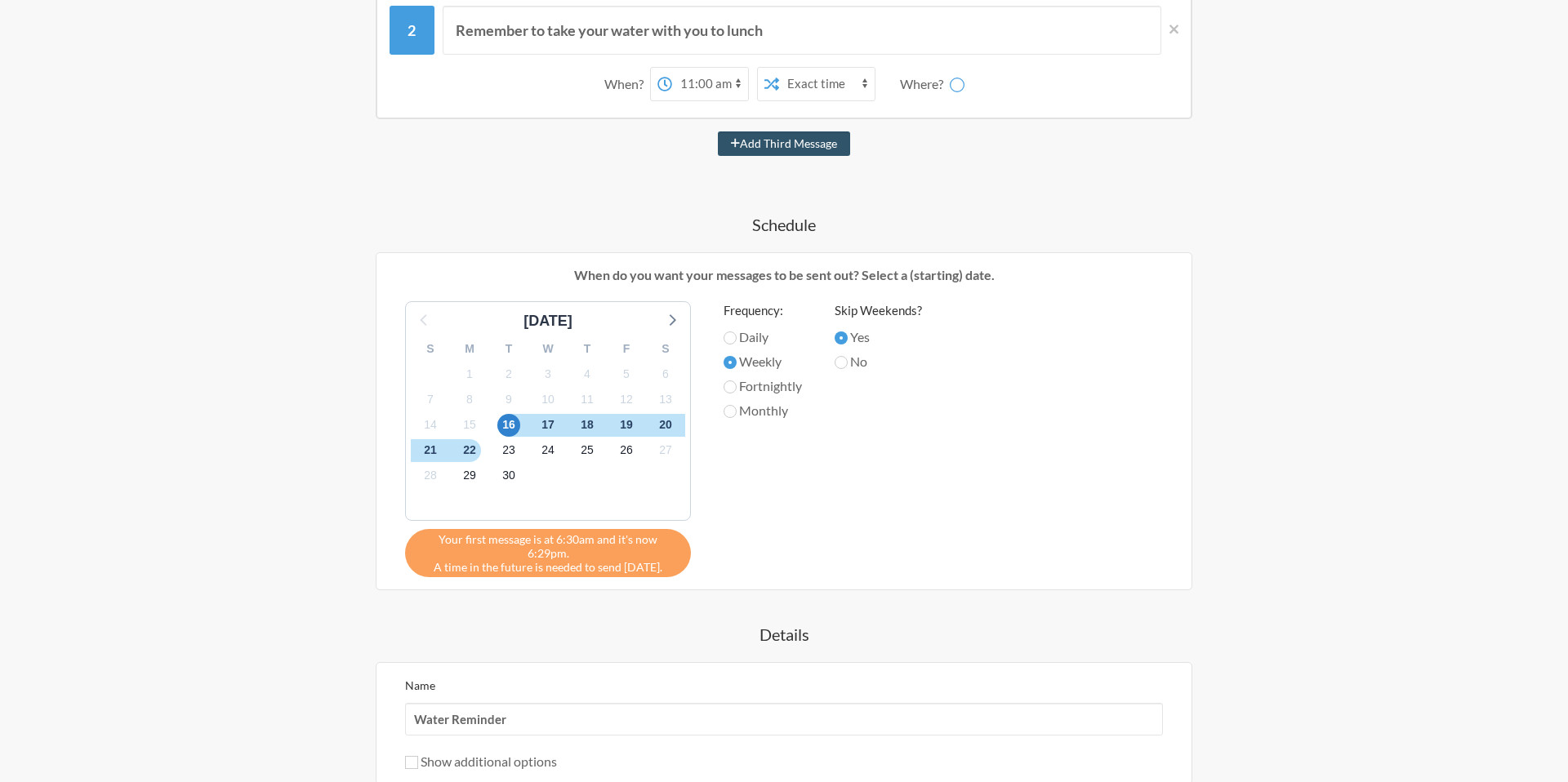
click at [736, 336] on label "Daily" at bounding box center [762, 337] width 78 height 20
click at [734, 334] on input "Daily" at bounding box center [730, 338] width 13 height 13
radio input "true"
click at [731, 416] on input "Monthly" at bounding box center [730, 412] width 13 height 13
radio input "true"
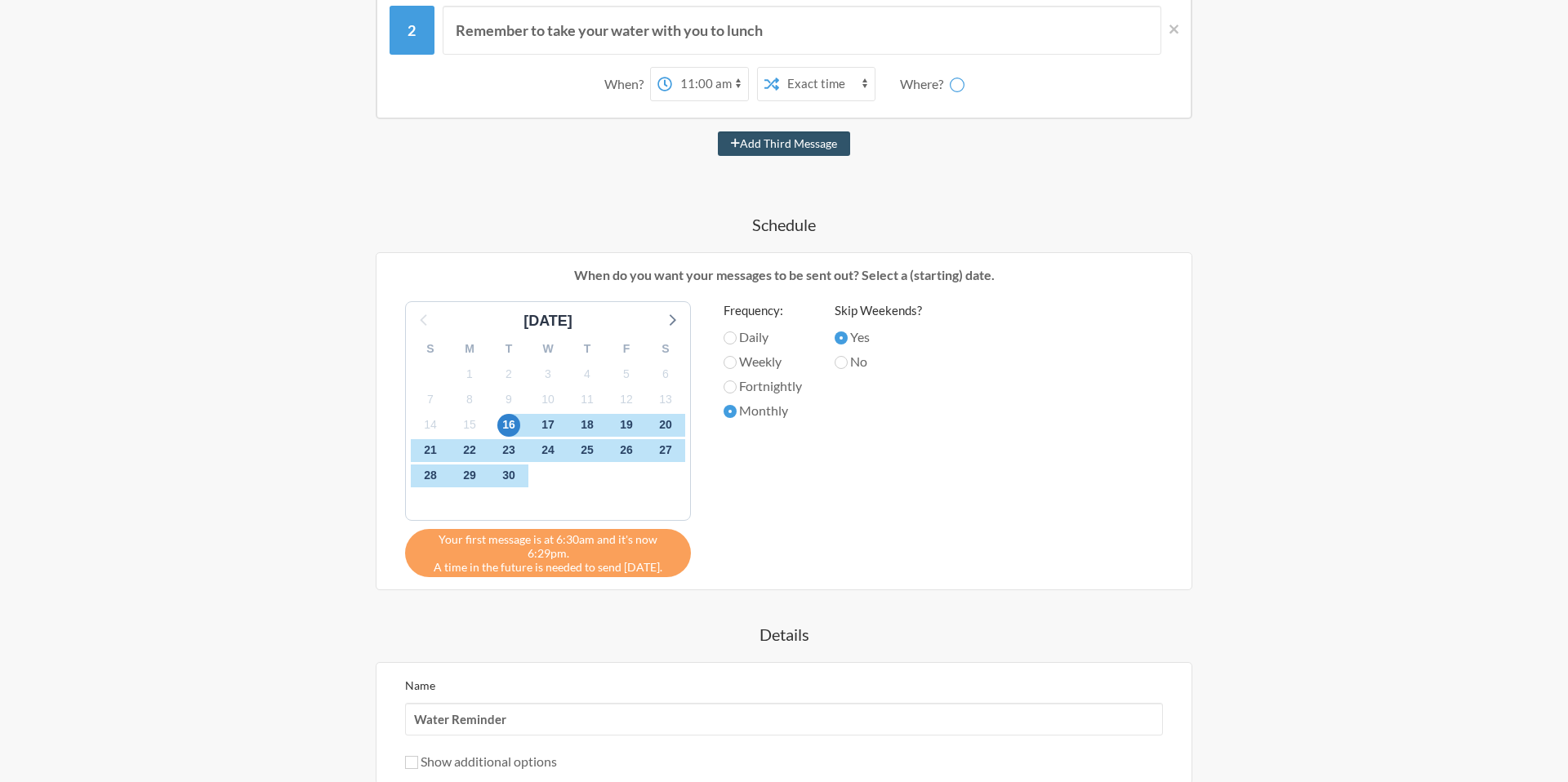
click at [741, 333] on label "Daily" at bounding box center [762, 337] width 78 height 20
click at [737, 333] on input "Daily" at bounding box center [730, 338] width 13 height 13
radio input "true"
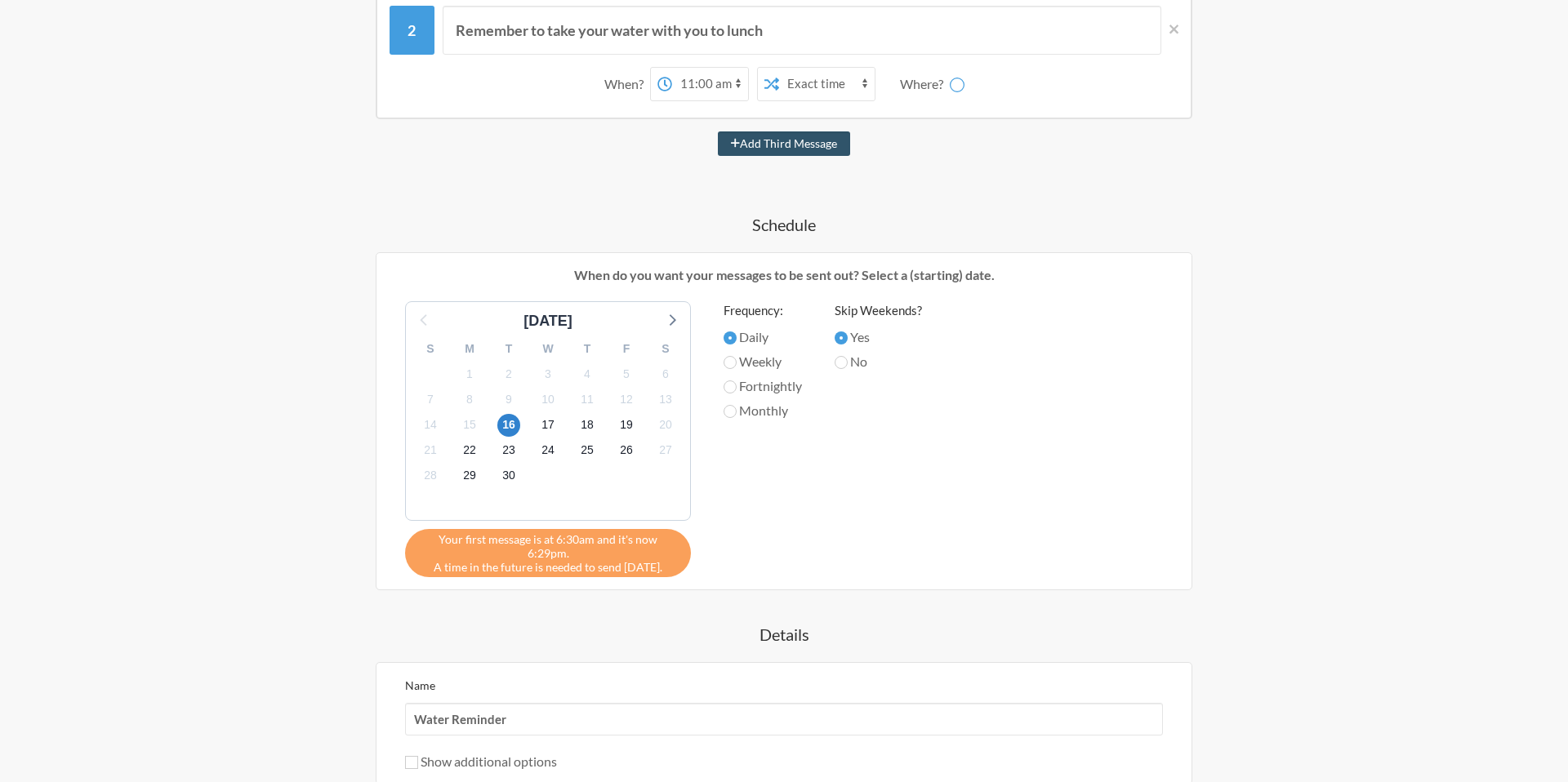
click at [859, 367] on label "No" at bounding box center [878, 362] width 87 height 20
click at [847, 367] on input "No" at bounding box center [841, 363] width 13 height 13
radio input "true"
click at [849, 328] on label "Yes" at bounding box center [878, 337] width 87 height 20
click at [847, 332] on input "Yes" at bounding box center [841, 338] width 13 height 13
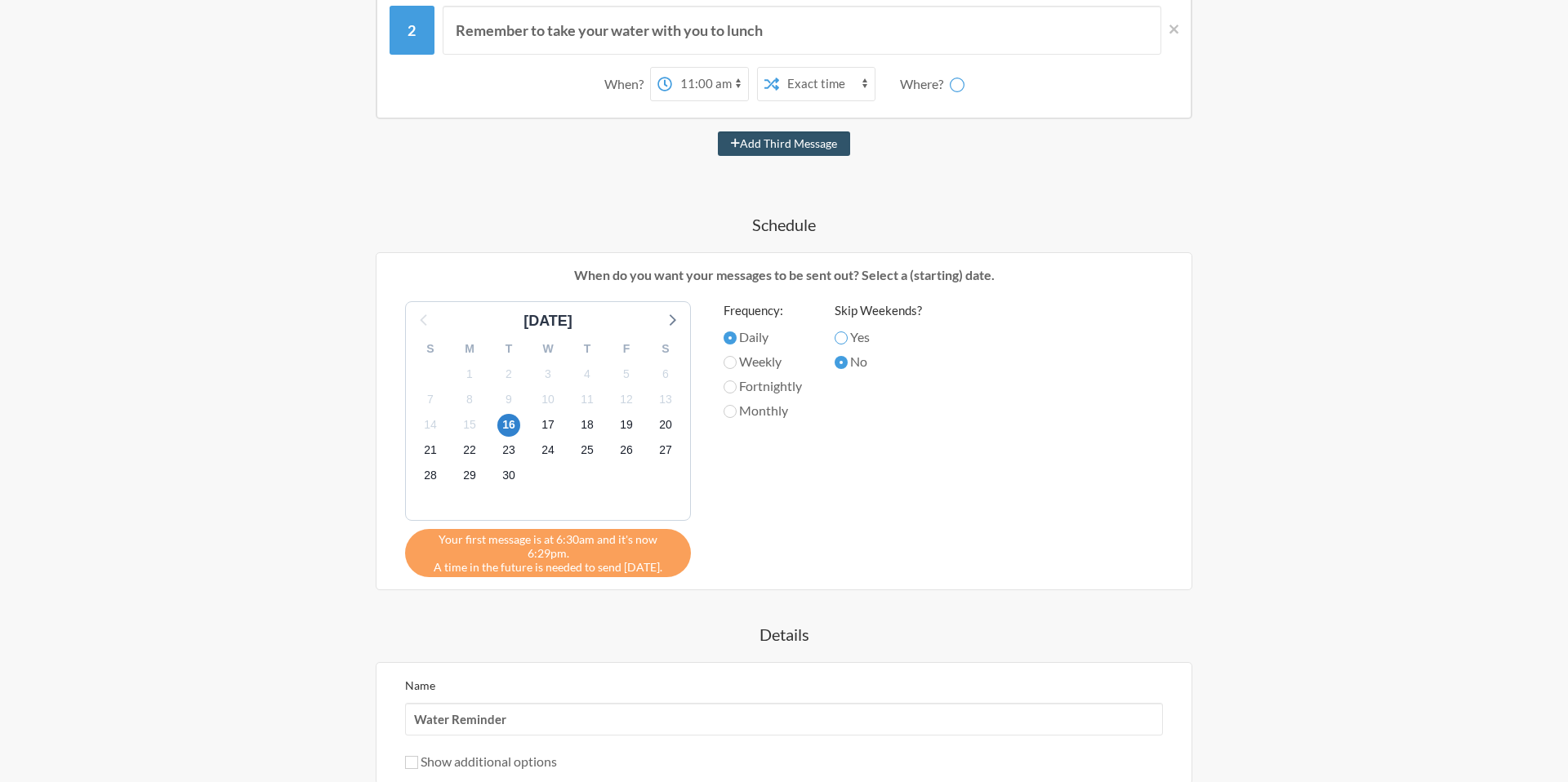
radio input "true"
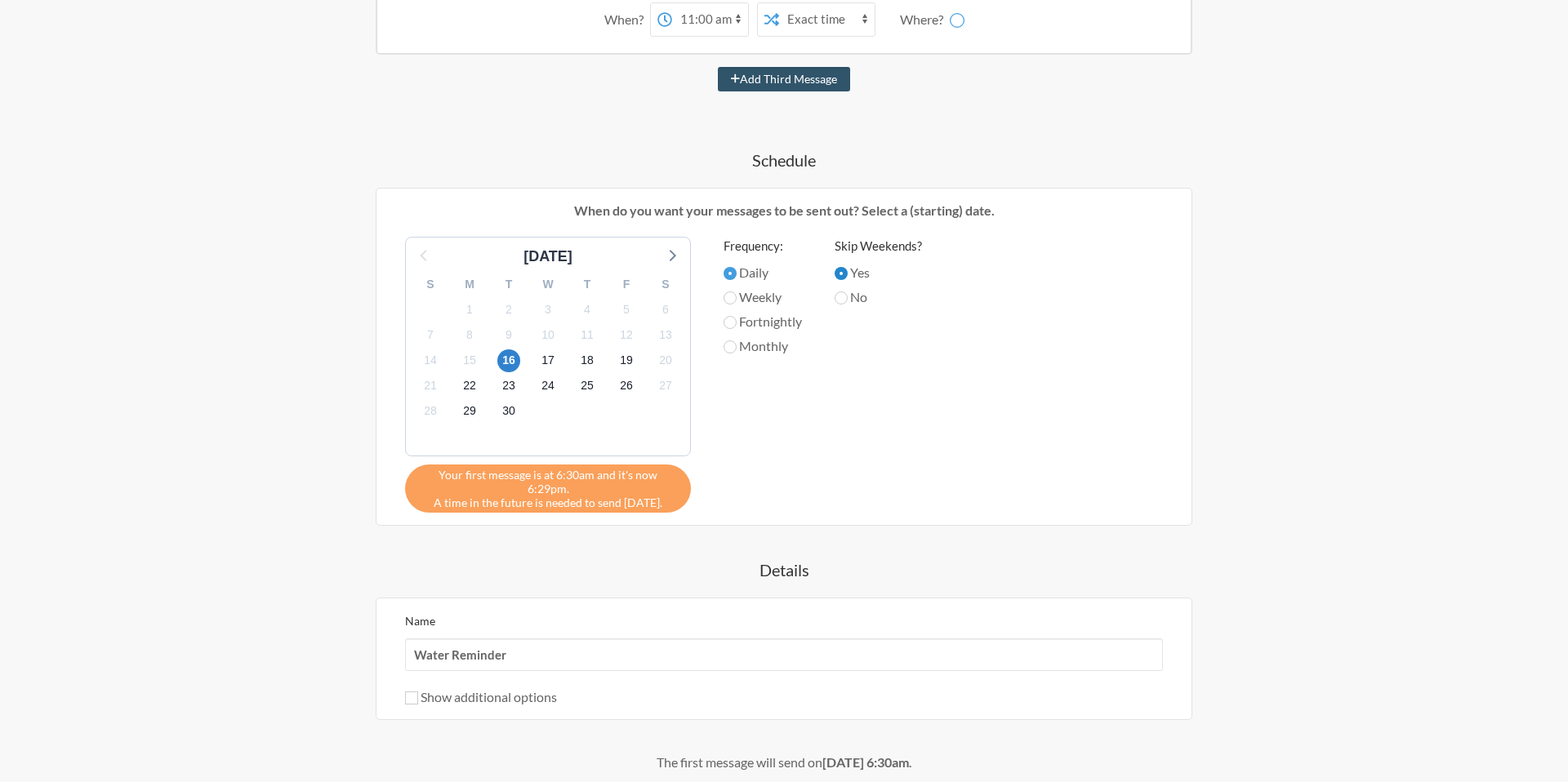
scroll to position [525, 0]
click at [847, 296] on input "No" at bounding box center [841, 297] width 13 height 13
radio input "true"
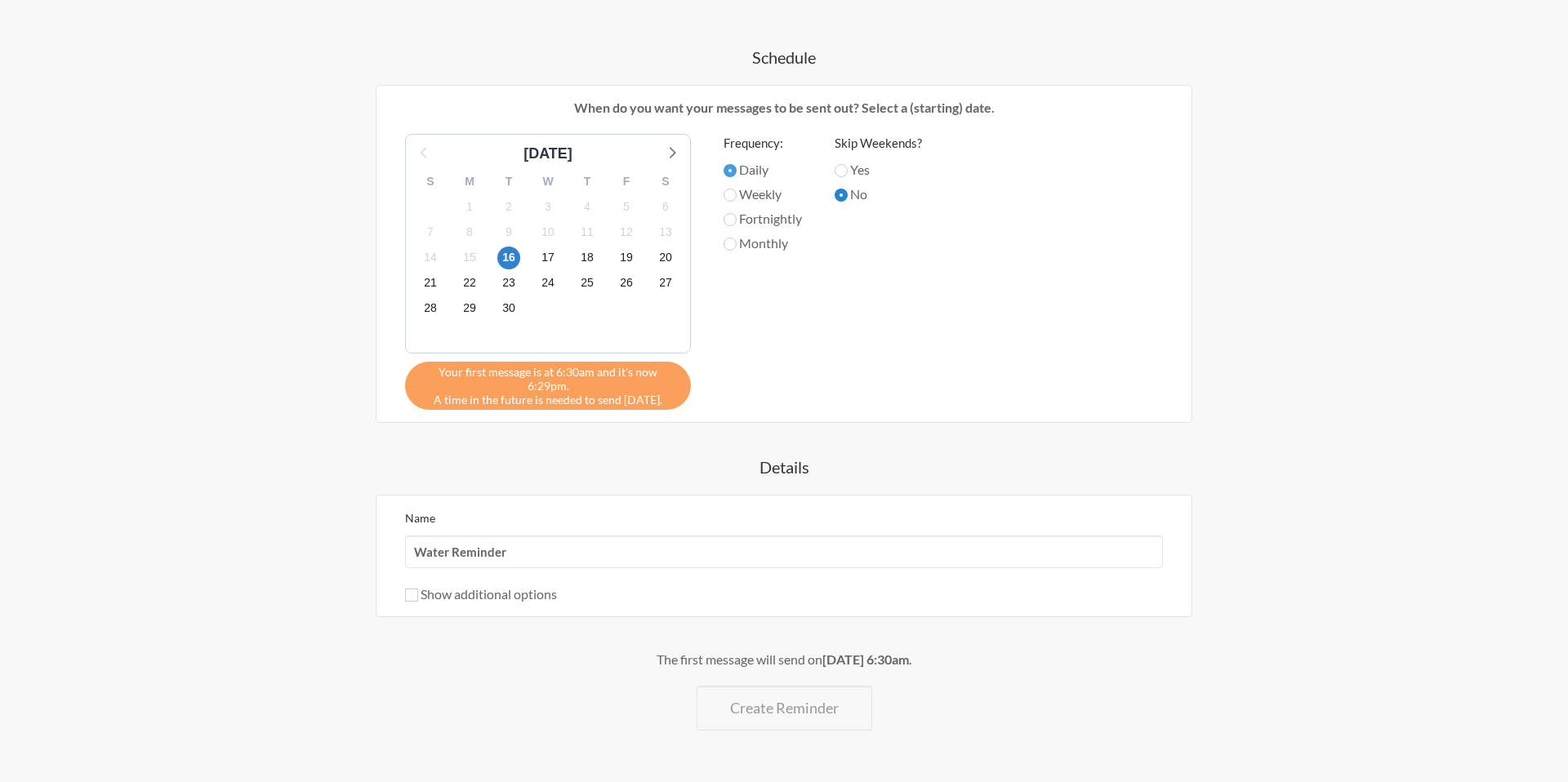
scroll to position [627, 0]
click at [497, 586] on label "Show additional options" at bounding box center [481, 593] width 152 height 15
click at [418, 587] on input "Show additional options" at bounding box center [412, 594] width 13 height 13
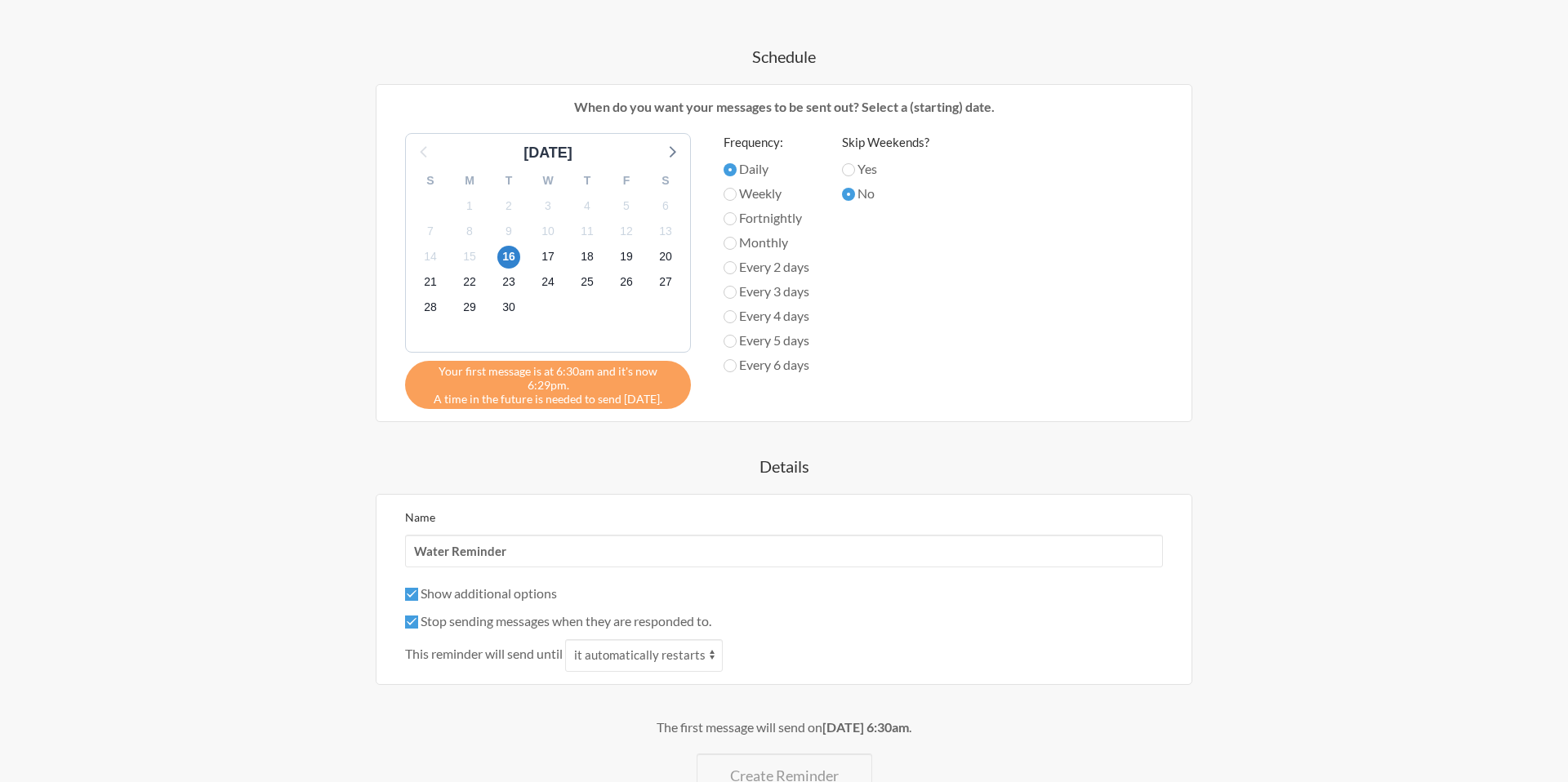
click at [497, 586] on label "Show additional options" at bounding box center [481, 593] width 152 height 15
click at [418, 587] on input "Show additional options" at bounding box center [412, 594] width 13 height 13
checkbox input "false"
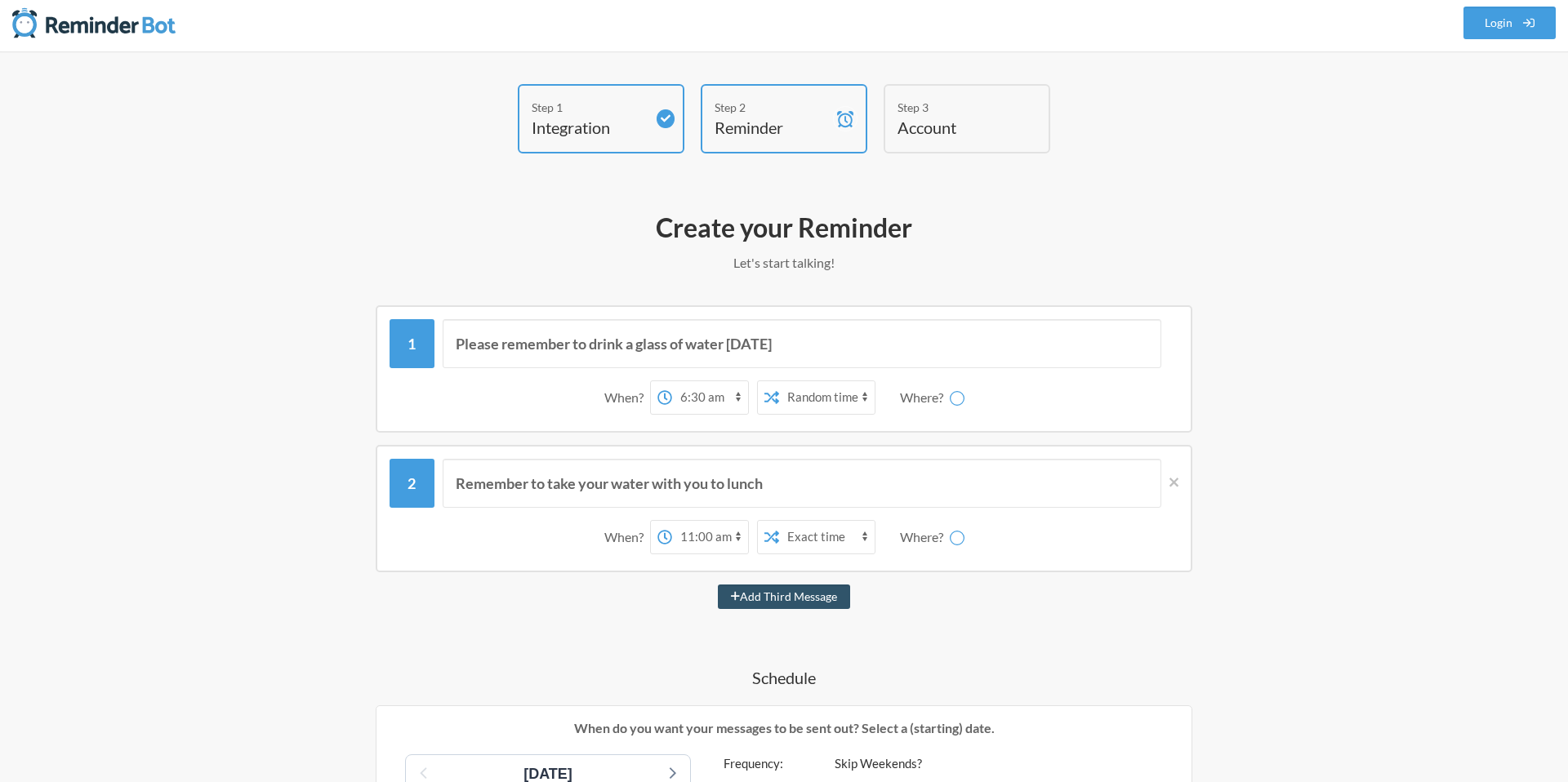
scroll to position [0, 0]
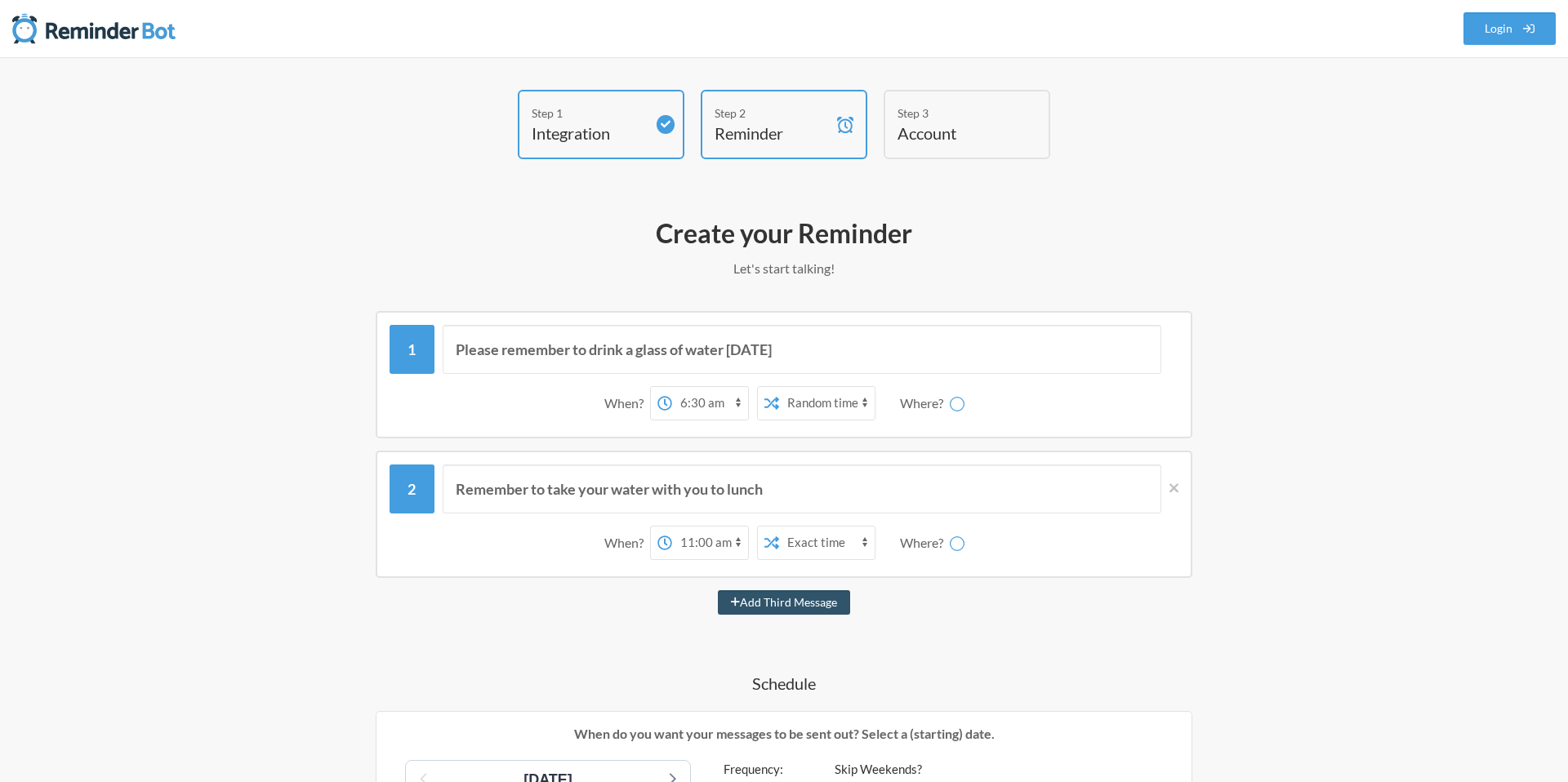
click at [793, 542] on select "Exact time Random time" at bounding box center [827, 543] width 95 height 33
click at [840, 545] on select "Exact time Random time" at bounding box center [827, 543] width 95 height 33
select select "true"
click at [779, 527] on select "Exact time Random time" at bounding box center [827, 543] width 95 height 33
click at [946, 555] on div "Where?" at bounding box center [925, 543] width 50 height 34
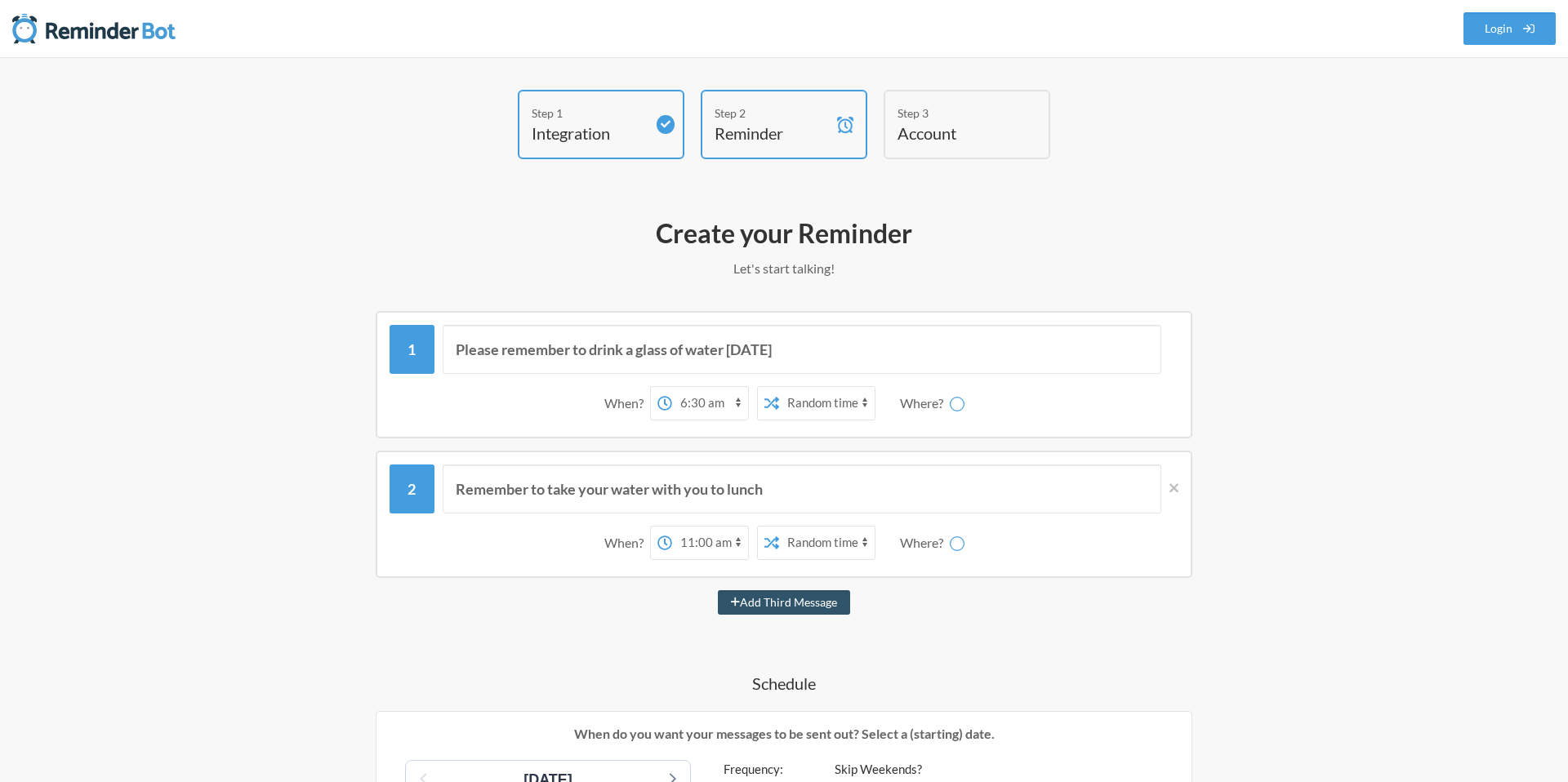
click at [960, 547] on icon at bounding box center [957, 543] width 18 height 18
click at [960, 547] on icon at bounding box center [956, 543] width 16 height 16
click at [960, 548] on icon at bounding box center [956, 542] width 18 height 18
click at [960, 548] on icon at bounding box center [956, 542] width 20 height 20
click at [1213, 148] on div "Step 1 Integration Step 2 Reminder Step 3 Account" at bounding box center [783, 128] width 980 height 77
